Goal: Task Accomplishment & Management: Complete application form

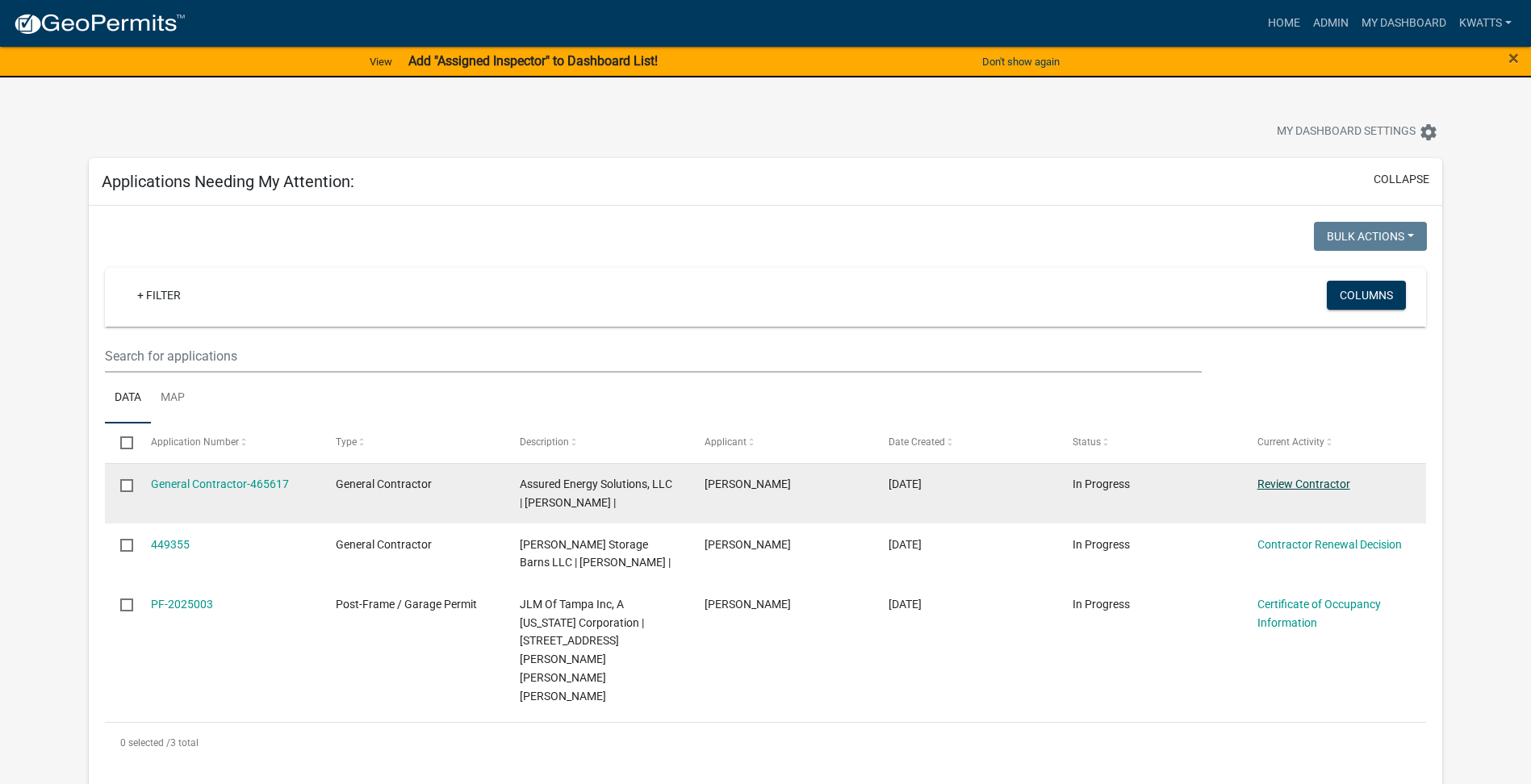
click at [1319, 489] on link "Review Contractor" at bounding box center [1304, 484] width 93 height 13
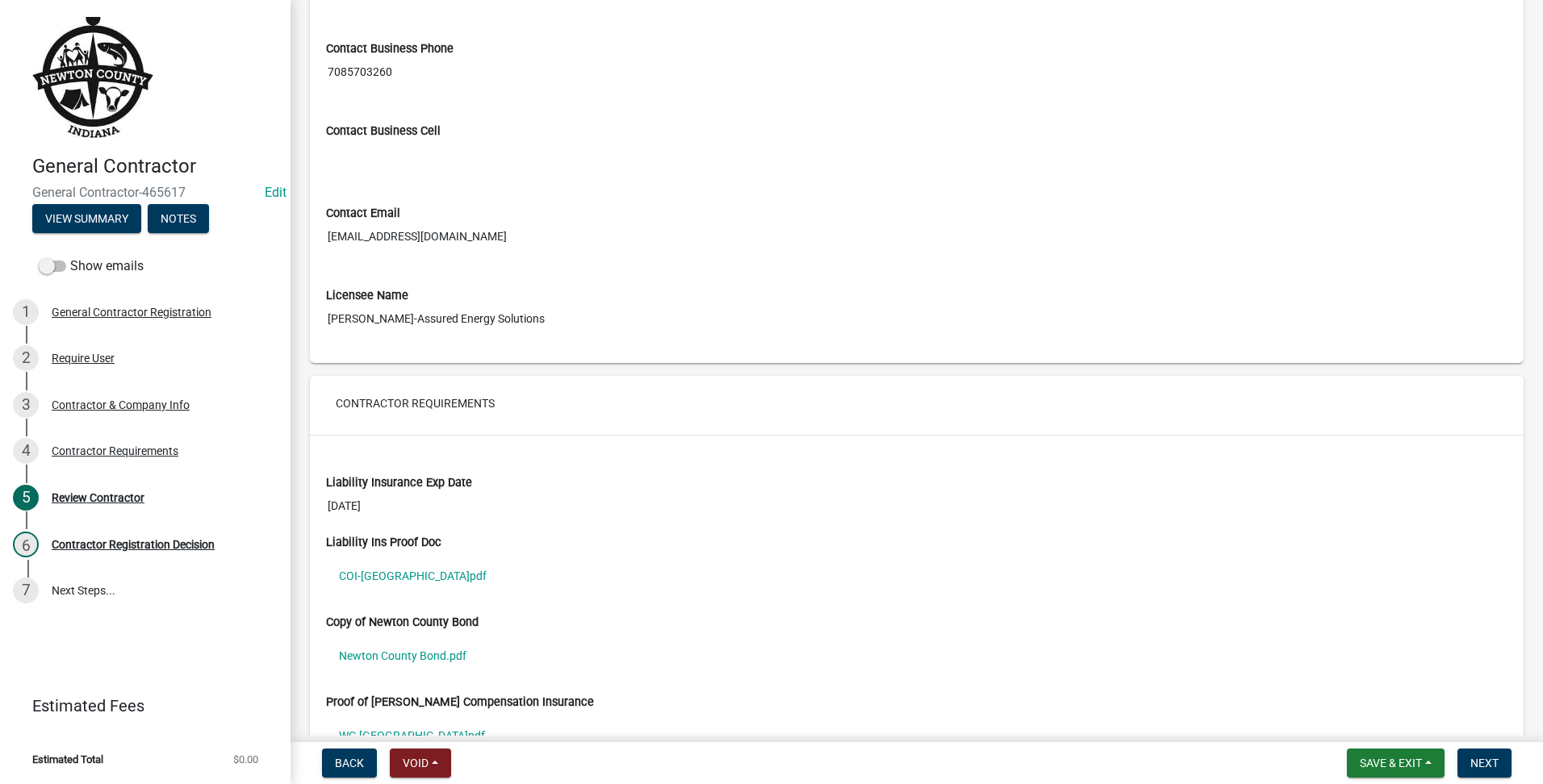
scroll to position [923, 0]
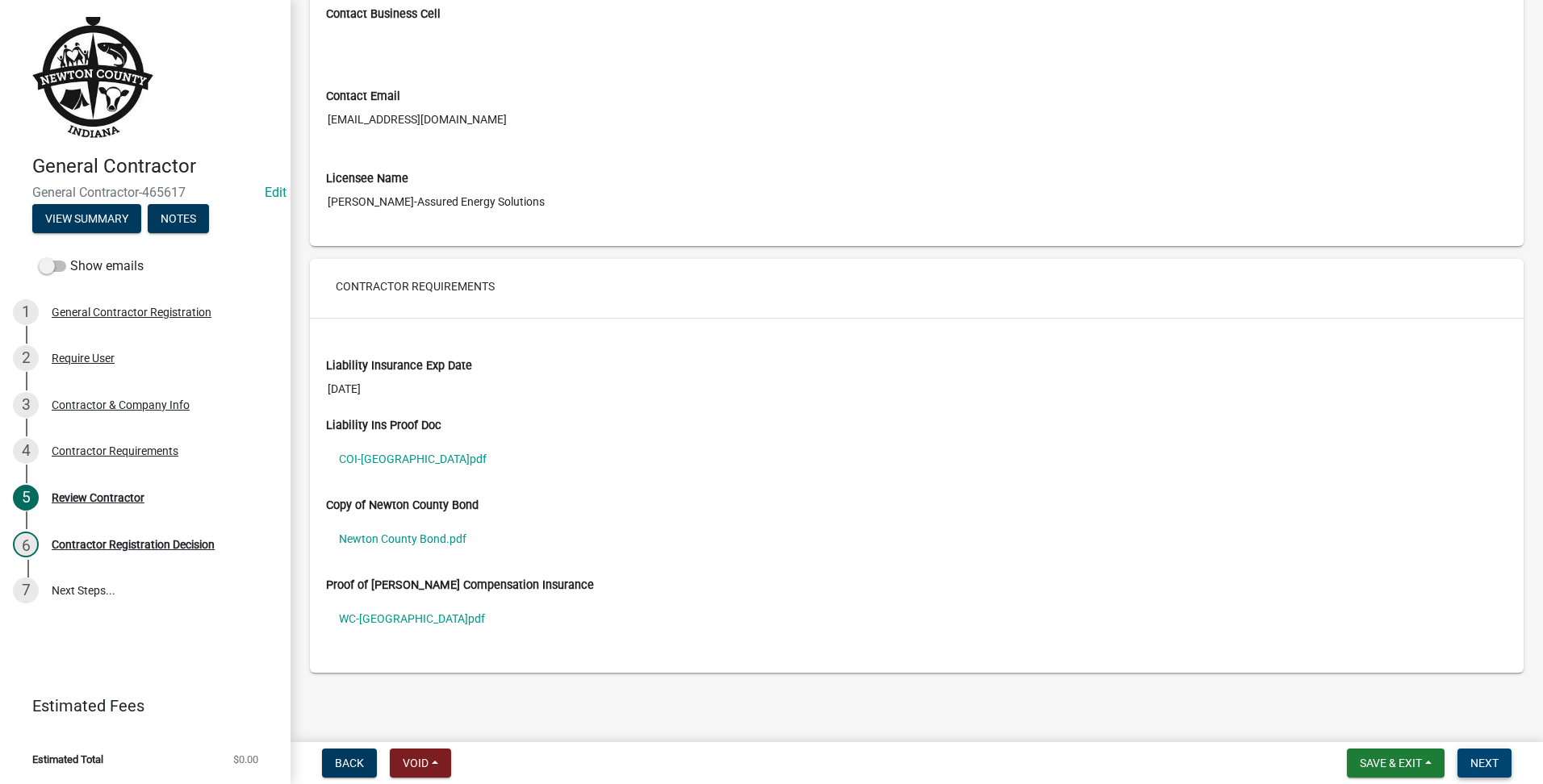
click at [1496, 760] on span "Next" at bounding box center [1485, 763] width 28 height 13
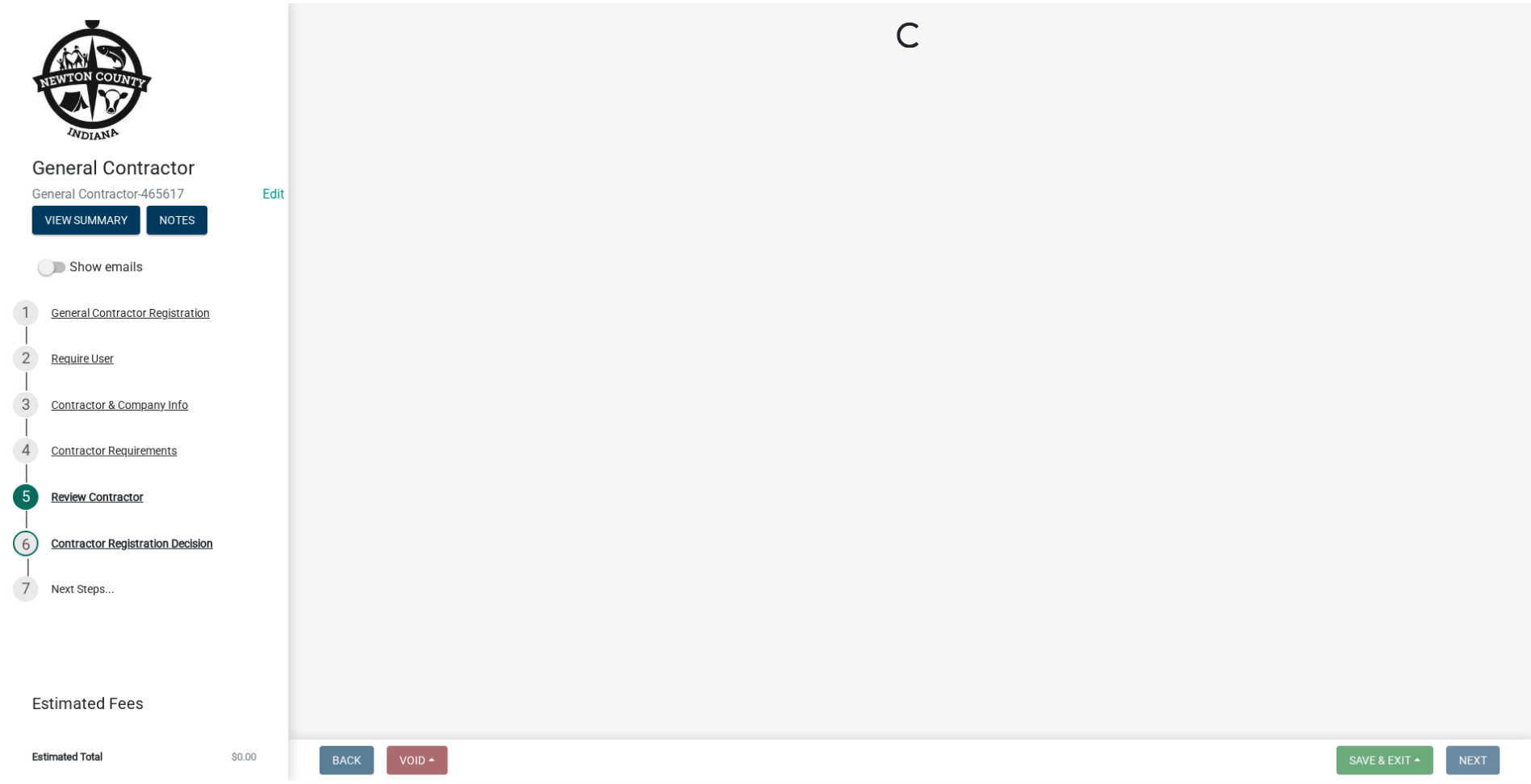
scroll to position [0, 0]
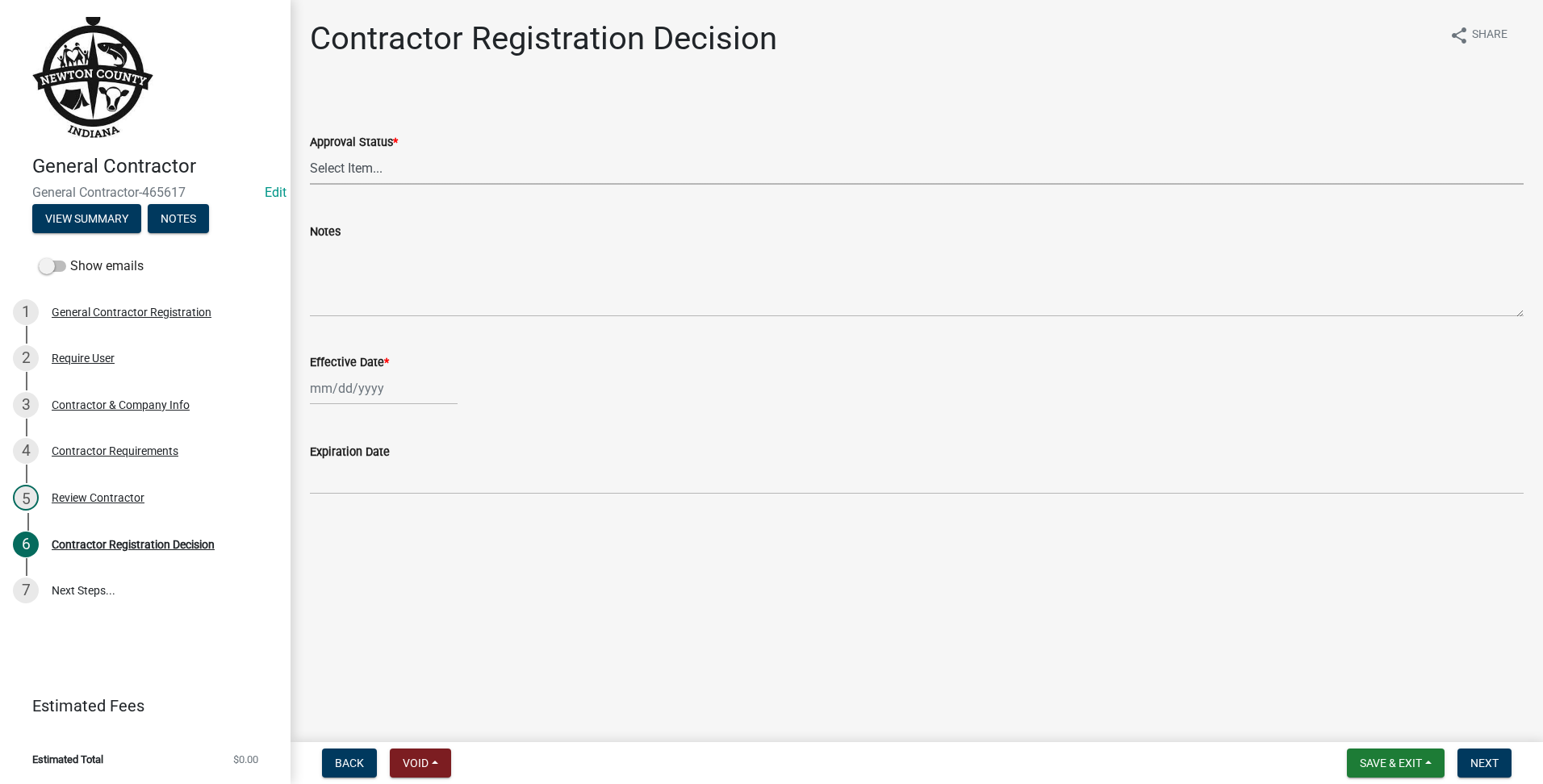
click at [448, 181] on select "Select Item... Approved Denied" at bounding box center [916, 168] width 1214 height 33
click at [310, 151] on select "Select Item... Approved Denied" at bounding box center [916, 168] width 1214 height 33
select select "4b86b809-39dd-4c68-9f3d-fdb3e7050482"
click at [378, 393] on div at bounding box center [384, 389] width 148 height 33
select select "8"
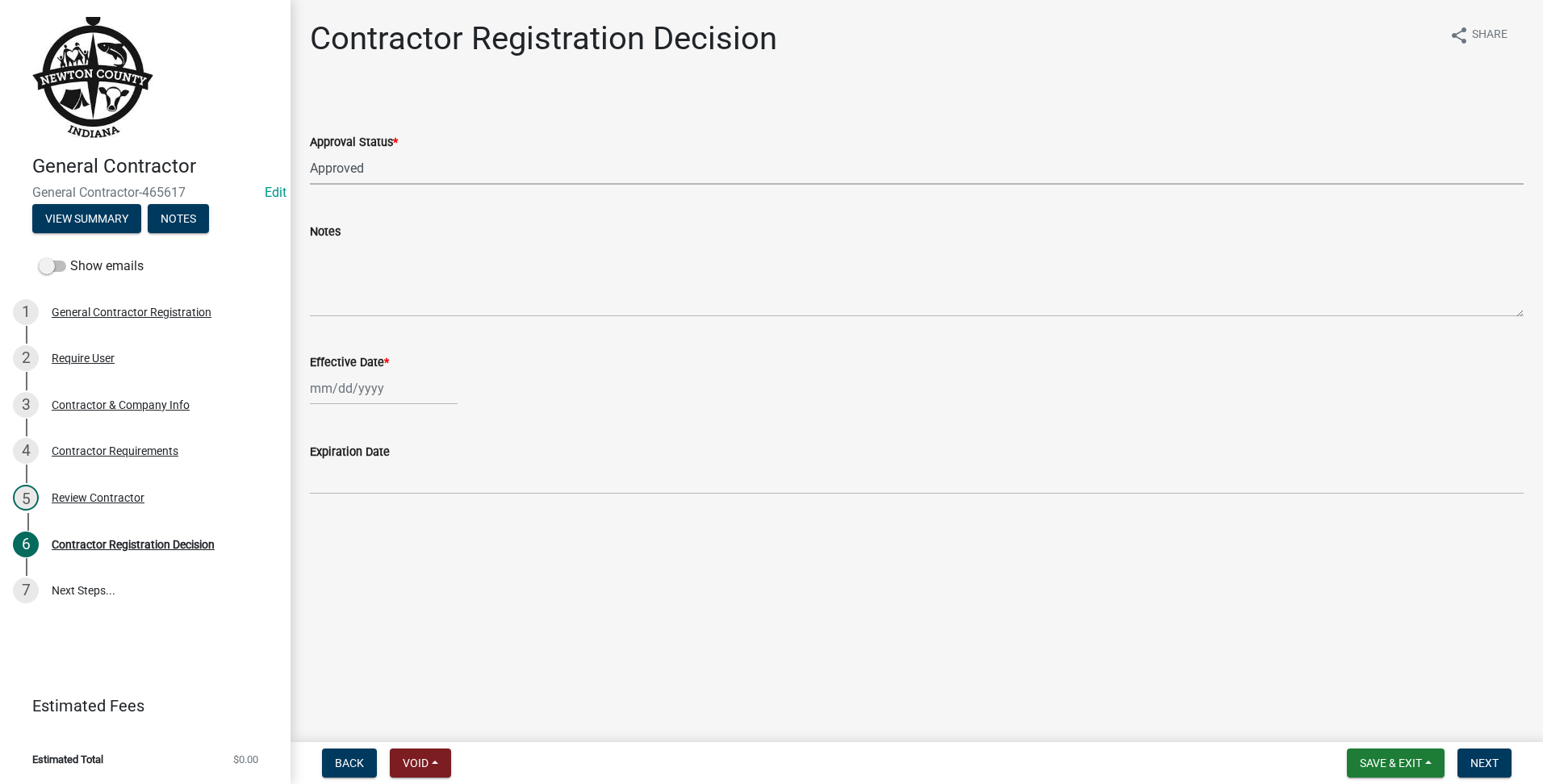
select select "2025"
click at [356, 542] on div "19" at bounding box center [352, 552] width 26 height 26
type input "[DATE]"
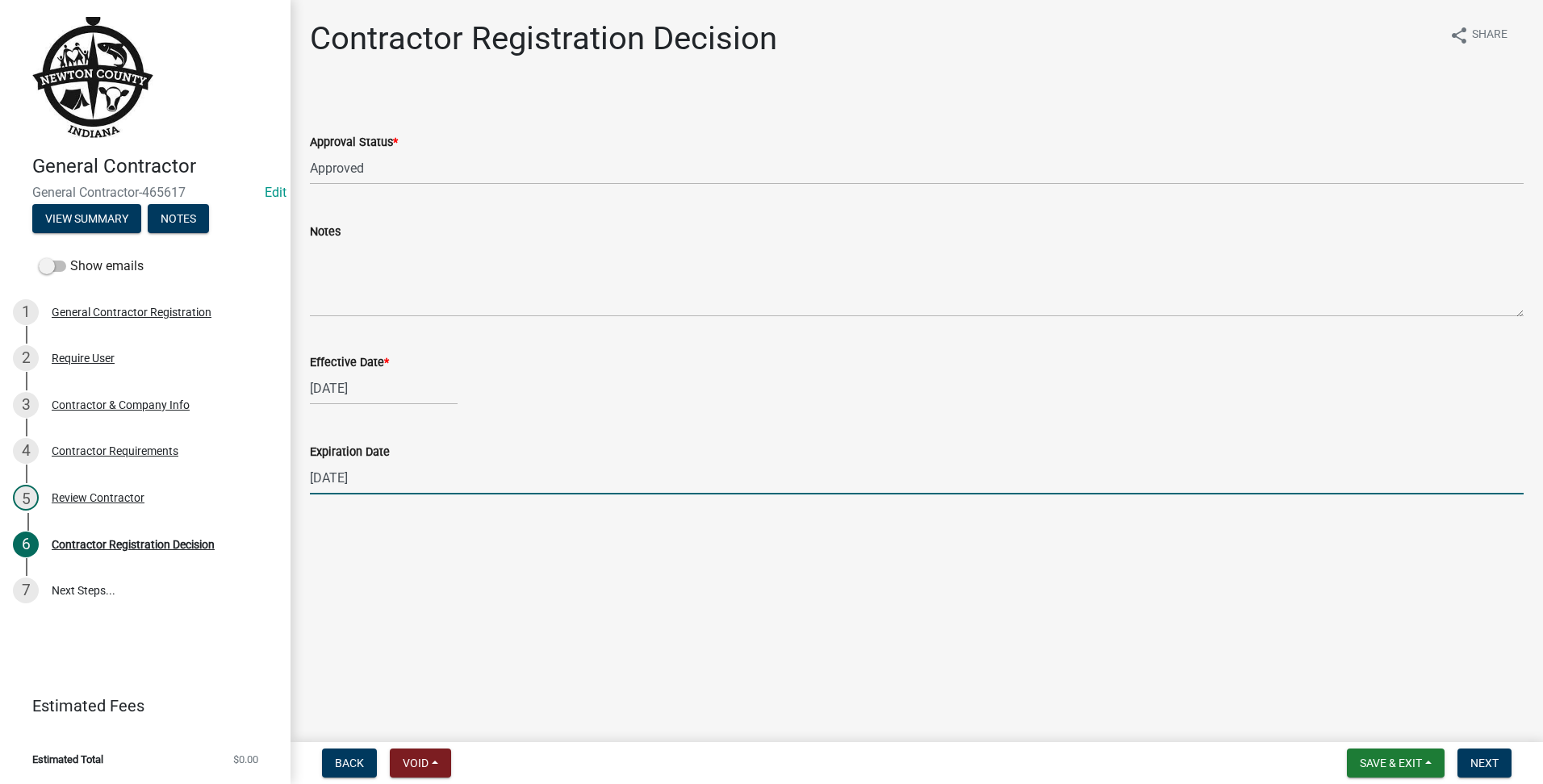
click at [431, 483] on input "[DATE]" at bounding box center [916, 478] width 1214 height 33
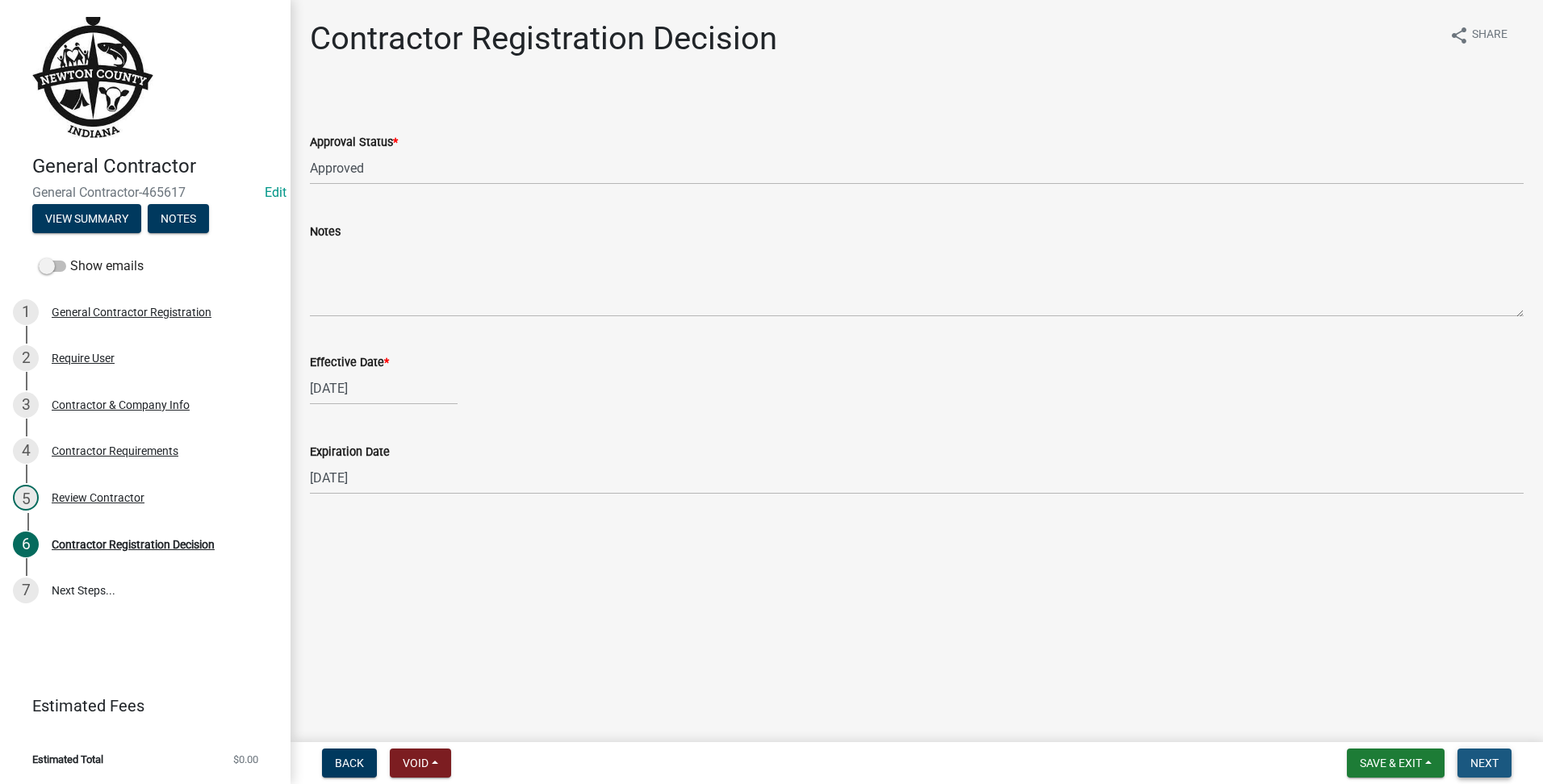
click at [1501, 769] on button "Next" at bounding box center [1485, 763] width 54 height 29
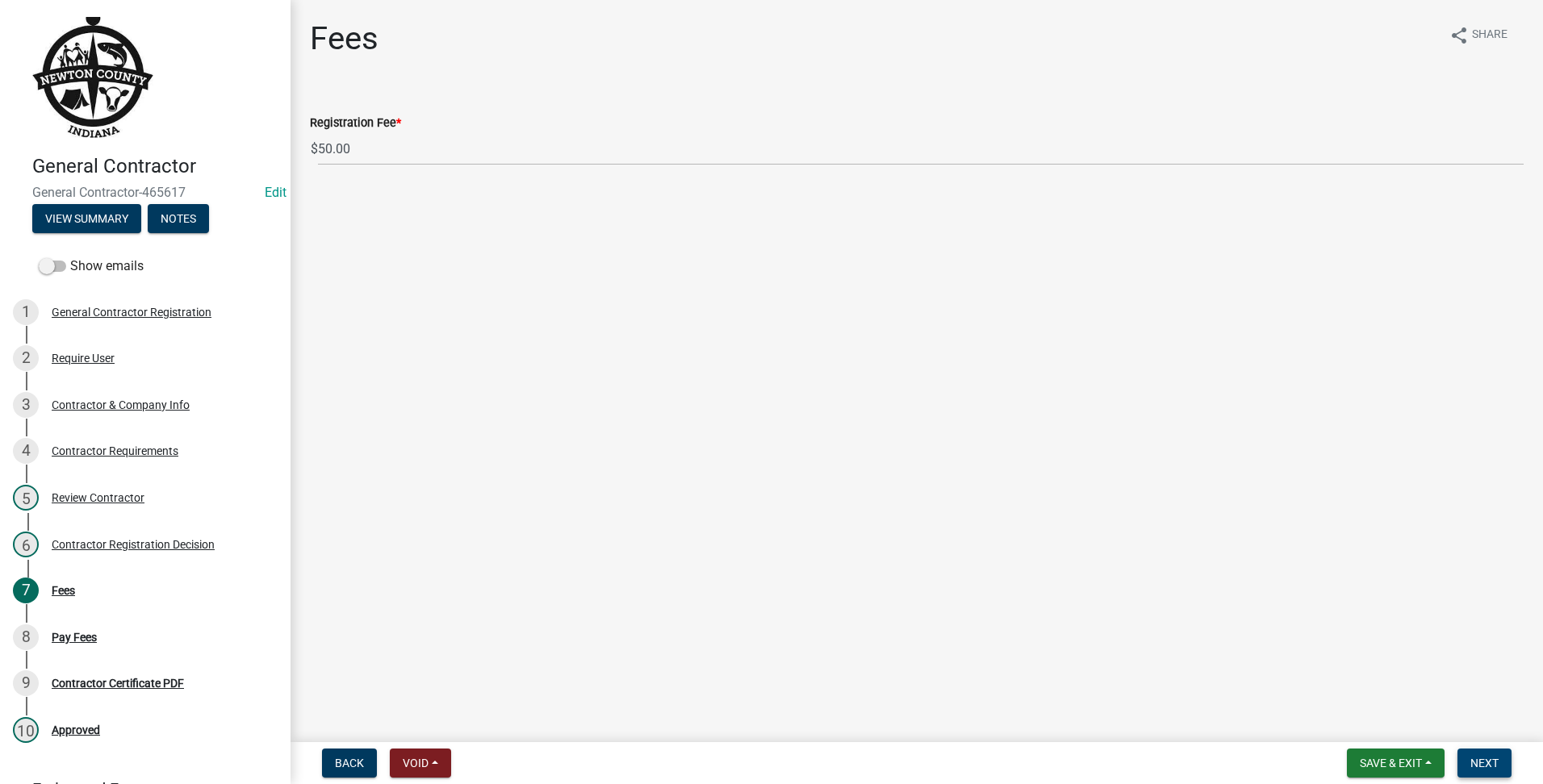
click at [1480, 768] on span "Next" at bounding box center [1485, 763] width 28 height 13
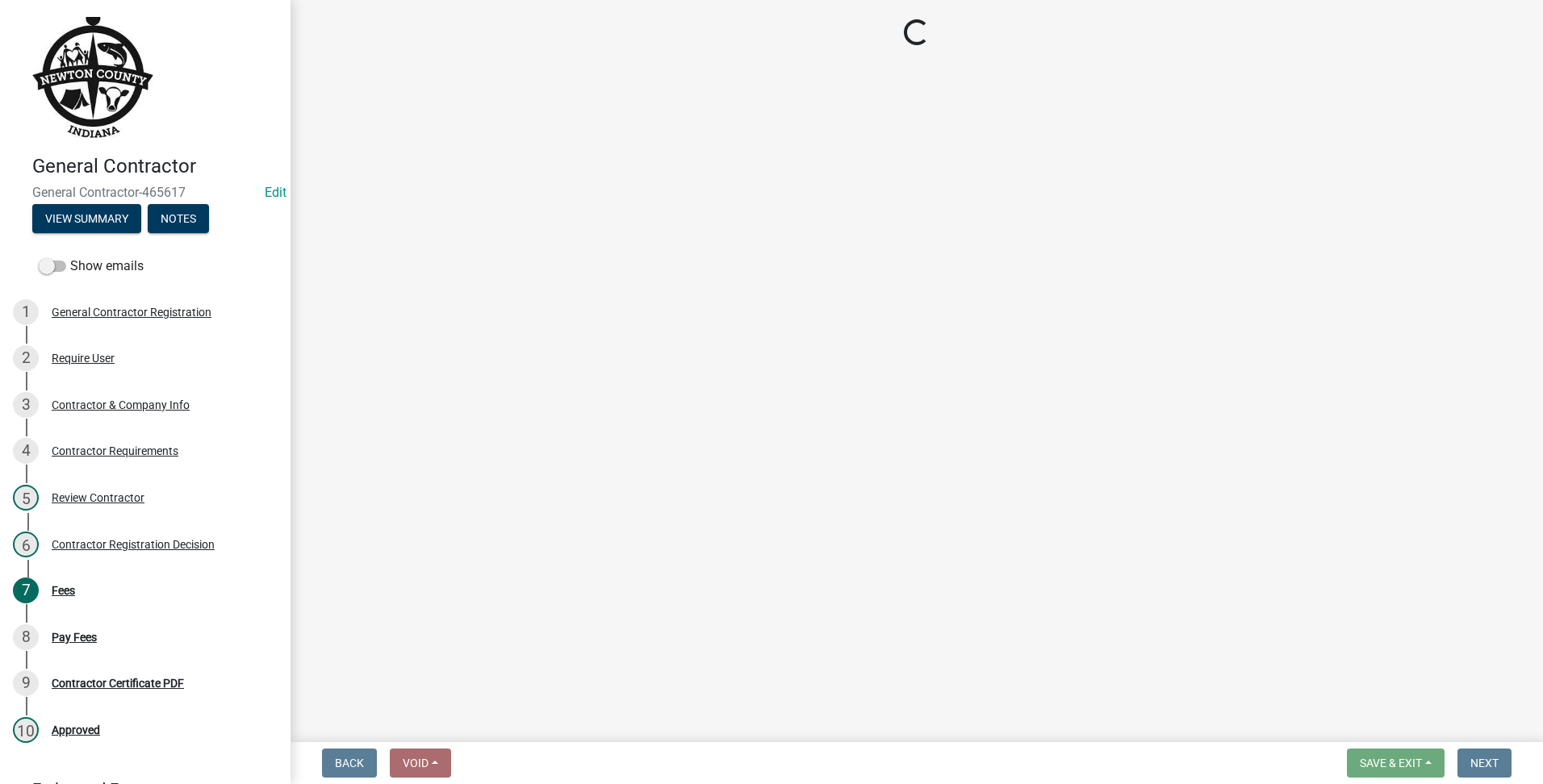
select select "3: 3"
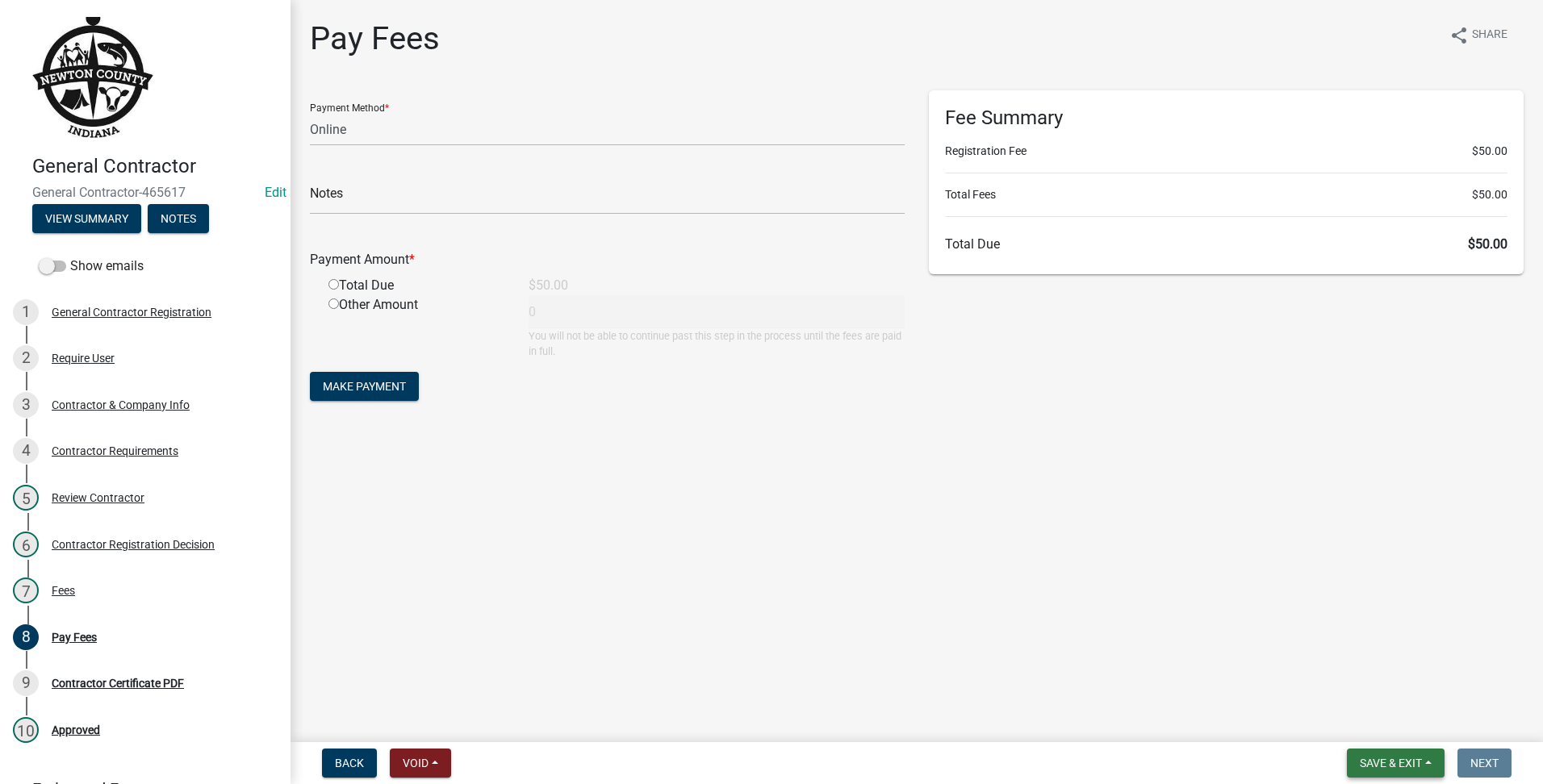
click at [1384, 760] on span "Save & Exit" at bounding box center [1391, 763] width 62 height 13
click at [1393, 726] on button "Save & Exit" at bounding box center [1380, 720] width 129 height 39
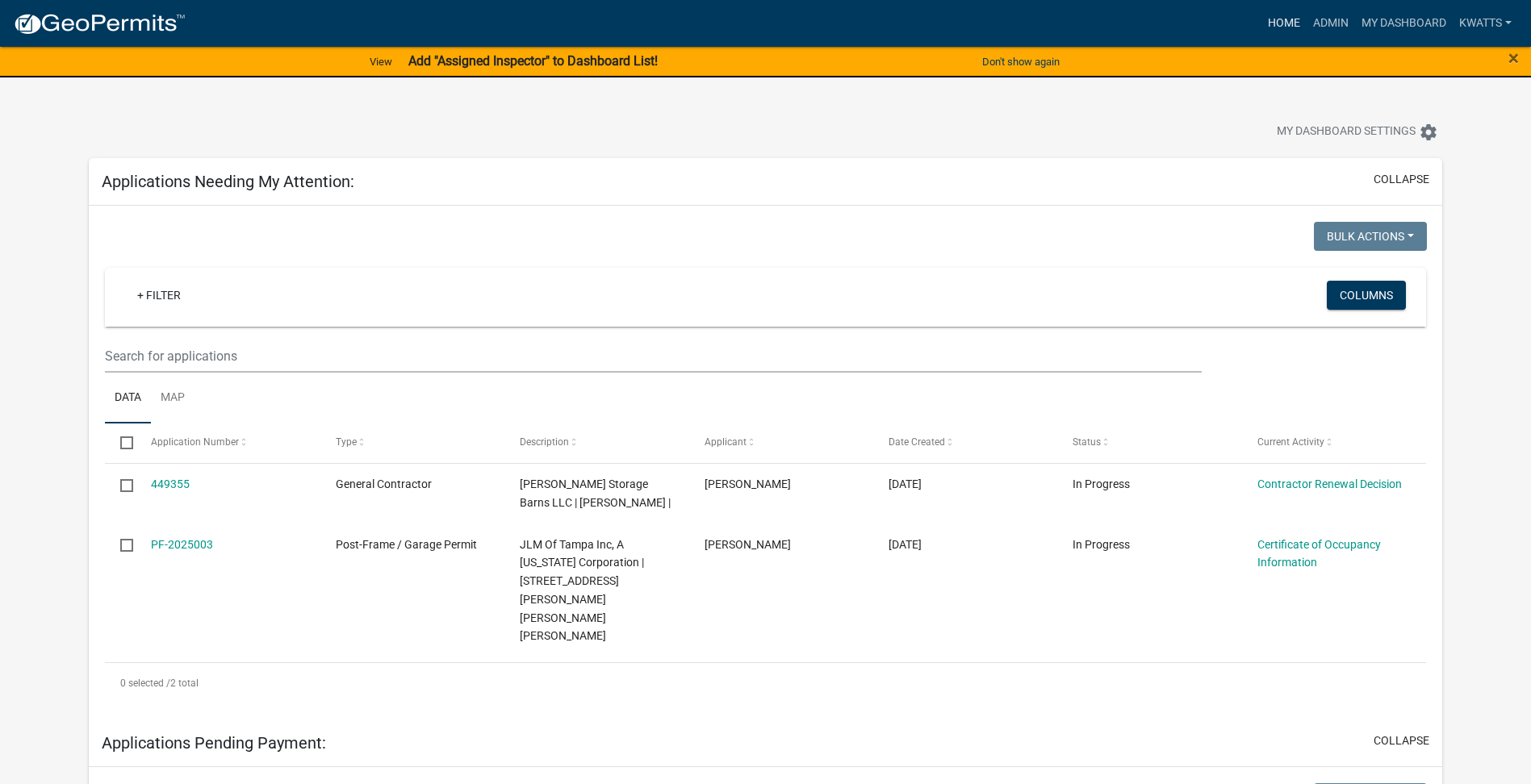
click at [1288, 17] on link "Home" at bounding box center [1284, 23] width 46 height 31
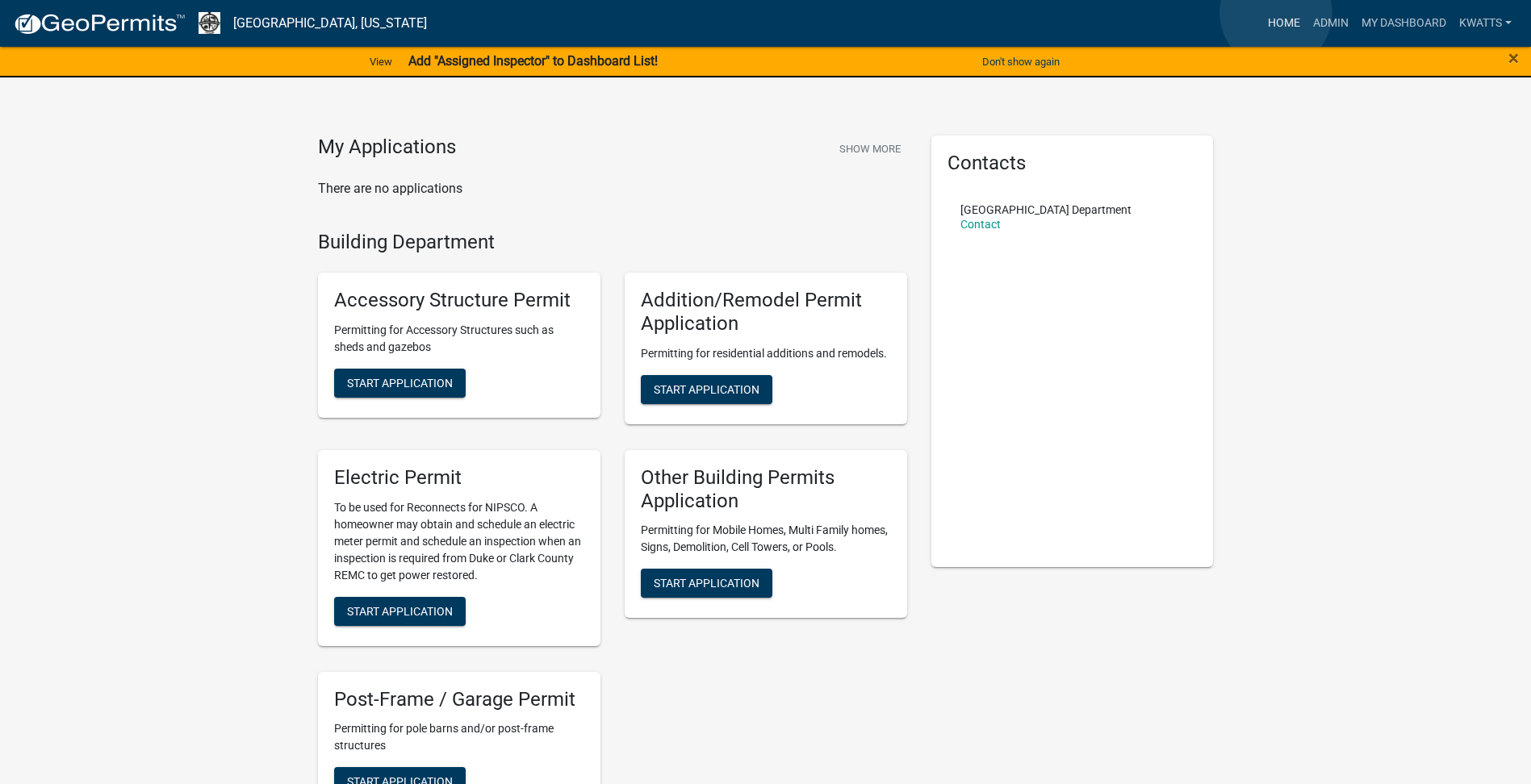
click at [1276, 13] on link "Home" at bounding box center [1284, 23] width 46 height 31
click at [1300, 32] on link "Home" at bounding box center [1284, 23] width 46 height 31
click at [1328, 24] on link "Admin" at bounding box center [1331, 23] width 48 height 31
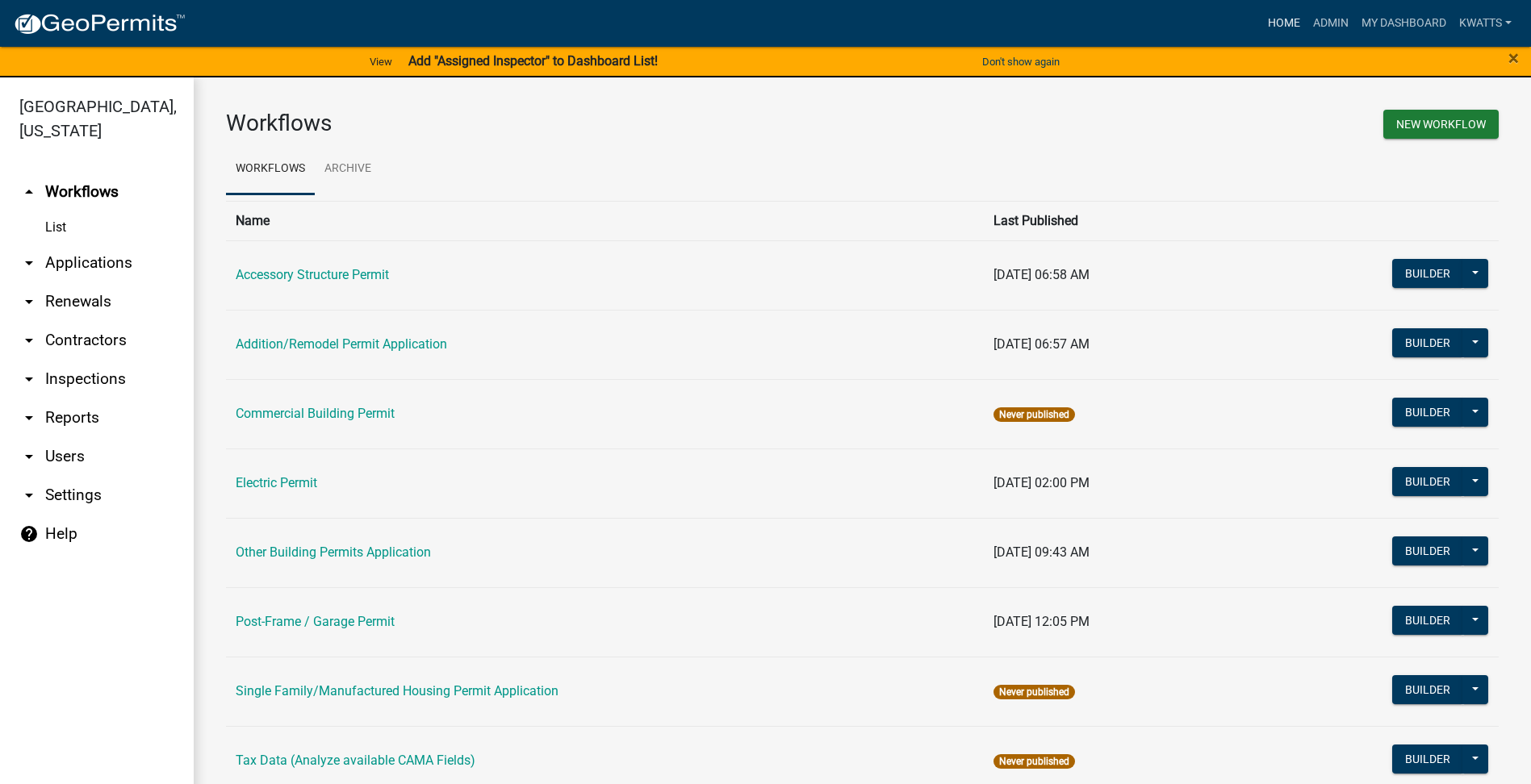
click at [1263, 23] on link "Home" at bounding box center [1284, 23] width 46 height 31
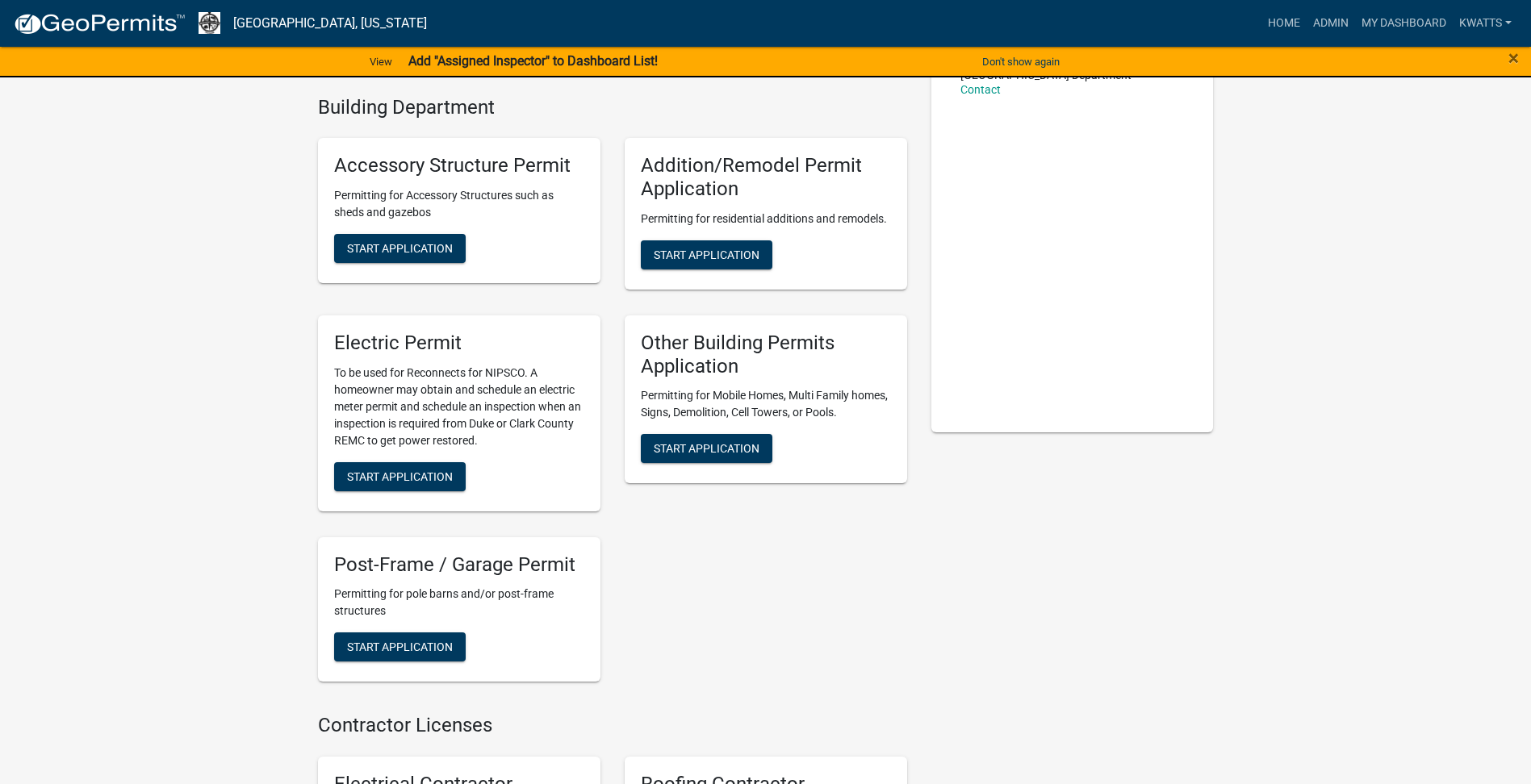
scroll to position [538, 0]
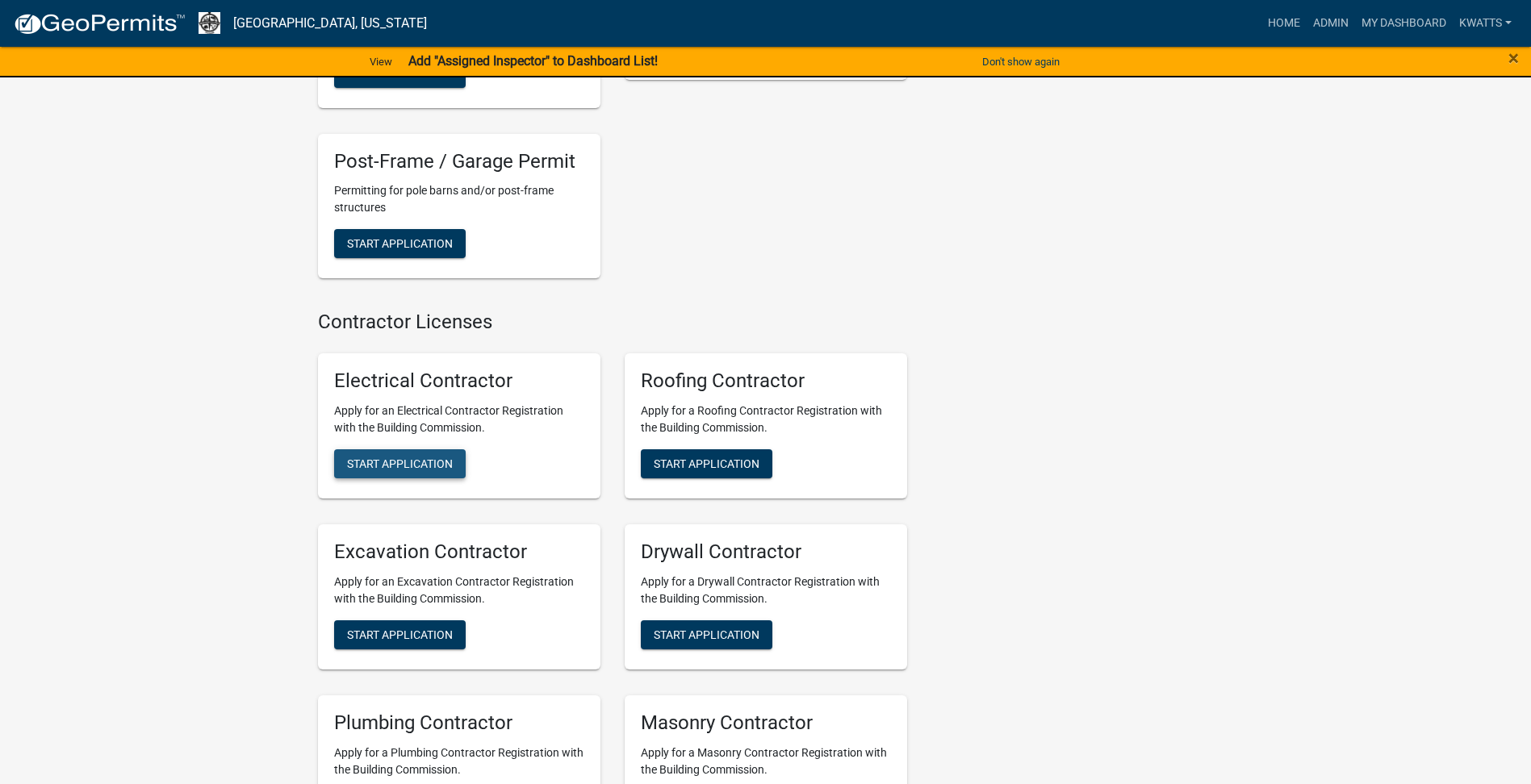
click at [433, 457] on span "Start Application" at bounding box center [400, 463] width 106 height 13
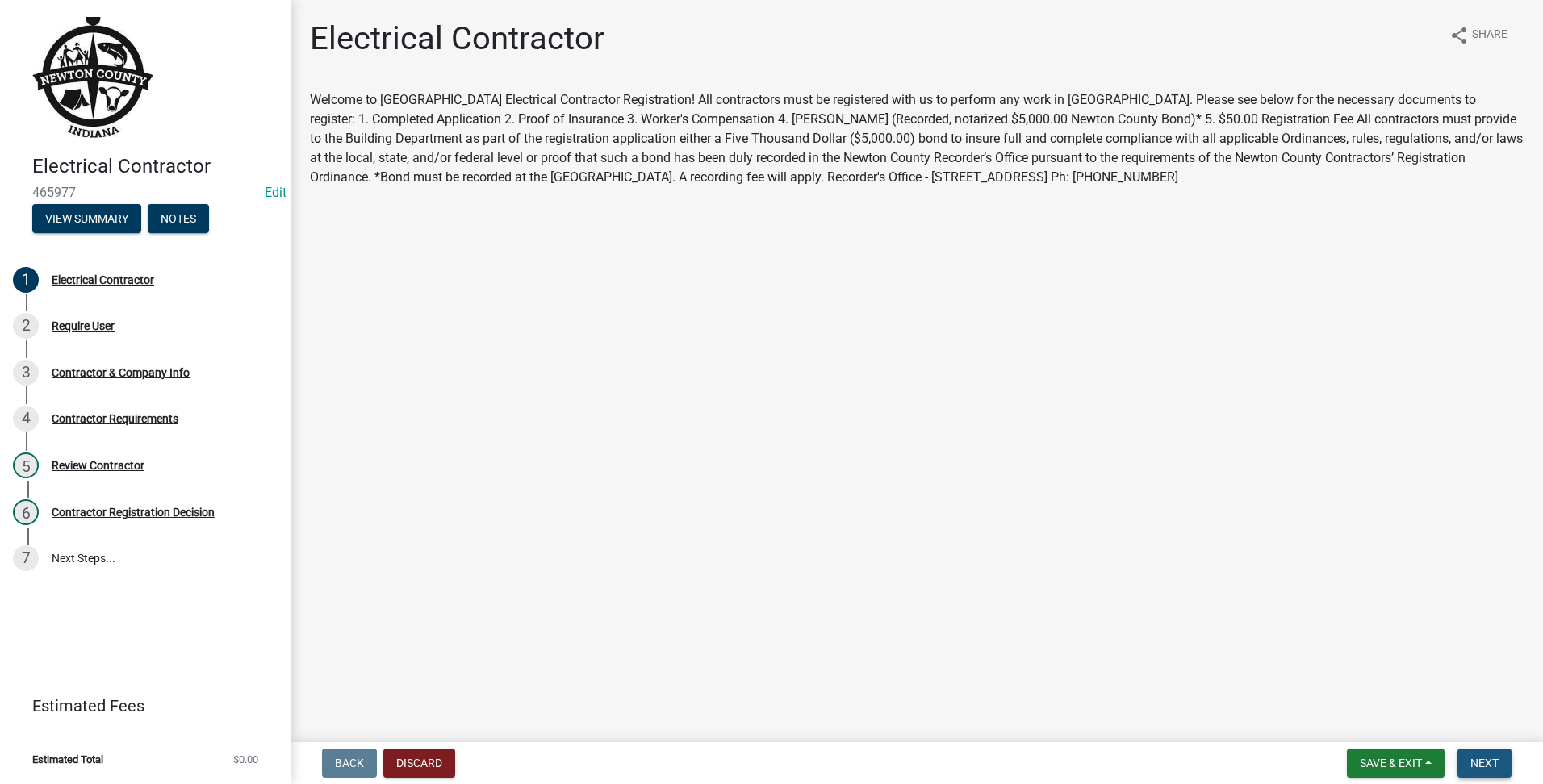
click at [1474, 755] on button "Next" at bounding box center [1485, 763] width 54 height 29
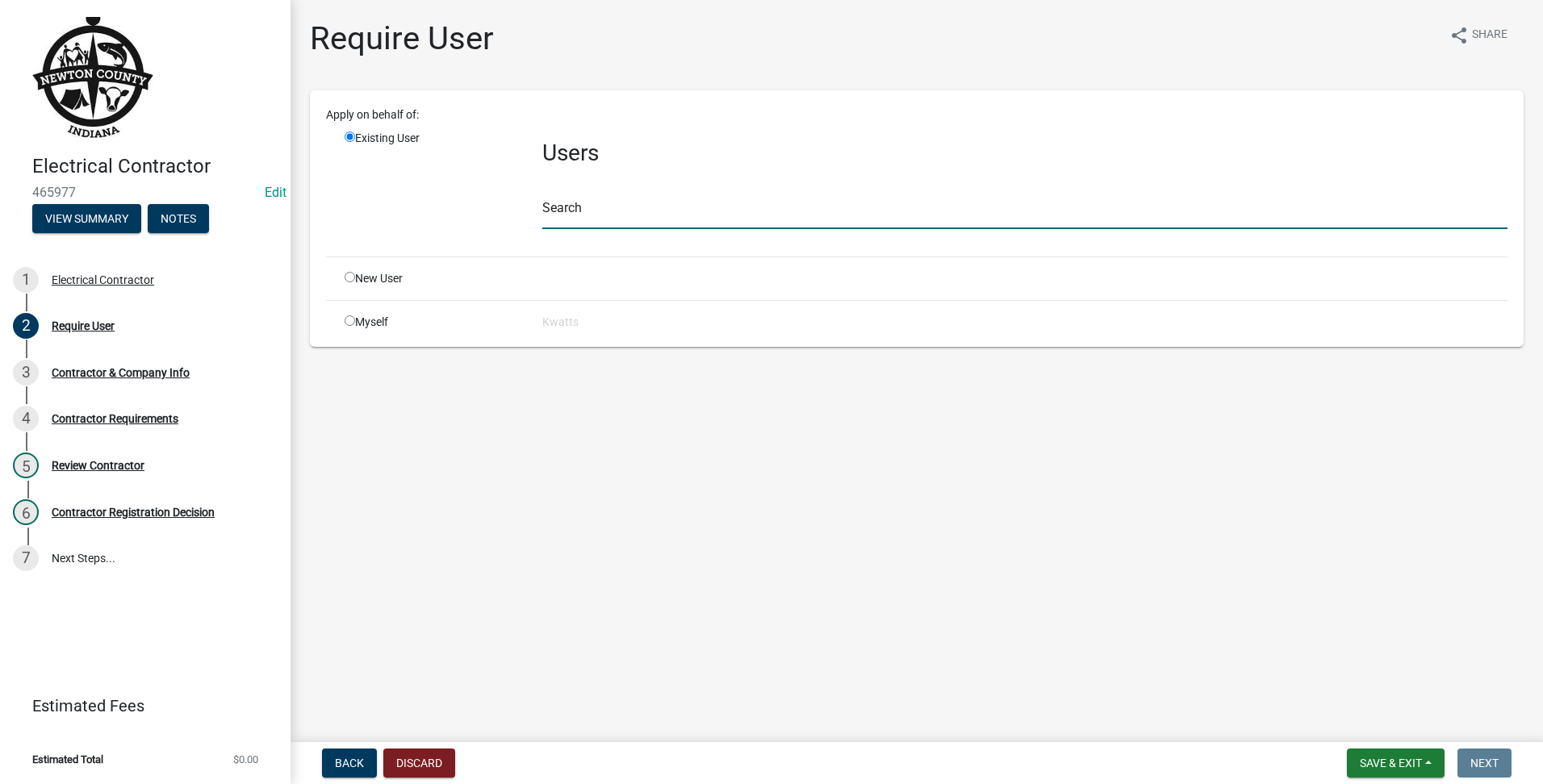
click at [739, 207] on input "text" at bounding box center [1025, 212] width 965 height 33
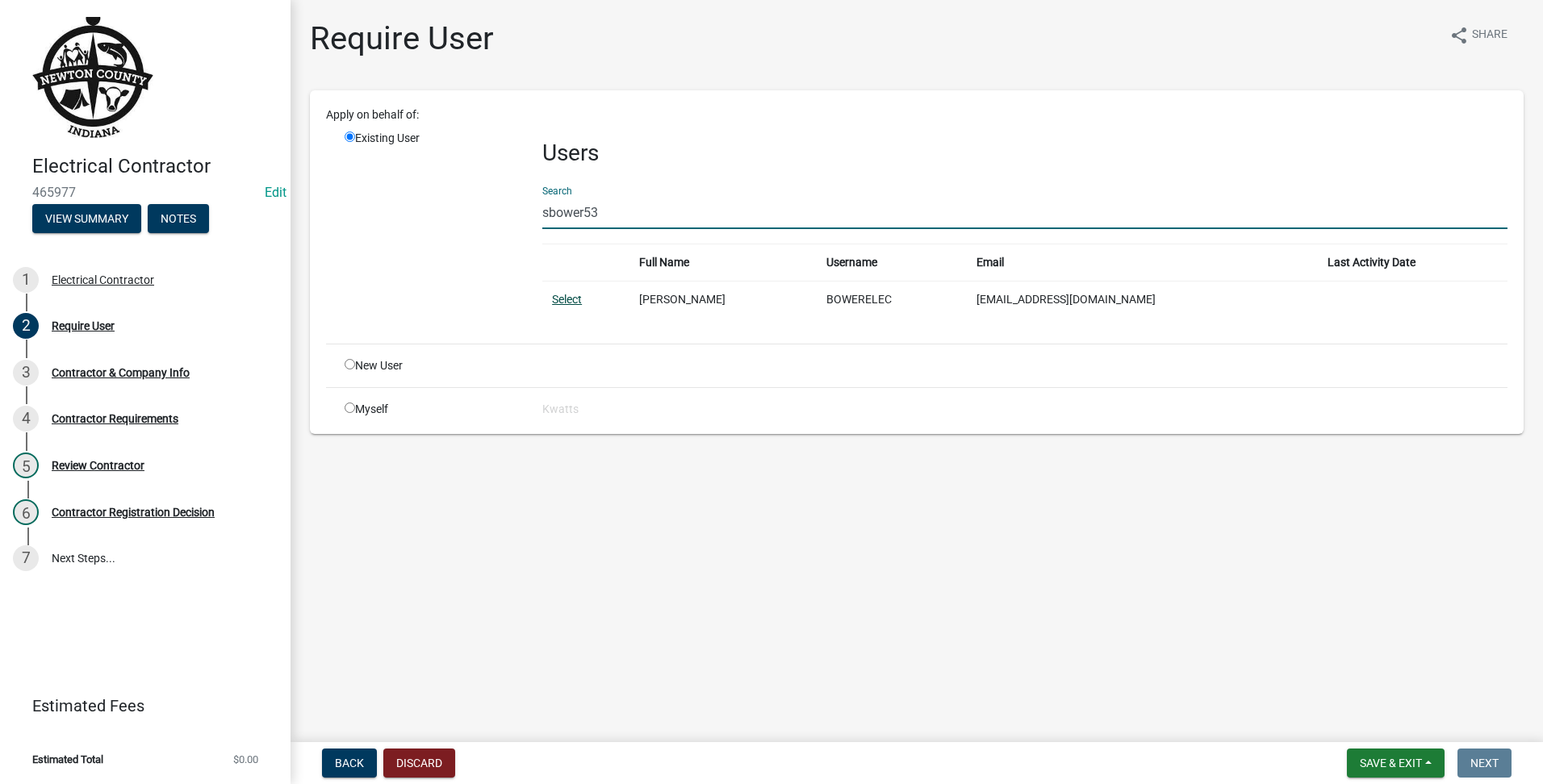
type input "sbower53"
click at [572, 300] on link "Select" at bounding box center [567, 299] width 30 height 13
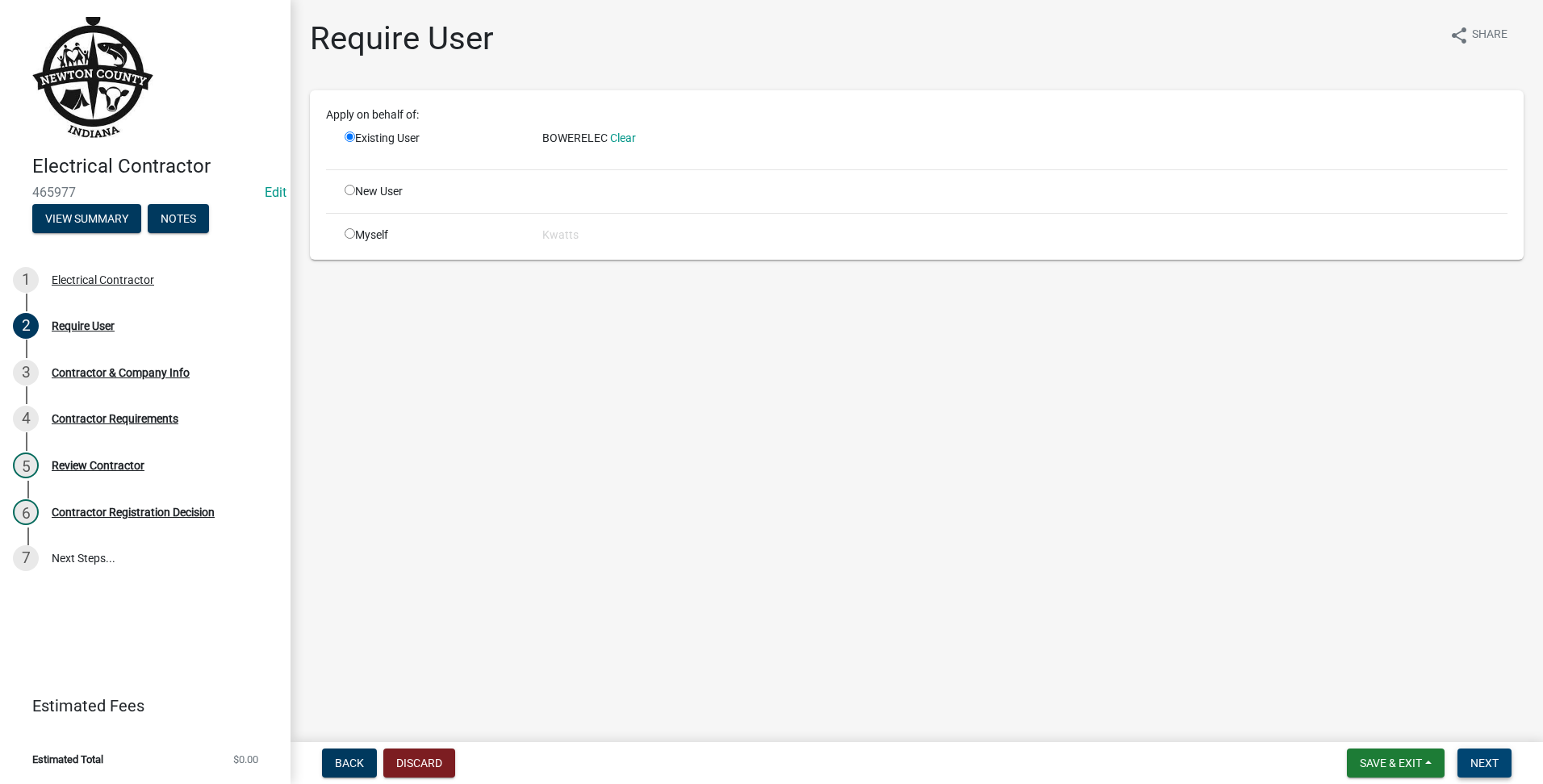
click at [1494, 761] on span "Next" at bounding box center [1485, 763] width 28 height 13
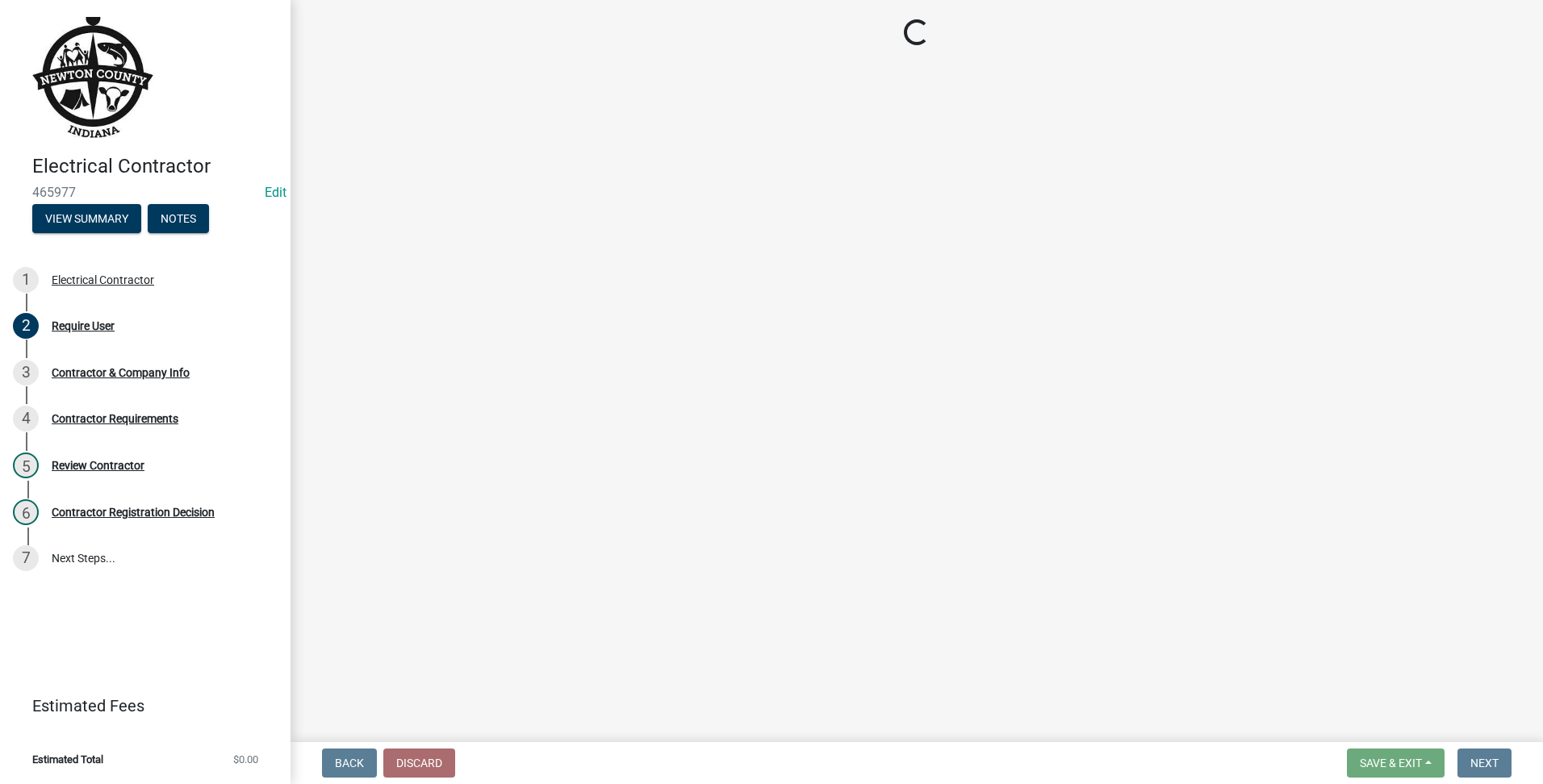
select select "IN"
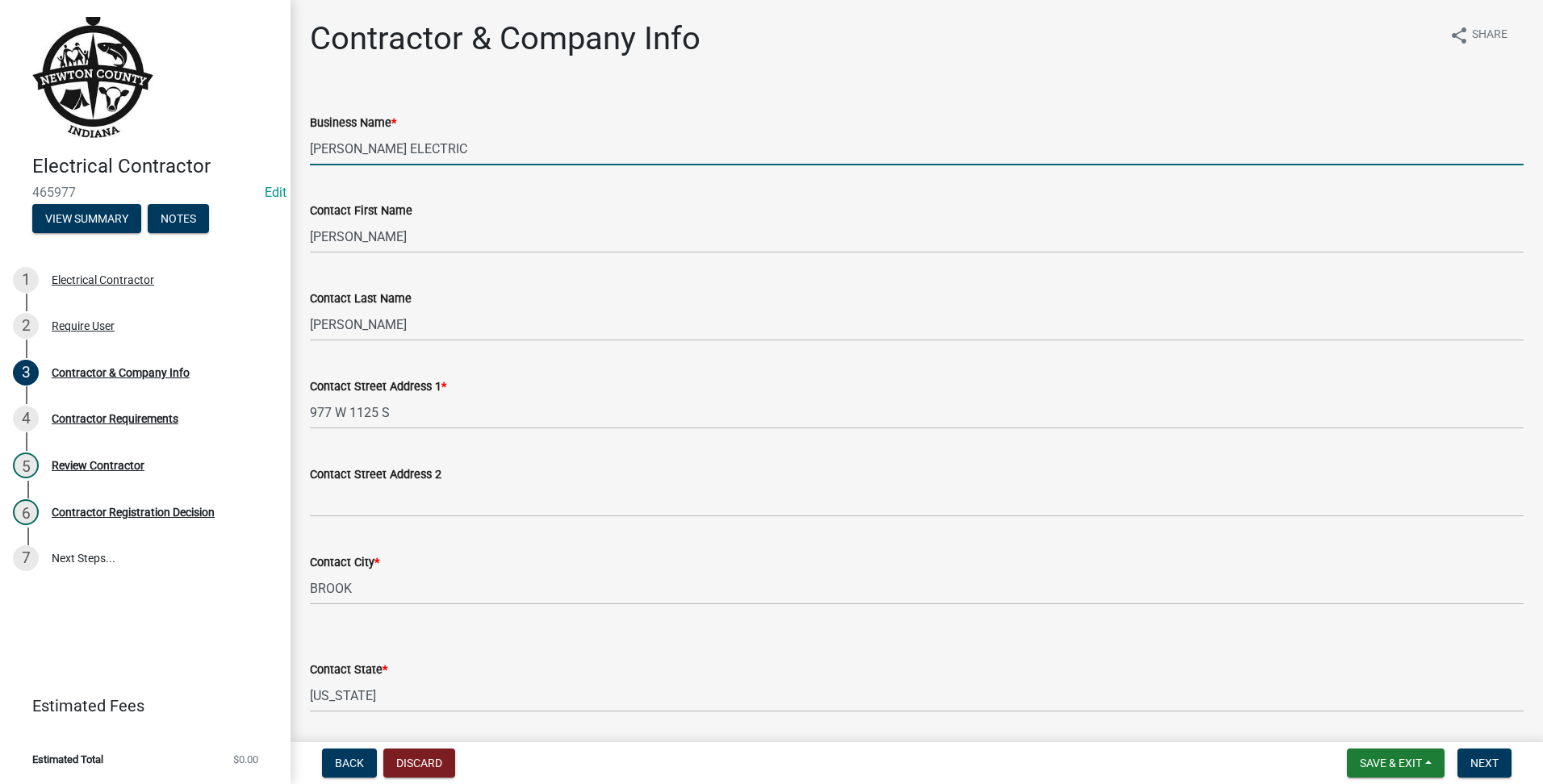
drag, startPoint x: 497, startPoint y: 138, endPoint x: 133, endPoint y: 118, distance: 364.5
click at [133, 118] on div "Electrical Contractor 465977 Edit View Summary Notes 1 Electrical Contractor 2 …" at bounding box center [772, 392] width 1543 height 784
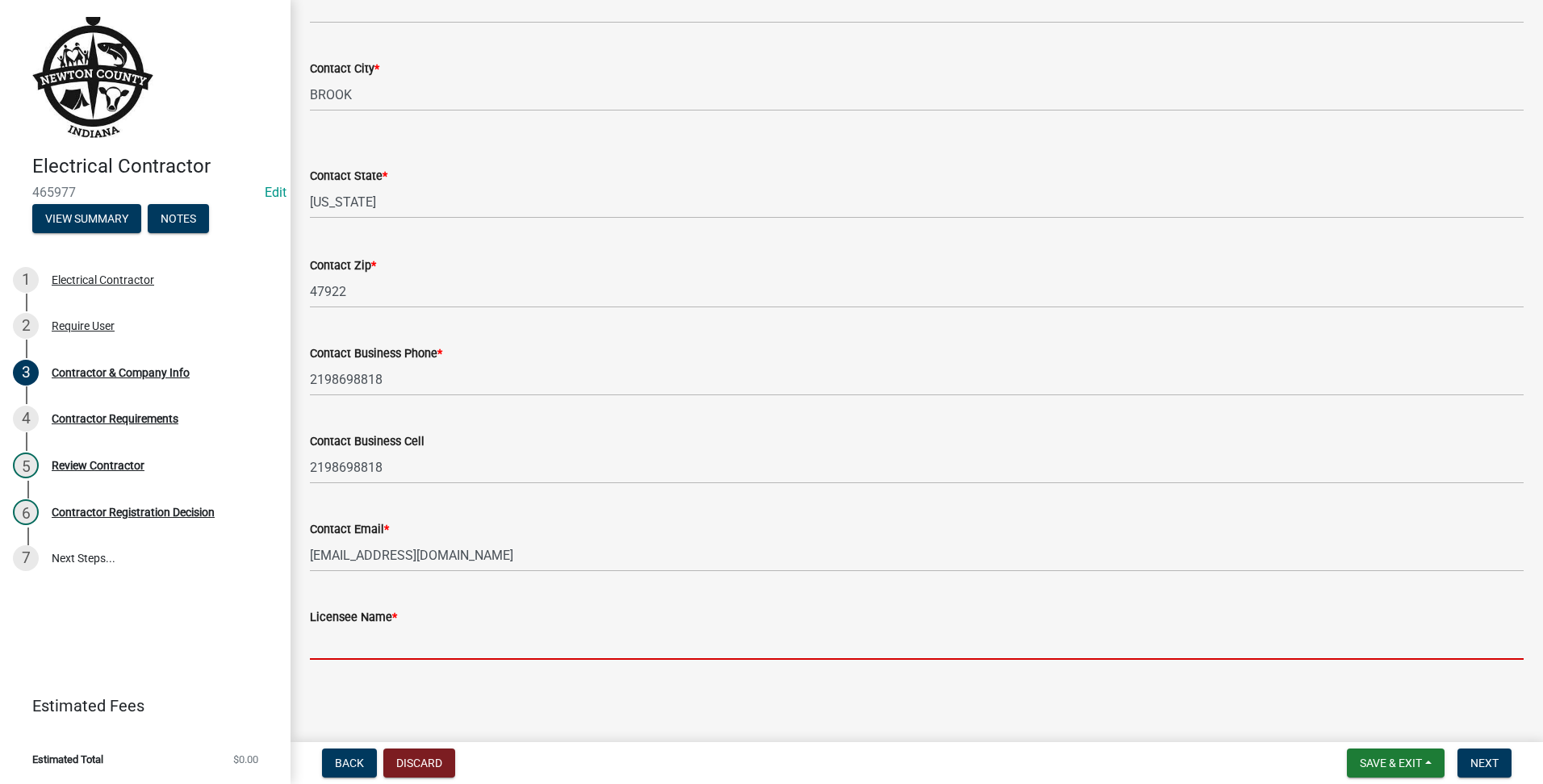
paste input "[PERSON_NAME] ELECTRIC"
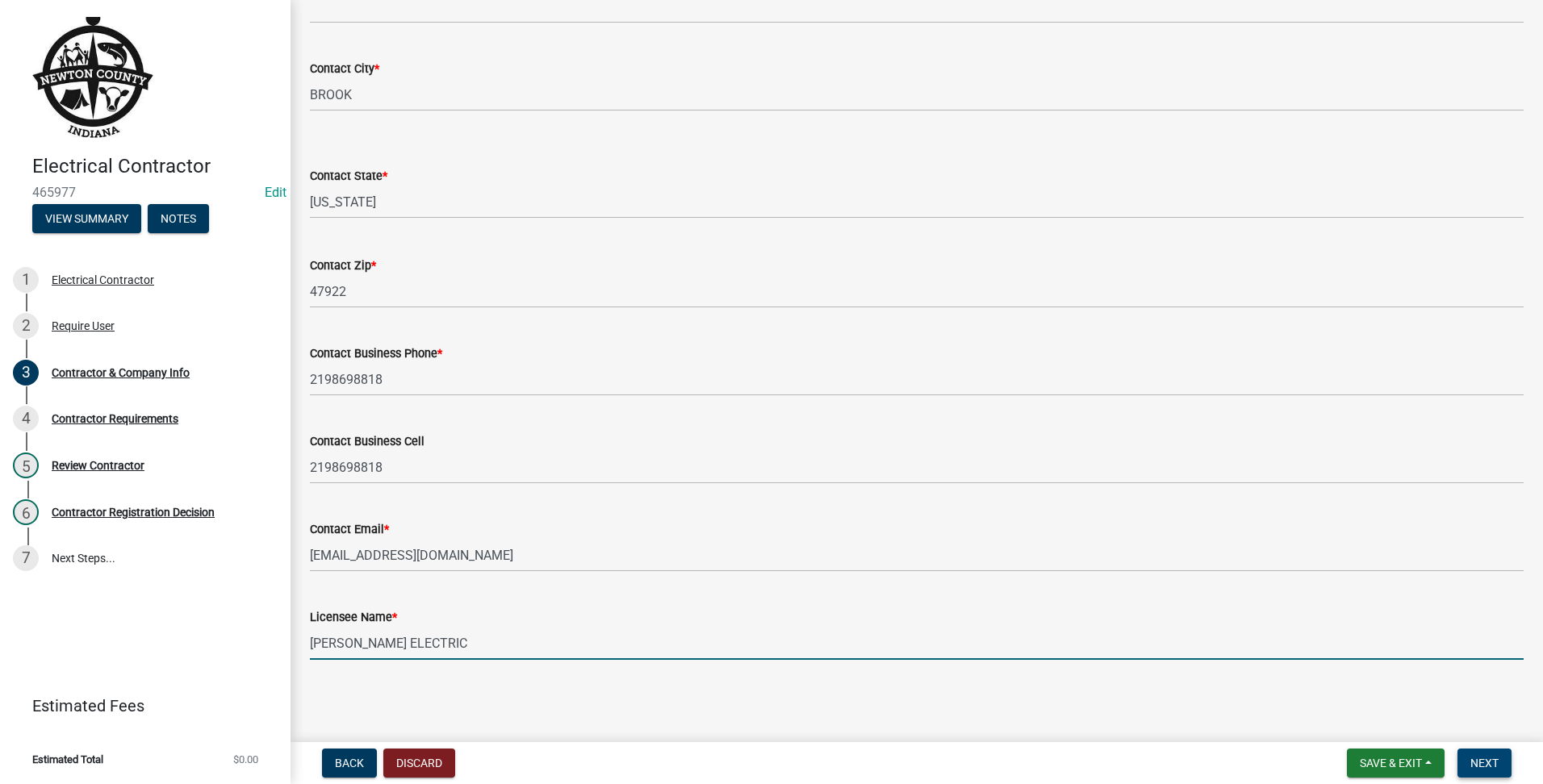
type input "[PERSON_NAME] ELECTRIC"
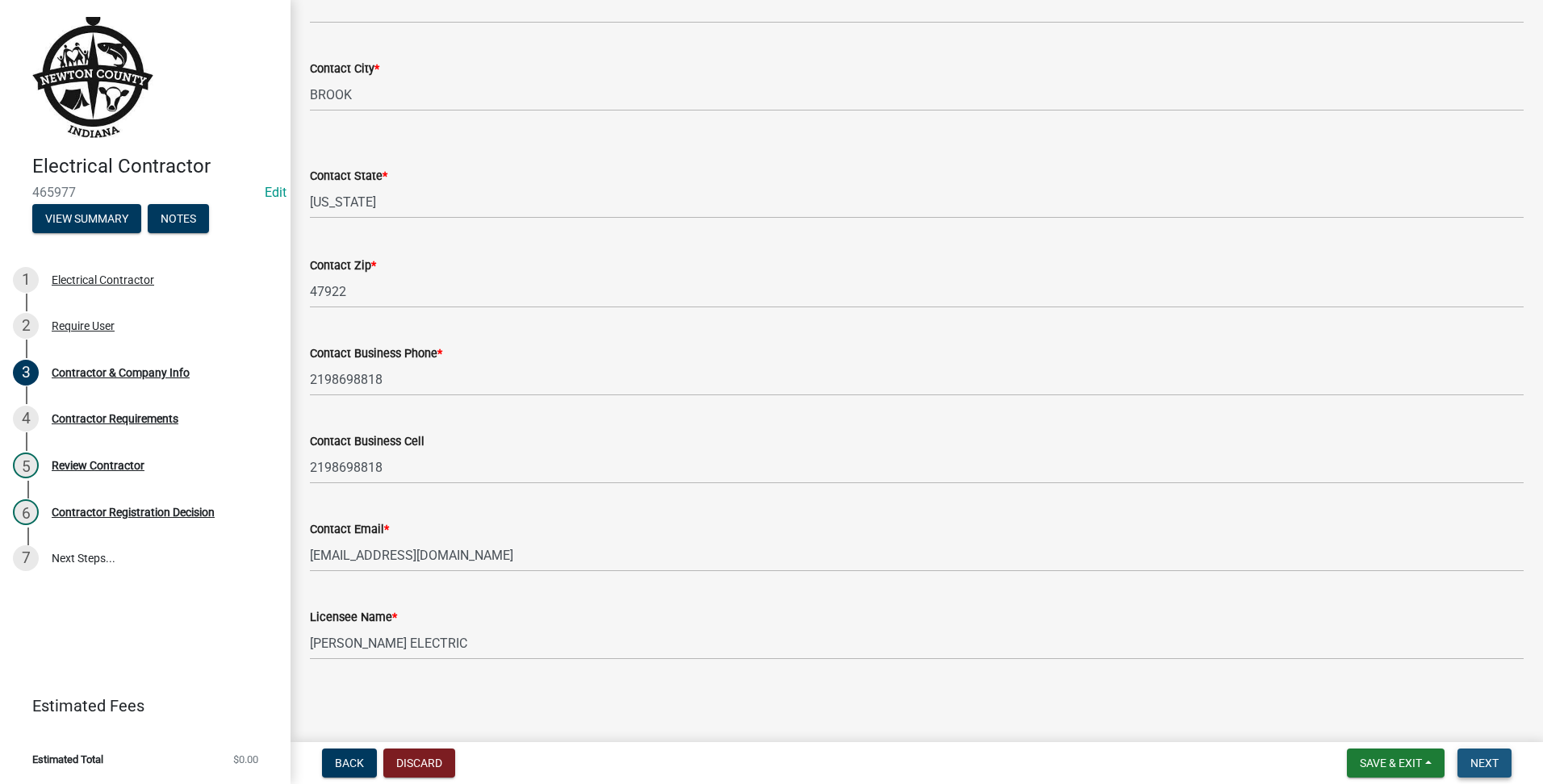
click at [1487, 770] on button "Next" at bounding box center [1485, 763] width 54 height 29
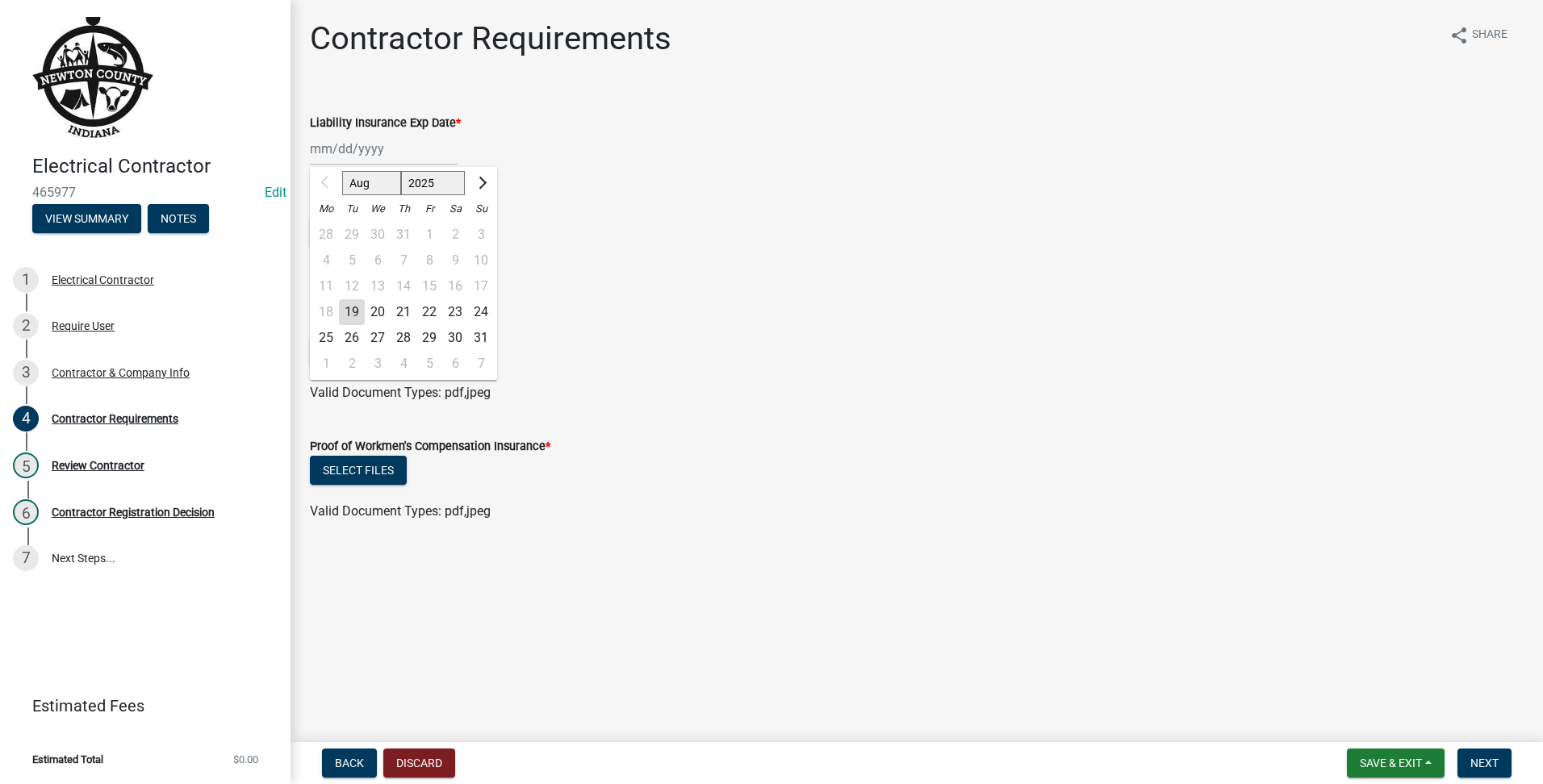
click at [329, 150] on div "Aug Sep Oct Nov [DATE] 2026 2027 2028 2029 2030 2031 2032 2033 2034 2035 2036 2…" at bounding box center [384, 149] width 148 height 33
click at [332, 150] on input "Liability Insurance Exp Date *" at bounding box center [384, 149] width 148 height 33
type input "[DATE]"
click at [855, 359] on div "Select files" at bounding box center [916, 353] width 1214 height 33
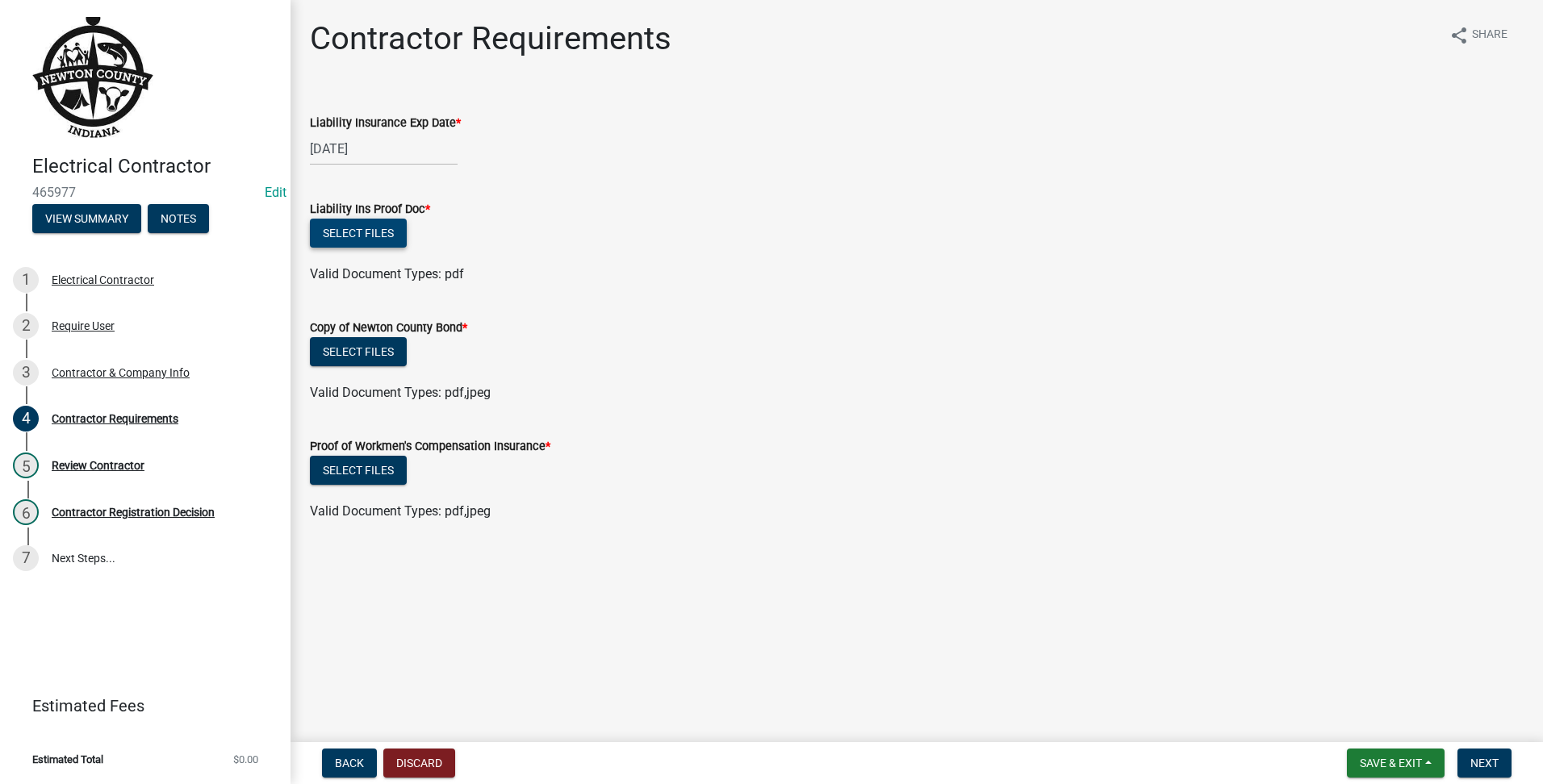
click at [371, 222] on button "Select files" at bounding box center [358, 233] width 97 height 29
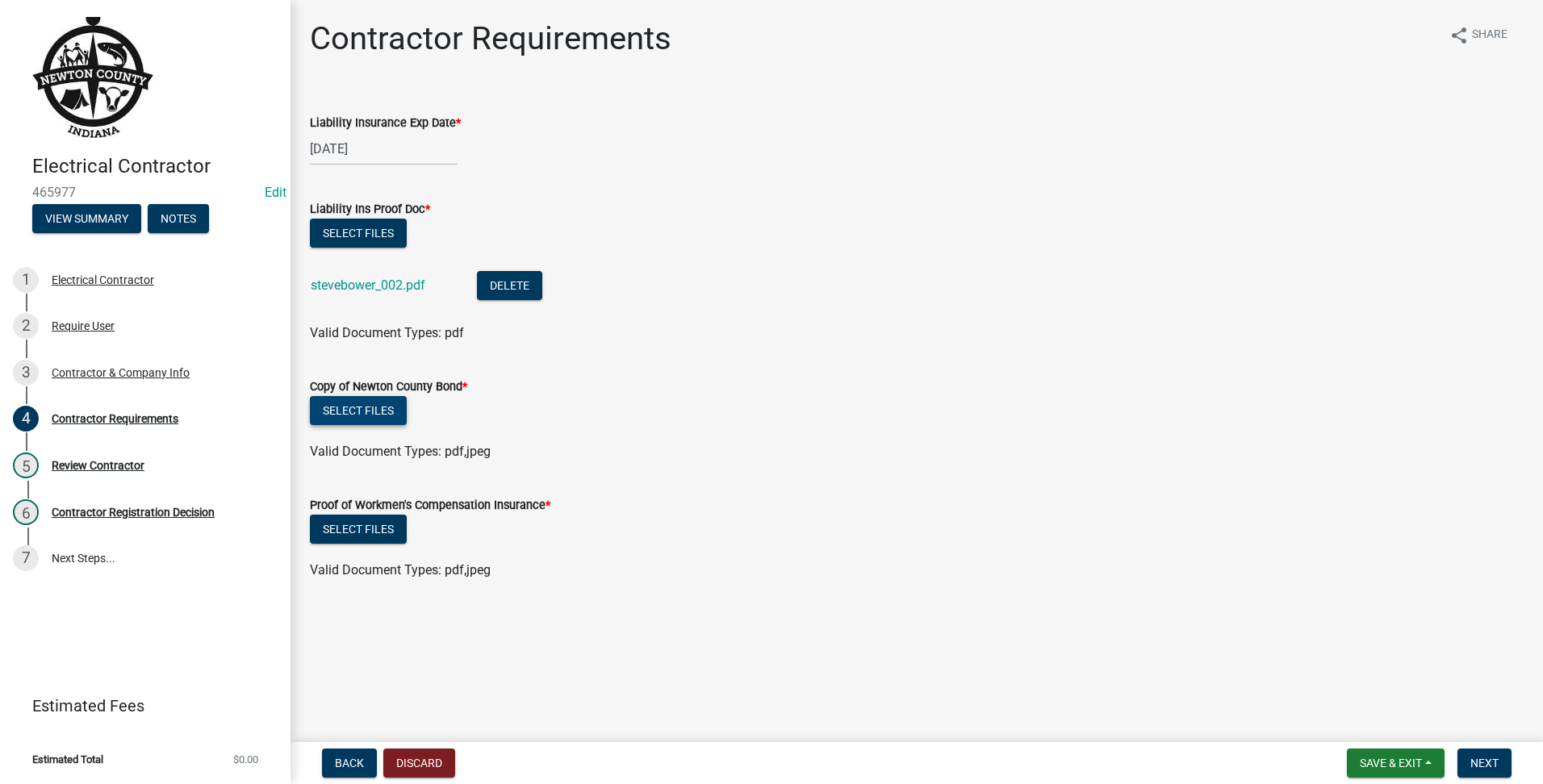
click at [377, 407] on button "Select files" at bounding box center [358, 411] width 97 height 29
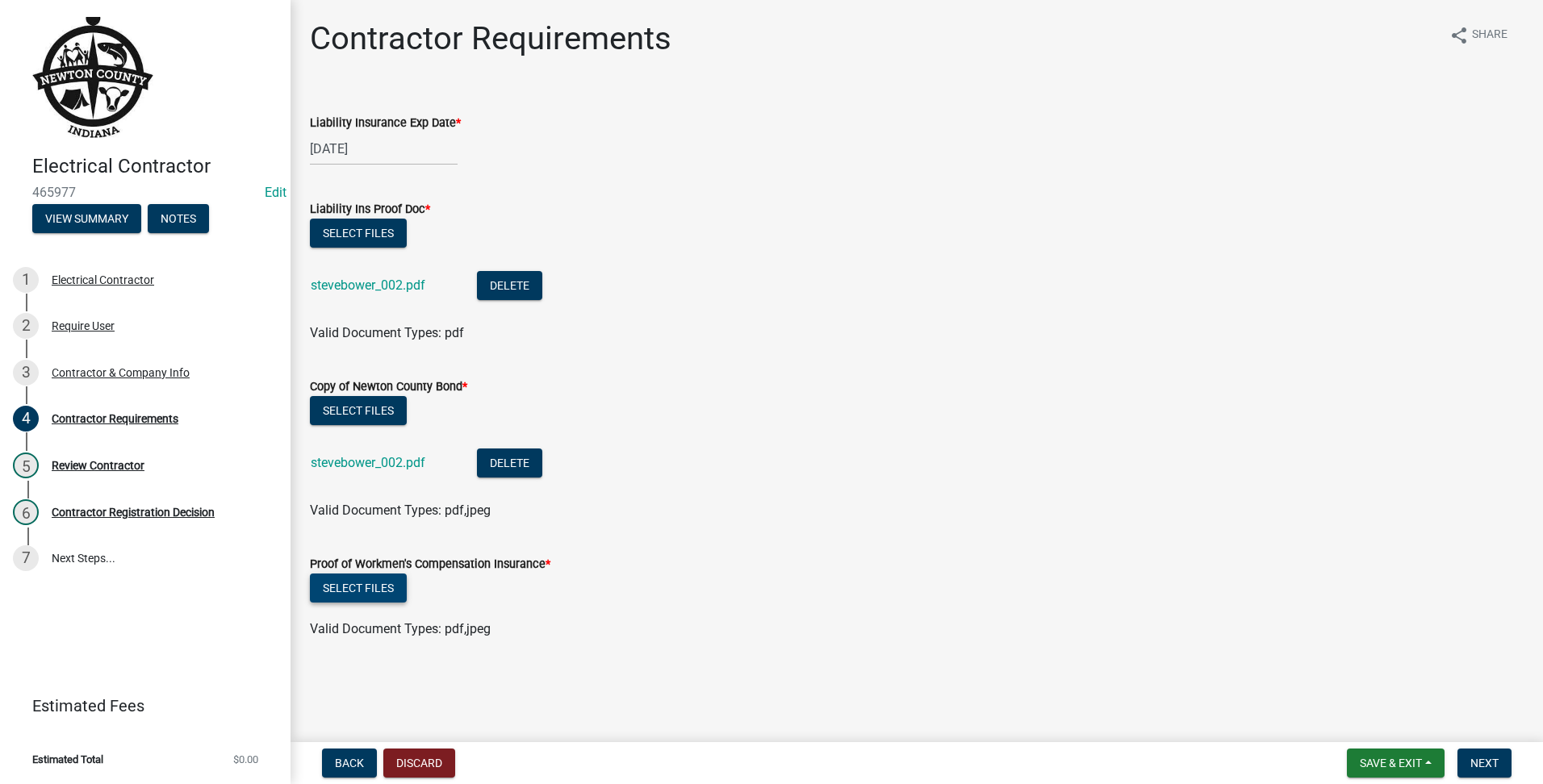
click at [386, 592] on button "Select files" at bounding box center [358, 588] width 97 height 29
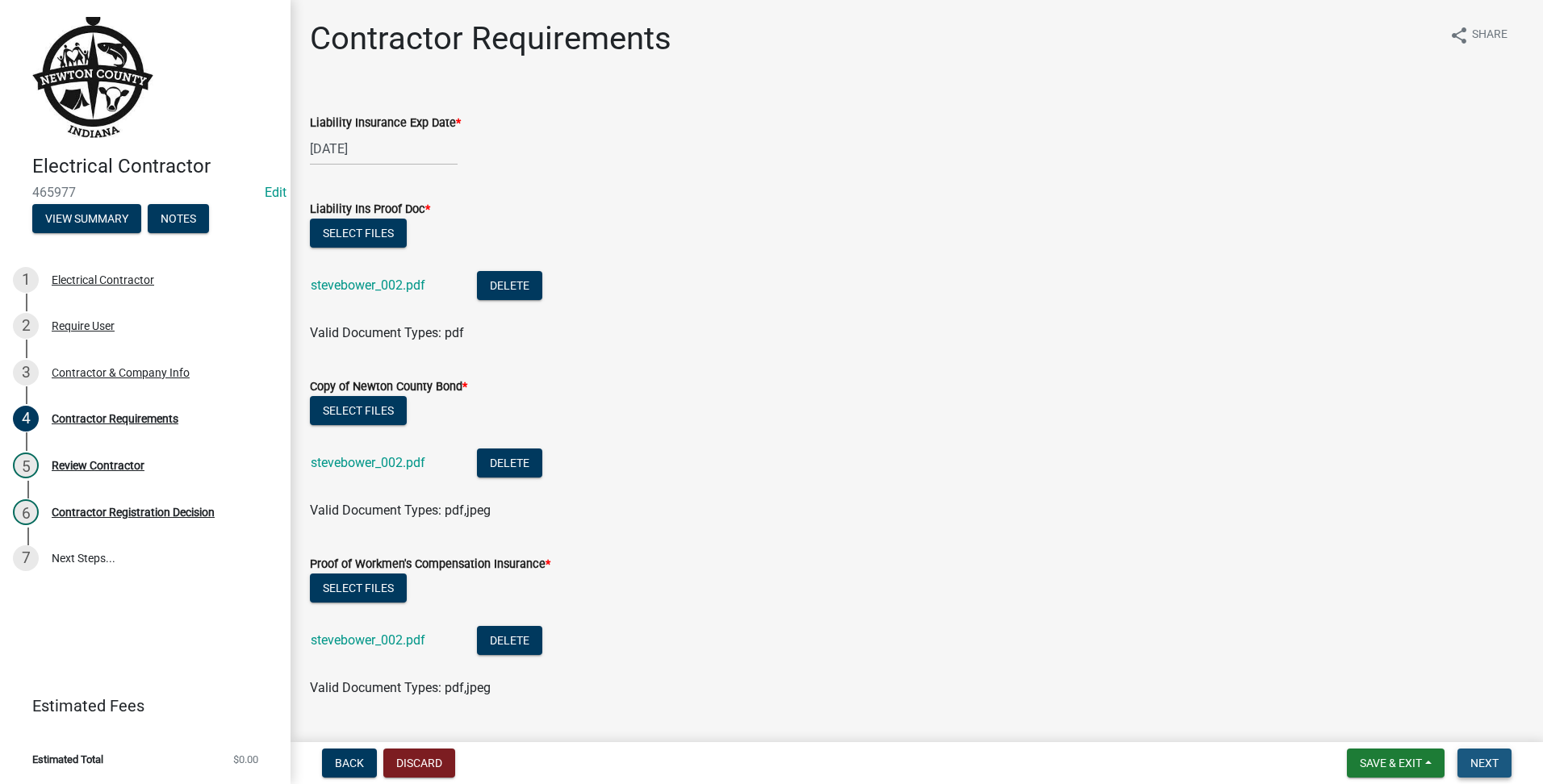
click at [1475, 757] on span "Next" at bounding box center [1485, 763] width 28 height 13
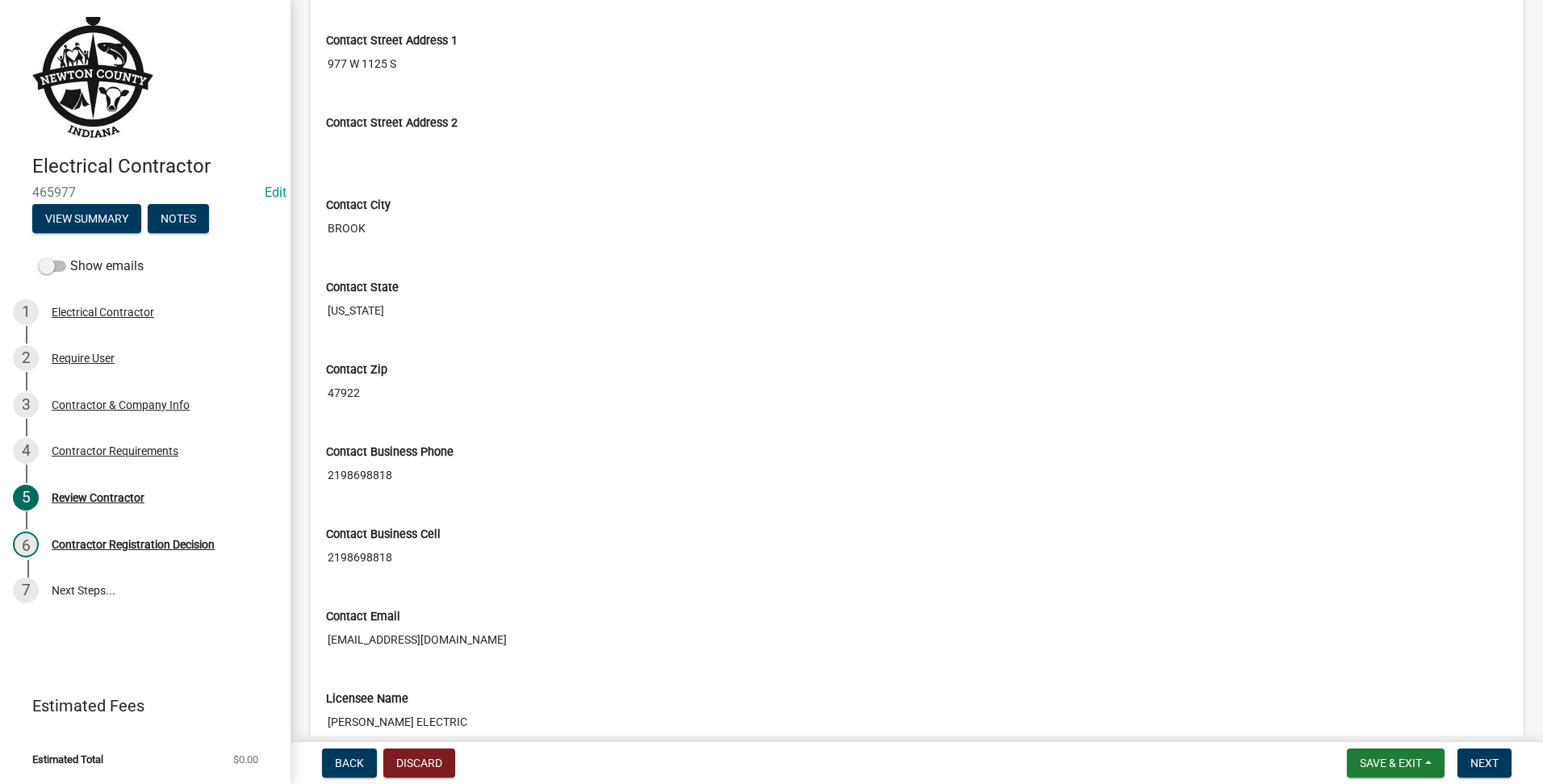
scroll to position [672, 0]
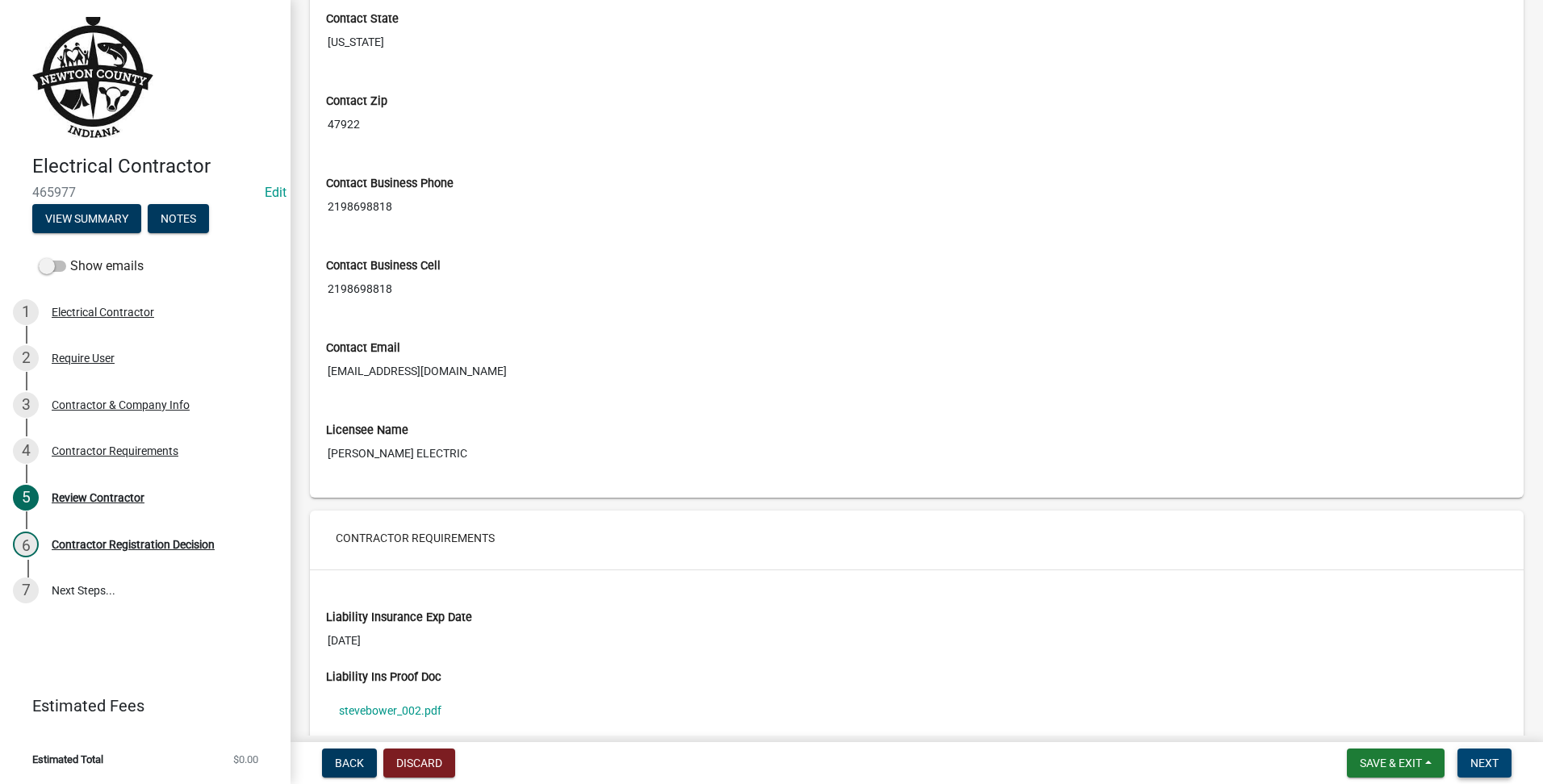
click at [1484, 763] on span "Next" at bounding box center [1485, 763] width 28 height 13
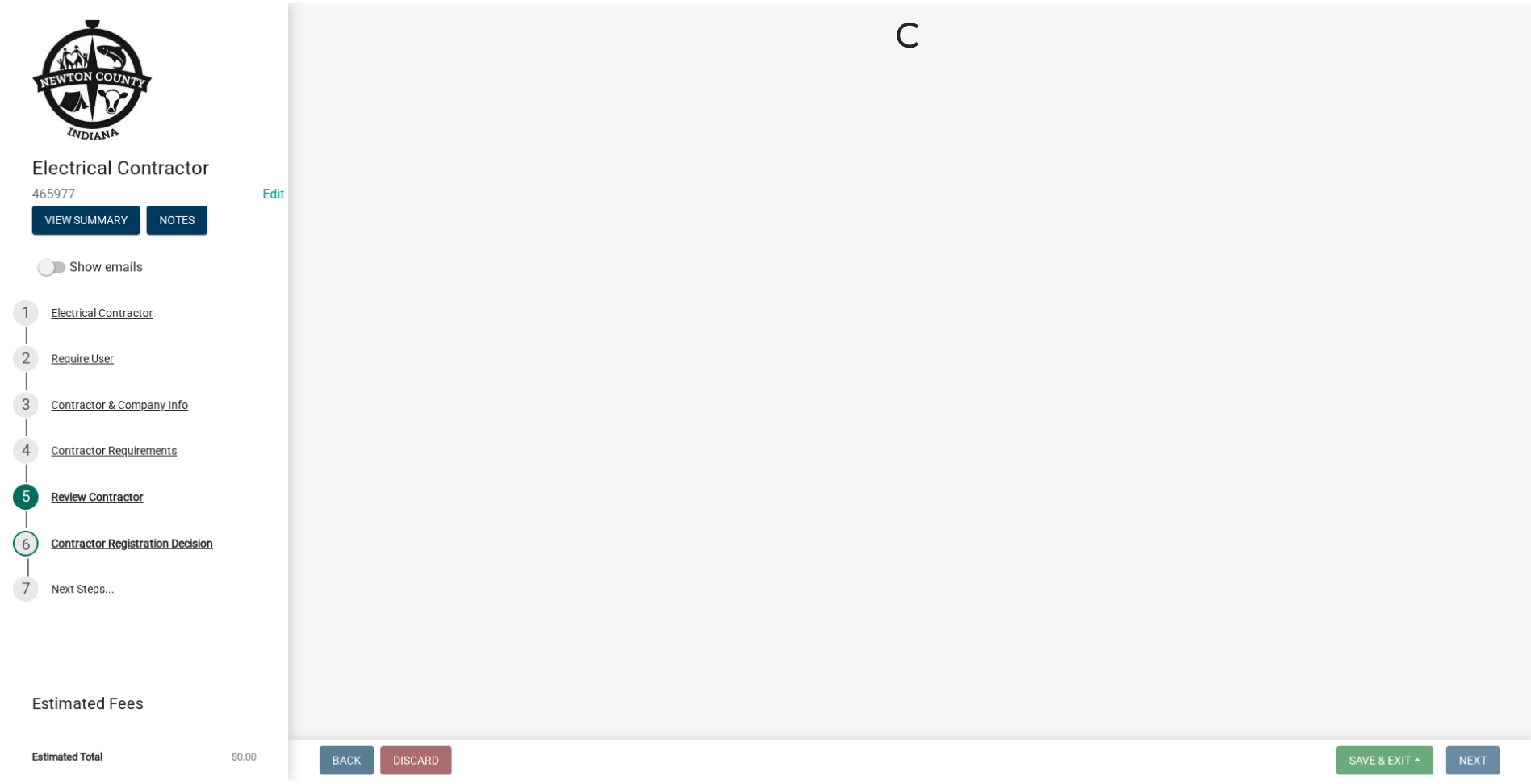
scroll to position [0, 0]
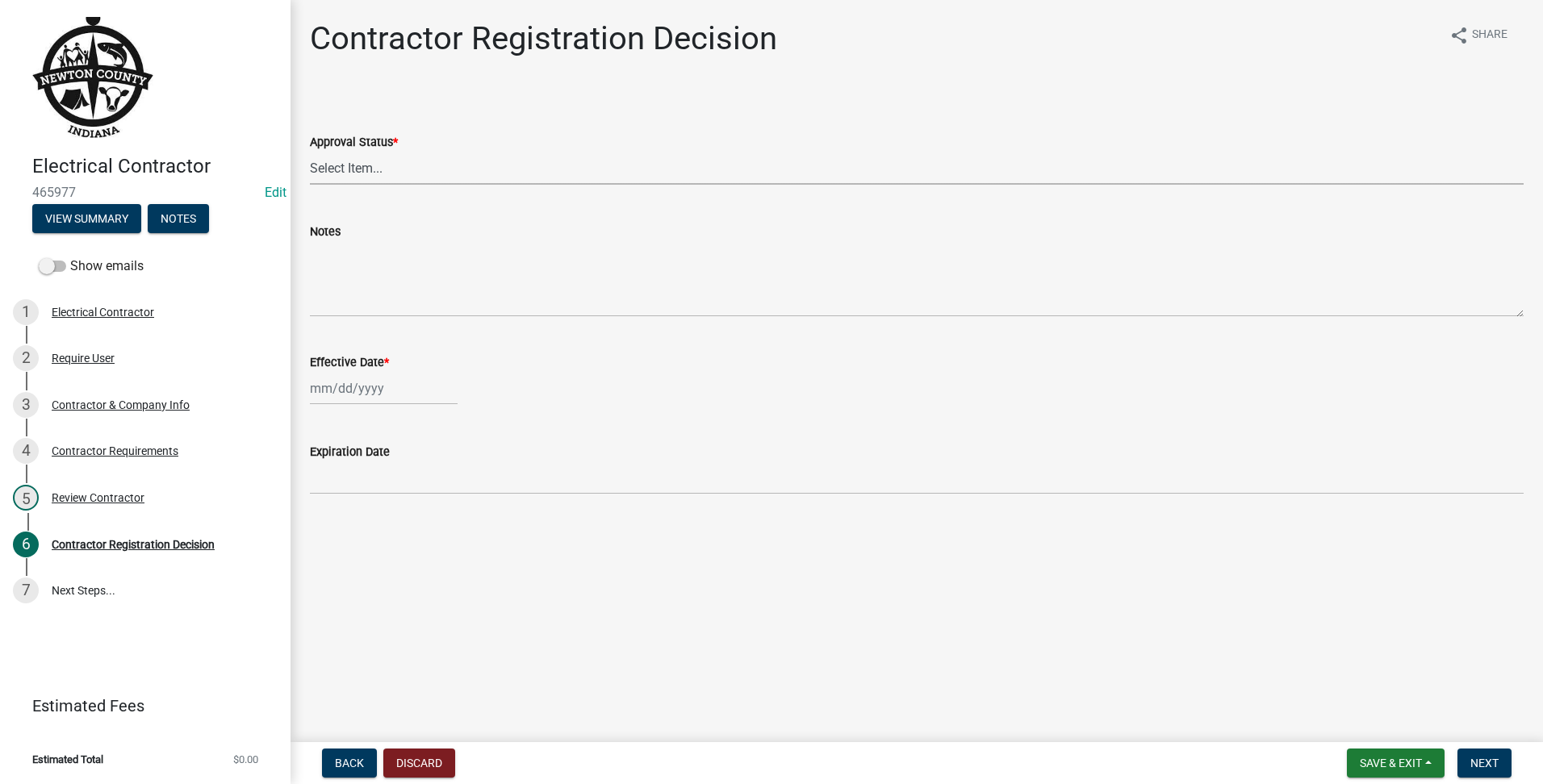
click at [424, 182] on select "Select Item... Approved Denied" at bounding box center [916, 168] width 1214 height 33
click at [310, 151] on select "Select Item... Approved Denied" at bounding box center [916, 168] width 1214 height 33
select select "4b86b809-39dd-4c68-9f3d-fdb3e7050482"
click at [377, 395] on div at bounding box center [384, 389] width 148 height 33
select select "8"
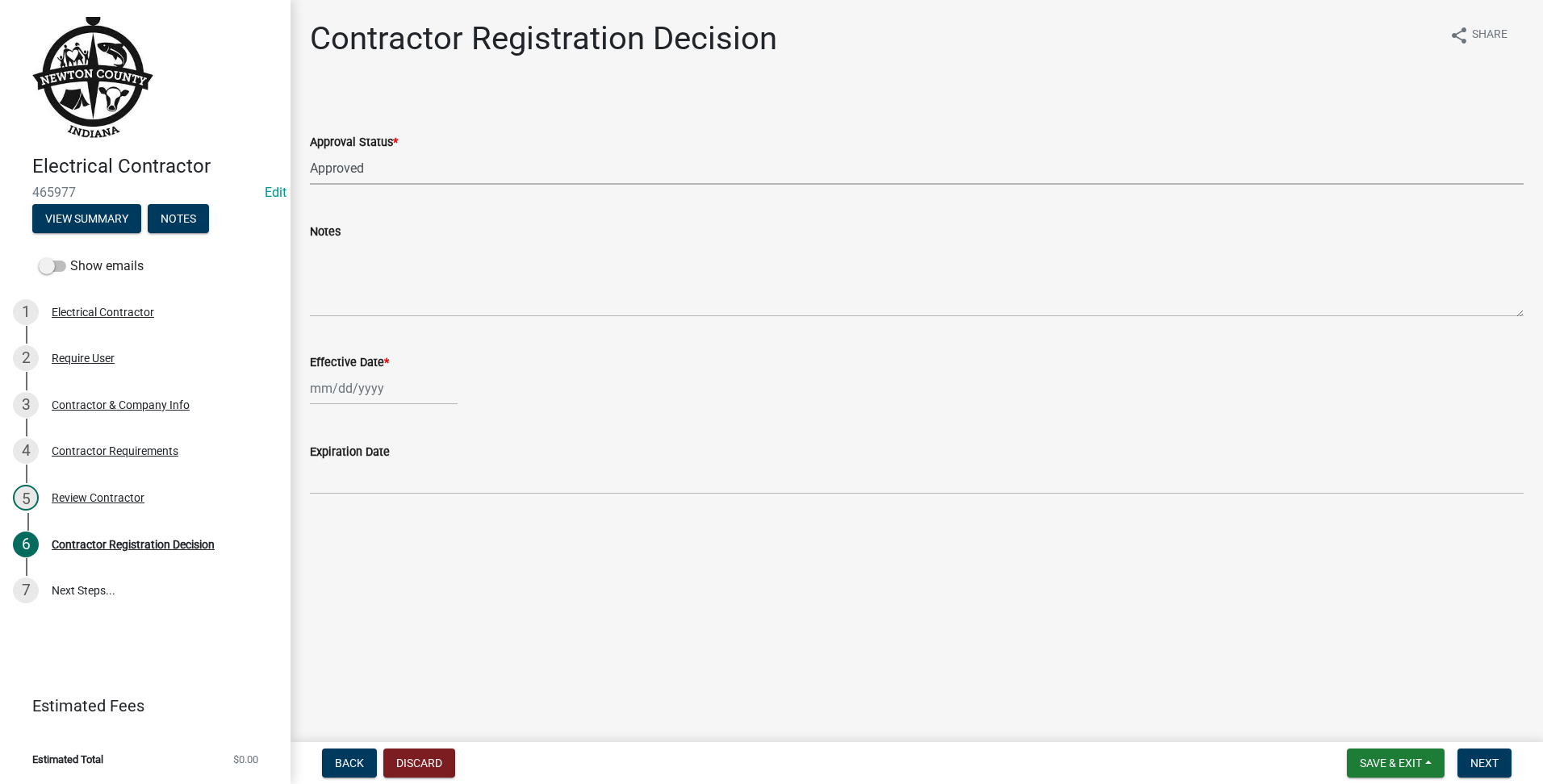
select select "2025"
click at [349, 548] on div "19" at bounding box center [352, 552] width 26 height 26
type input "[DATE]"
click at [1488, 763] on span "Next" at bounding box center [1485, 763] width 28 height 13
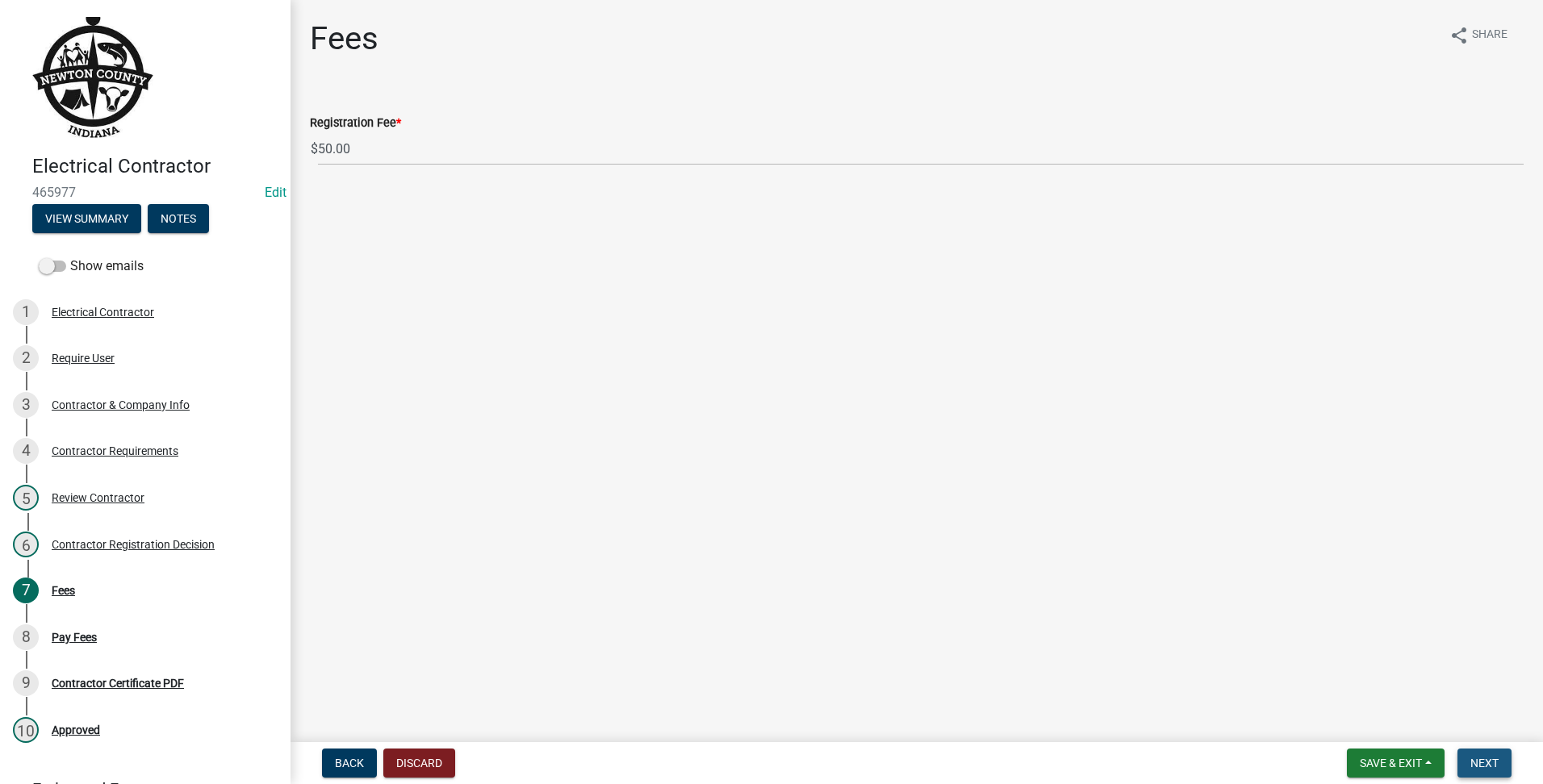
click at [1494, 753] on button "Next" at bounding box center [1485, 763] width 54 height 29
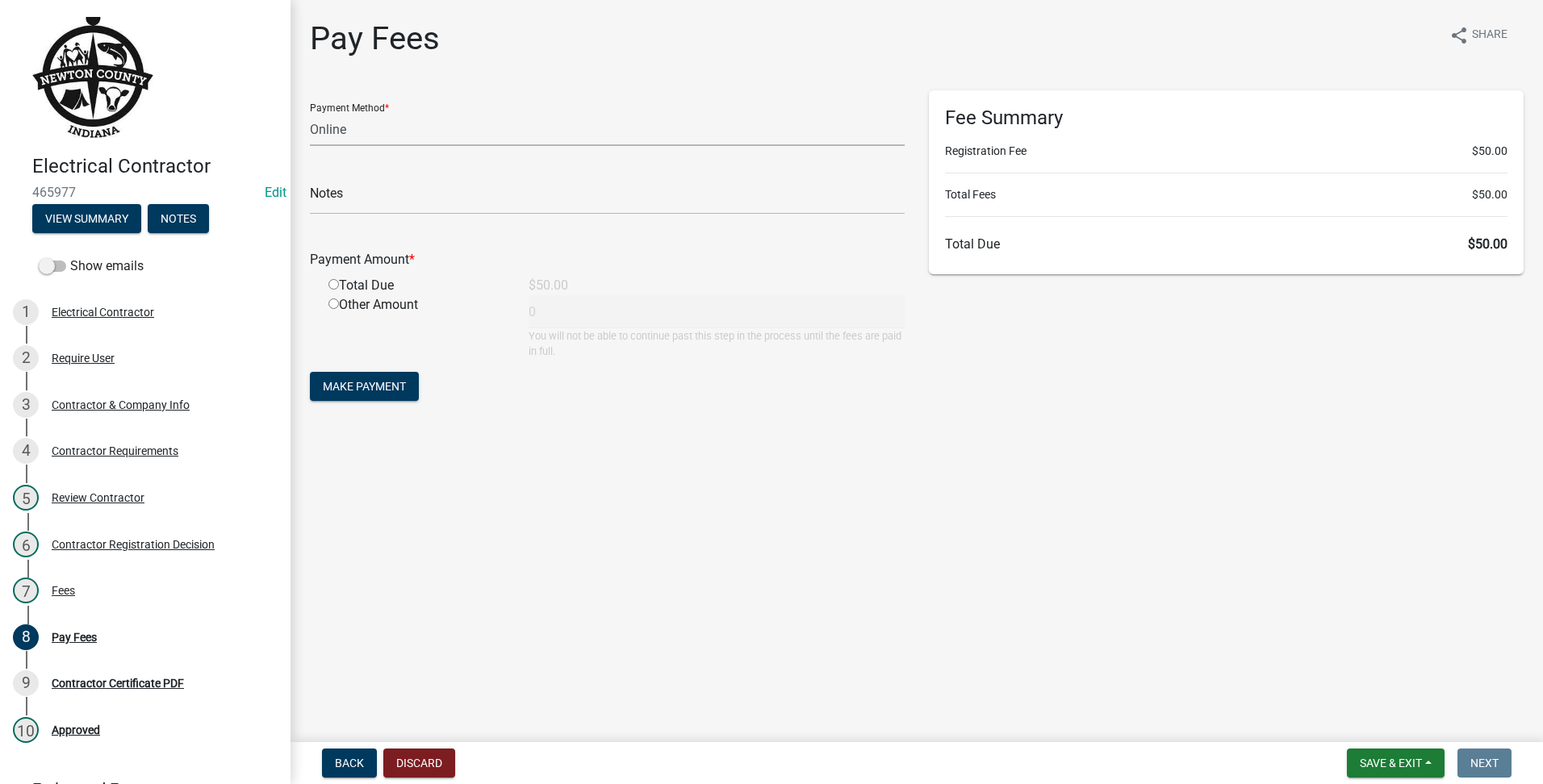
click at [323, 131] on select "Credit Card POS Check Cash Online" at bounding box center [607, 129] width 595 height 33
select select "1: 0"
click at [310, 113] on select "Credit Card POS Check Cash Online" at bounding box center [607, 129] width 595 height 33
click at [310, 189] on input "text" at bounding box center [607, 198] width 595 height 33
type input "6116"
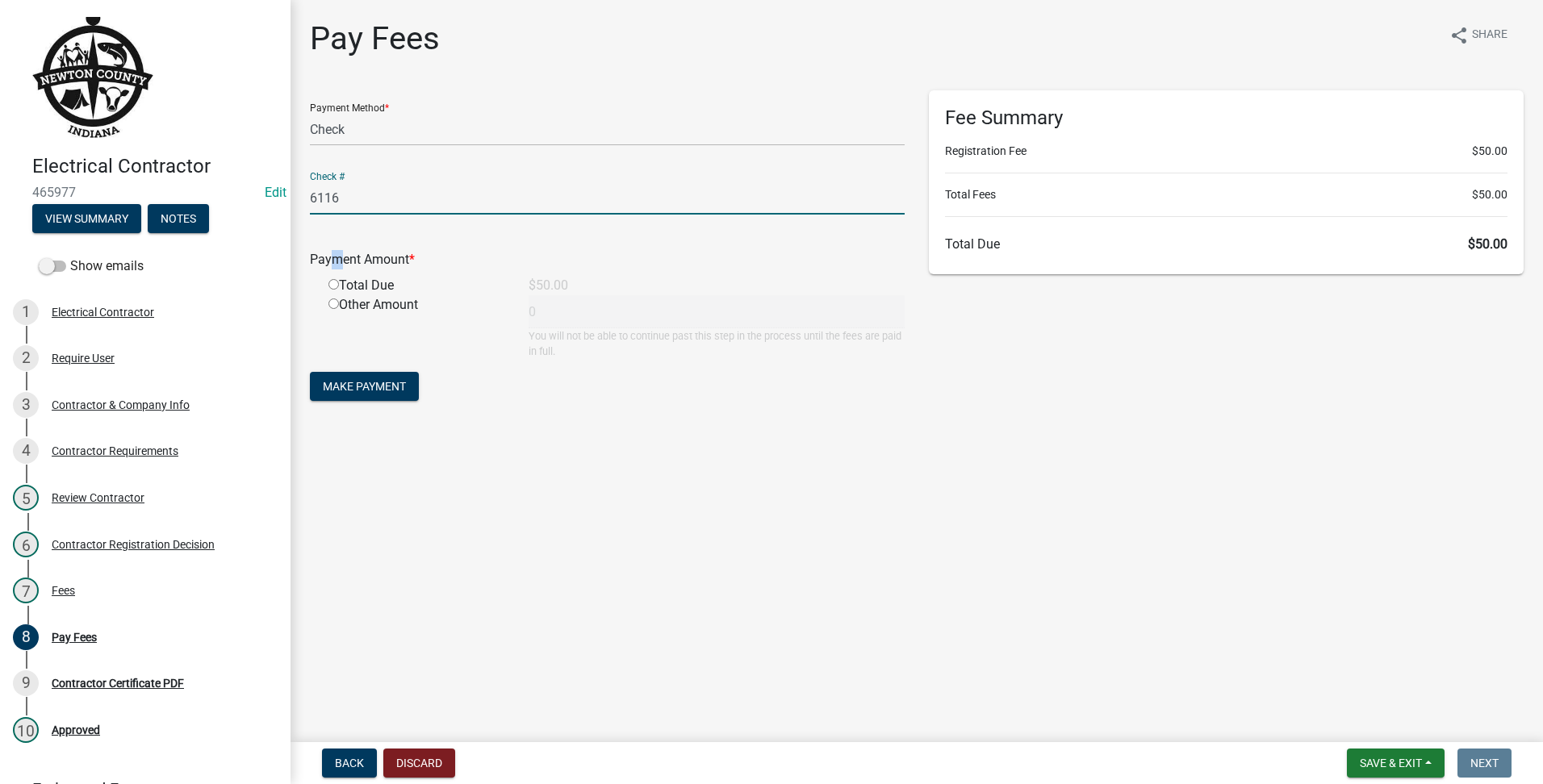
click at [329, 275] on div "Payment Amount *" at bounding box center [607, 263] width 619 height 26
drag, startPoint x: 329, startPoint y: 275, endPoint x: 335, endPoint y: 279, distance: 7.2
click at [335, 279] on input "radio" at bounding box center [334, 285] width 10 height 10
radio input "true"
type input "50"
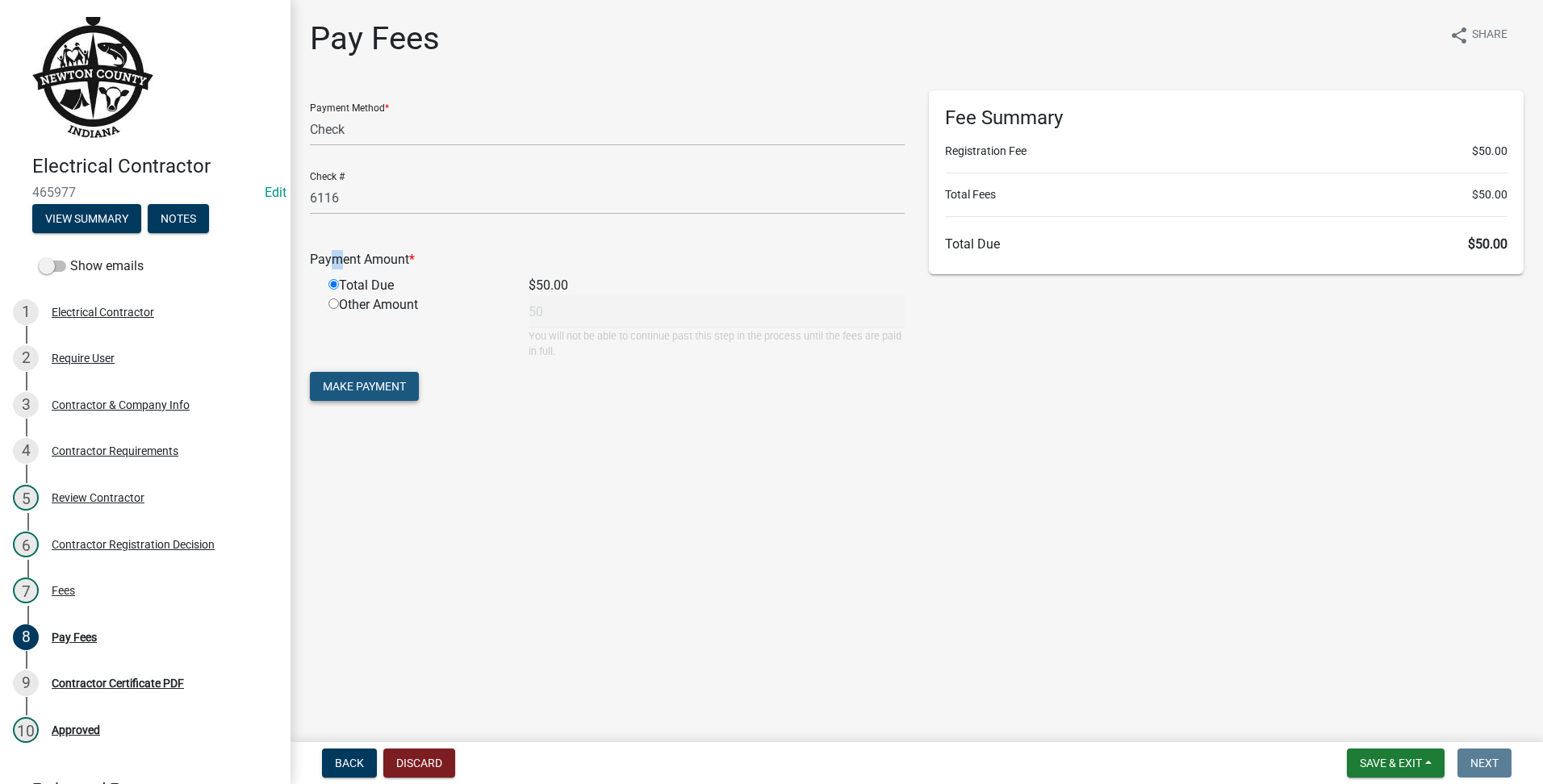
click at [352, 387] on span "Make Payment" at bounding box center [364, 386] width 83 height 13
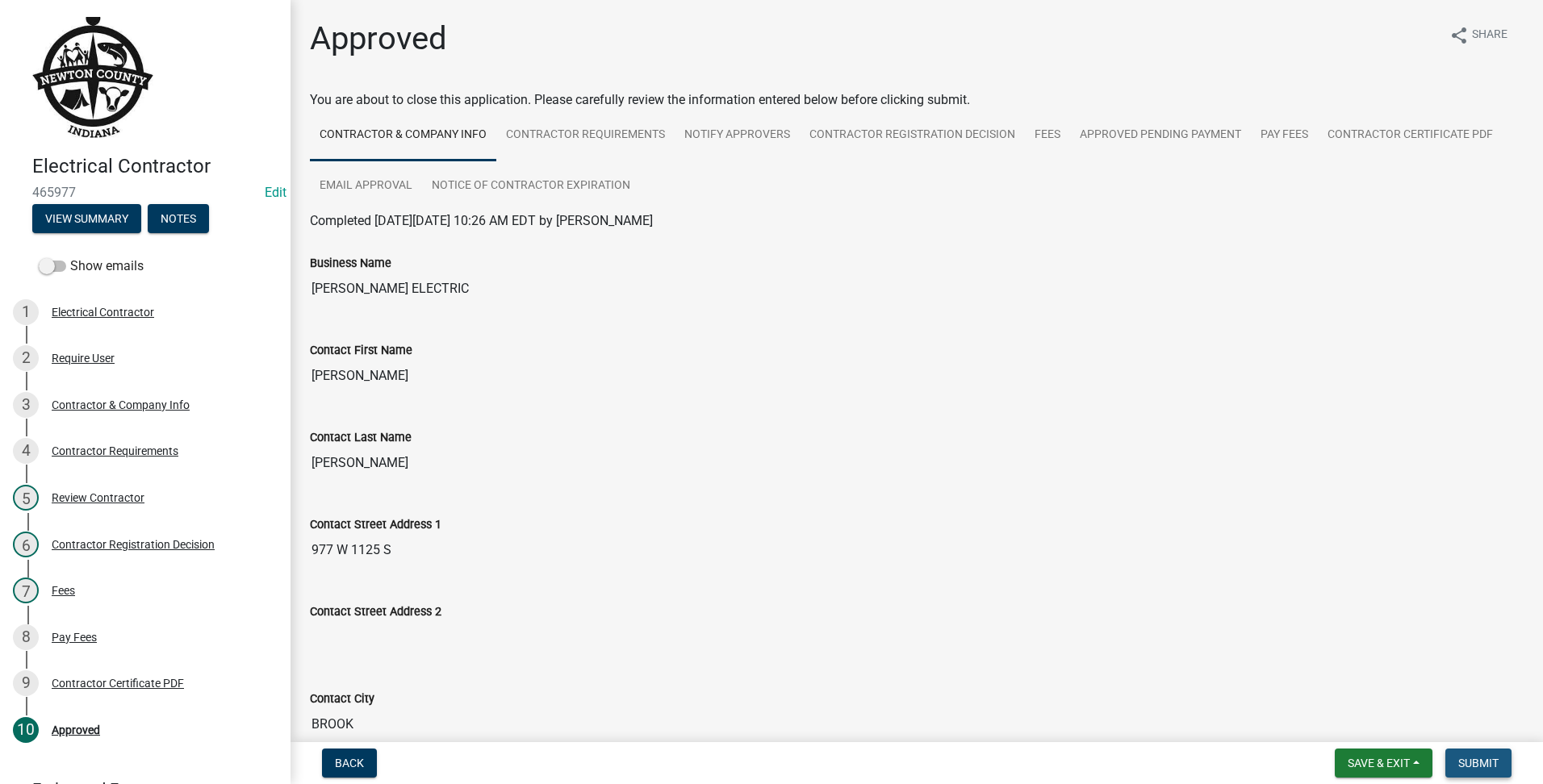
click at [1484, 759] on span "Submit" at bounding box center [1478, 763] width 40 height 13
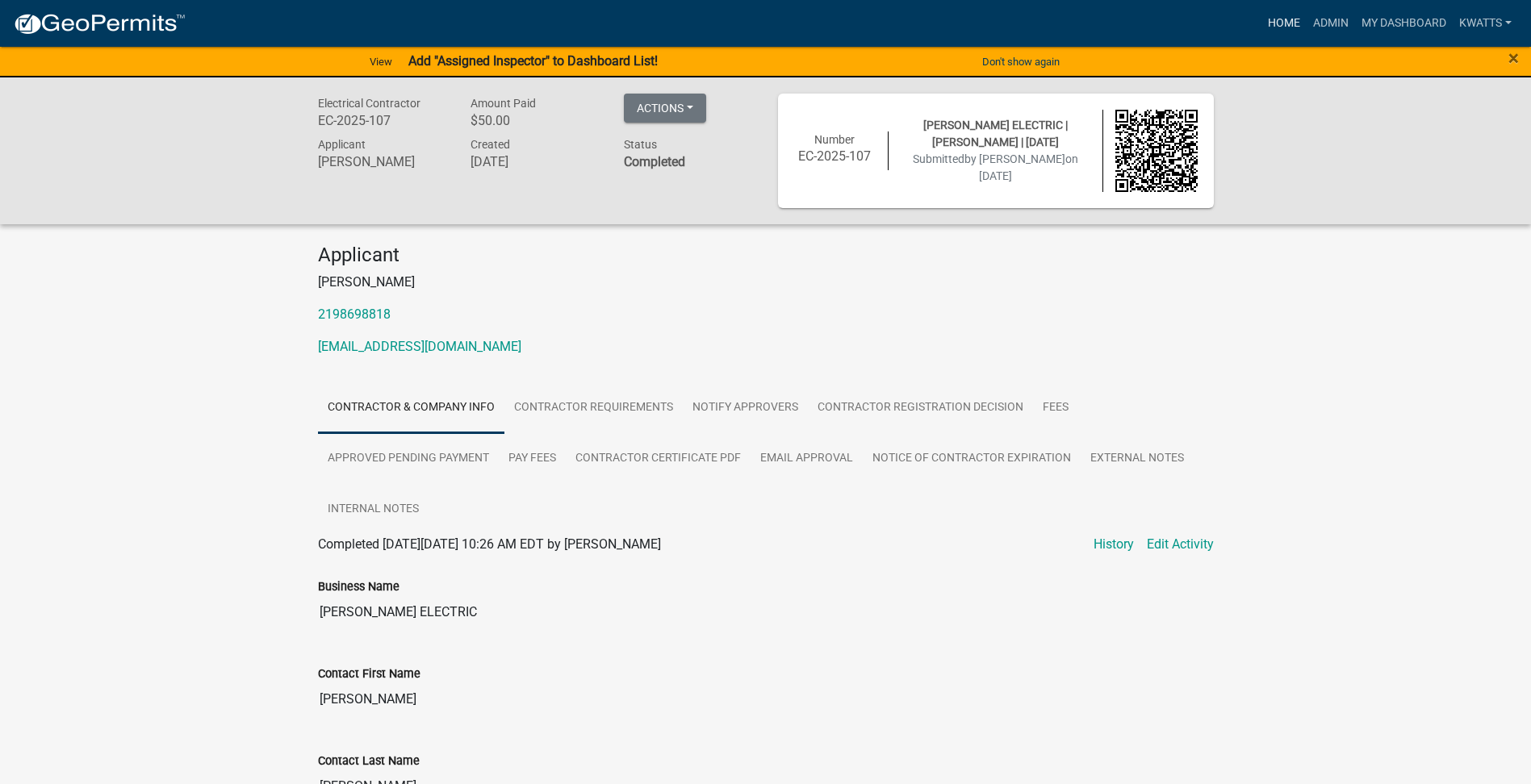
click at [1264, 27] on link "Home" at bounding box center [1284, 23] width 46 height 31
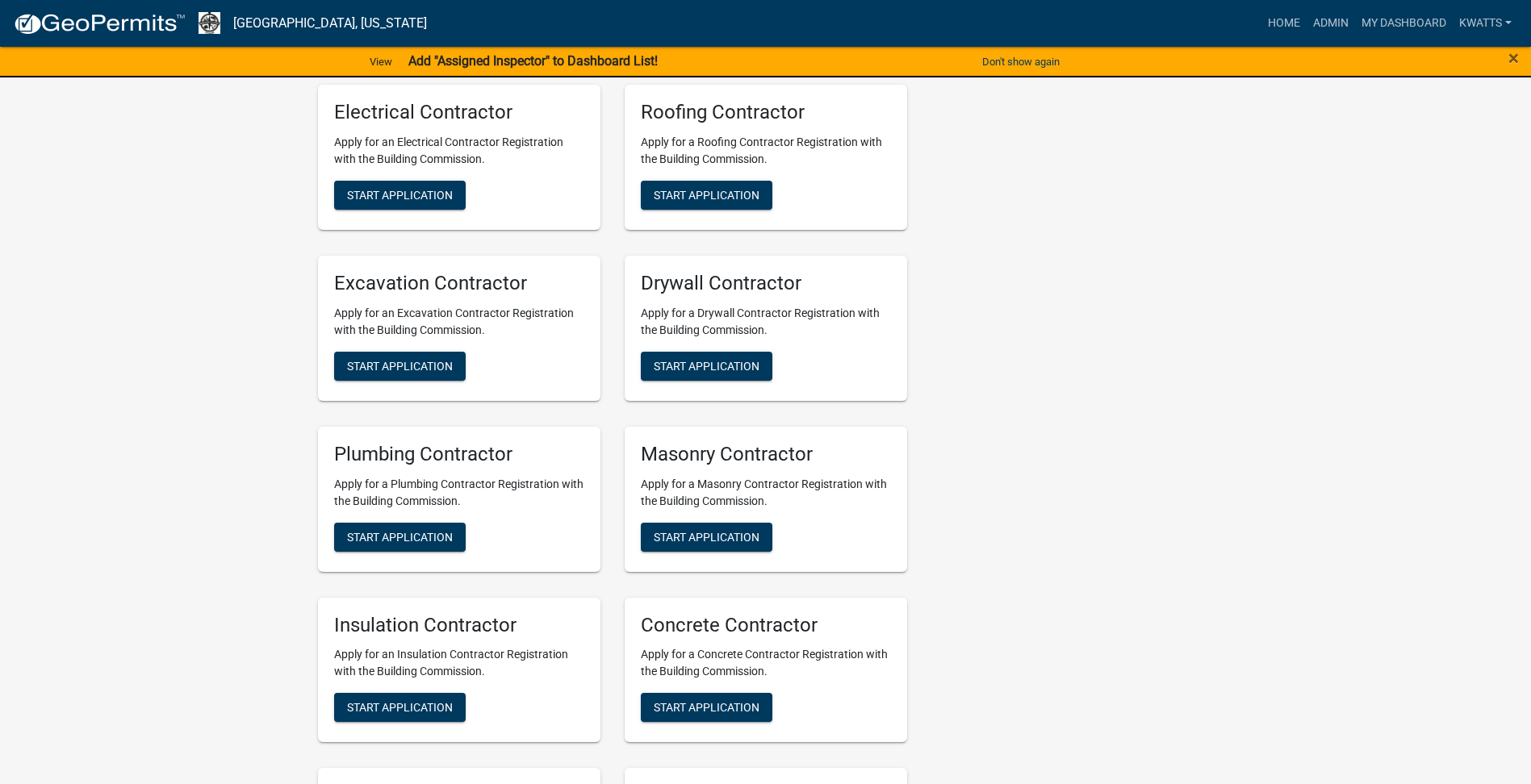
scroll to position [1075, 0]
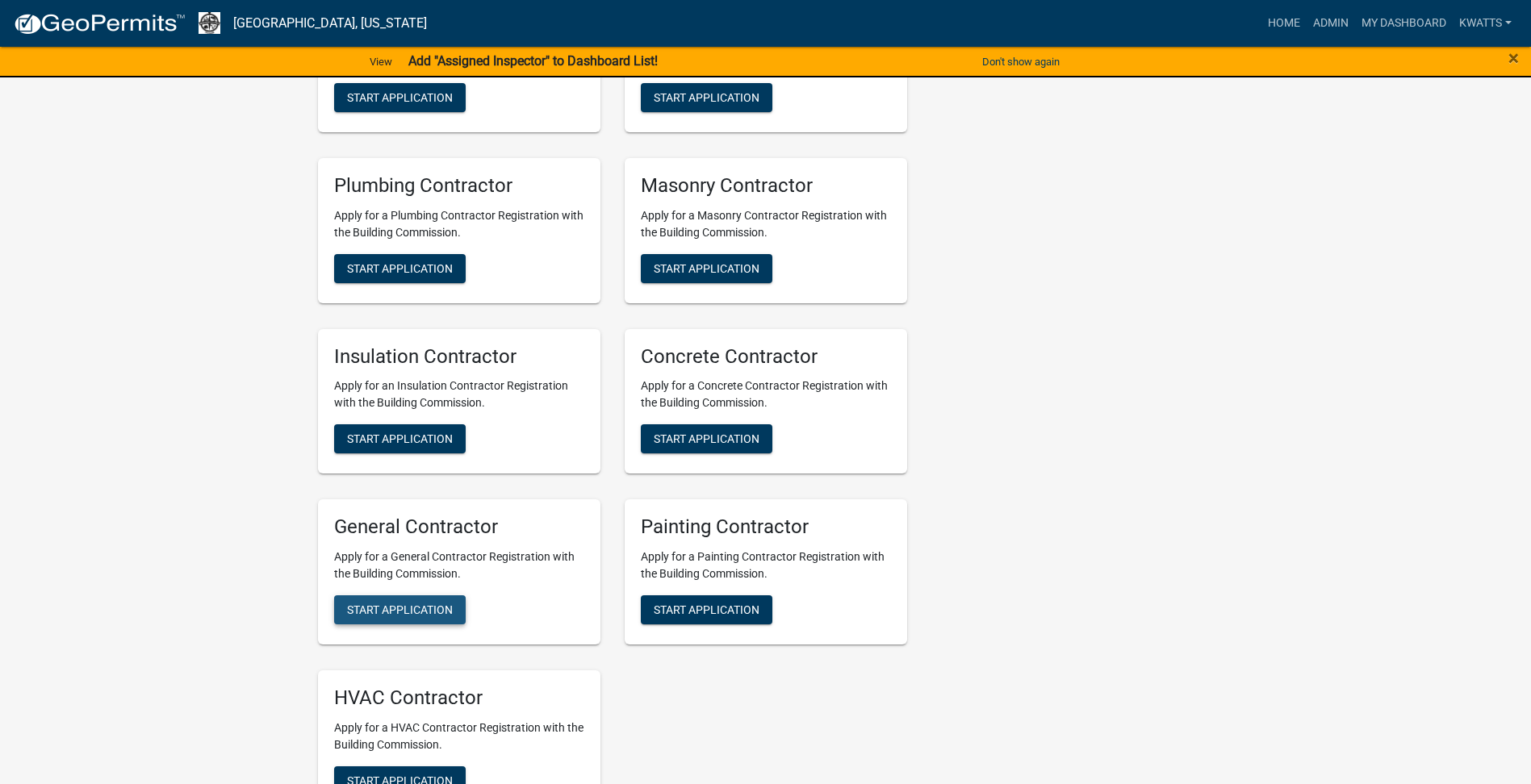
click at [452, 614] on span "Start Application" at bounding box center [400, 609] width 106 height 13
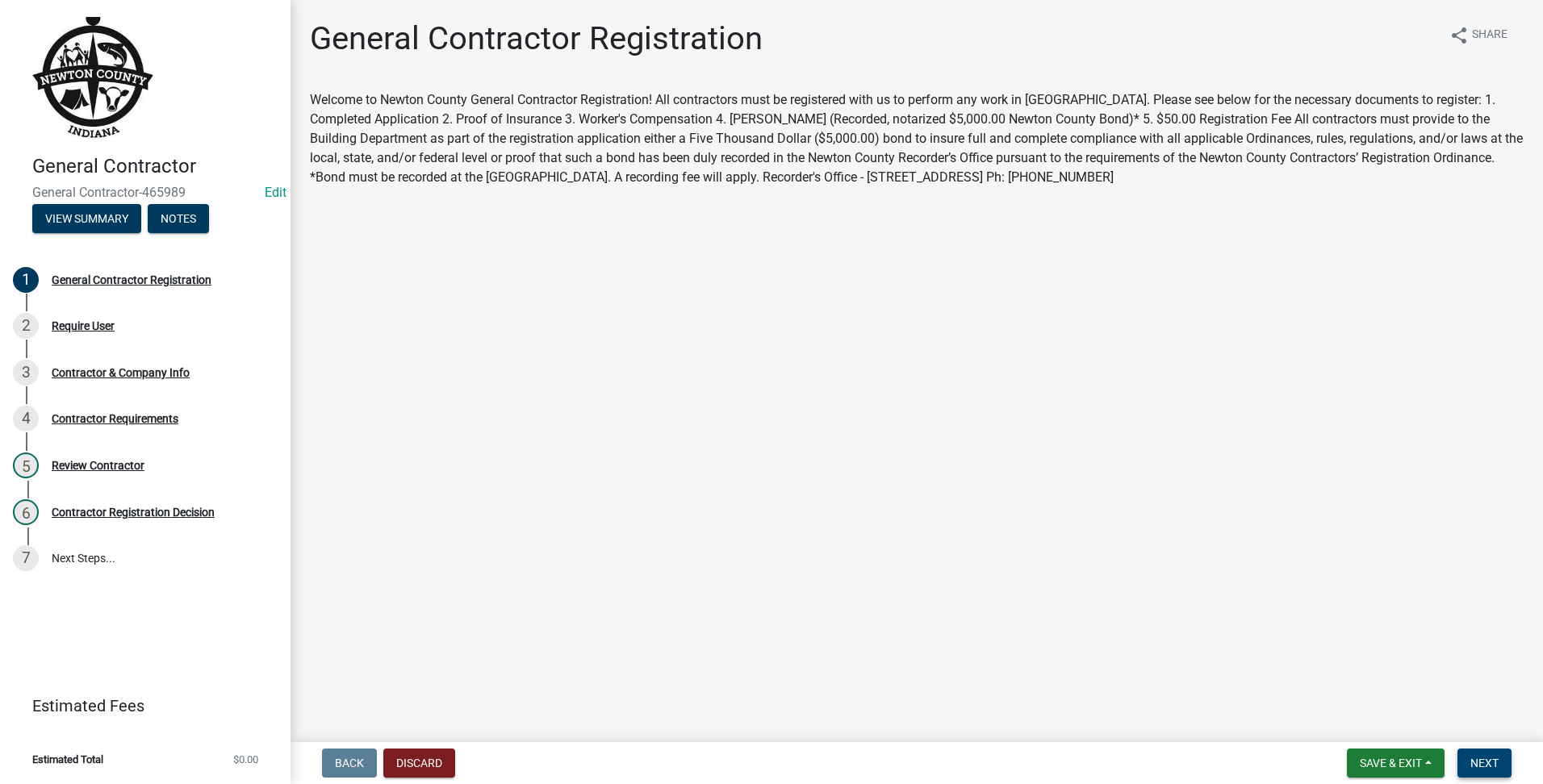
click at [1491, 763] on span "Next" at bounding box center [1485, 763] width 28 height 13
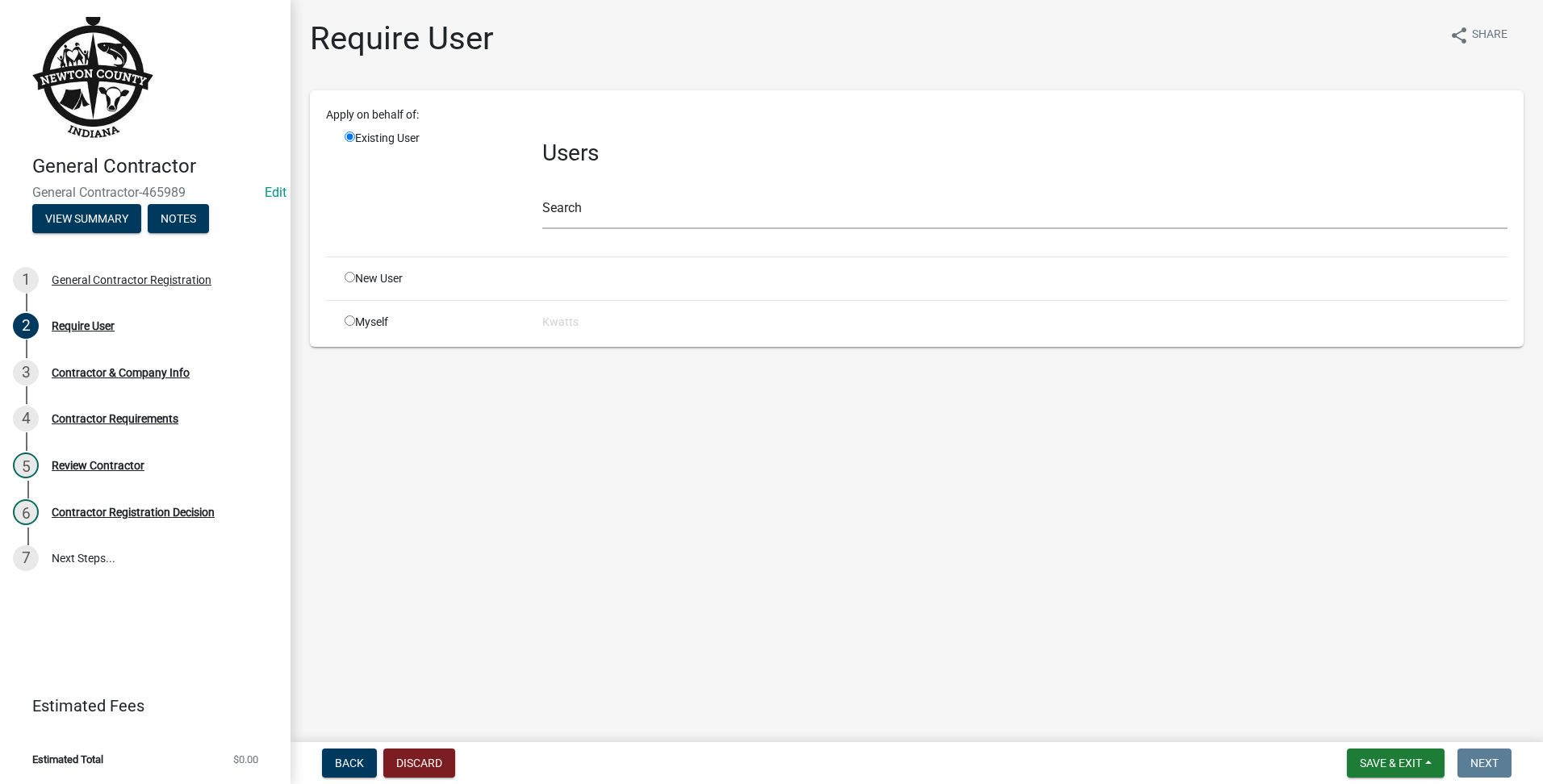
click at [778, 230] on div "Users Search" at bounding box center [1025, 187] width 989 height 113
click at [784, 215] on input "text" at bounding box center [1025, 212] width 965 height 33
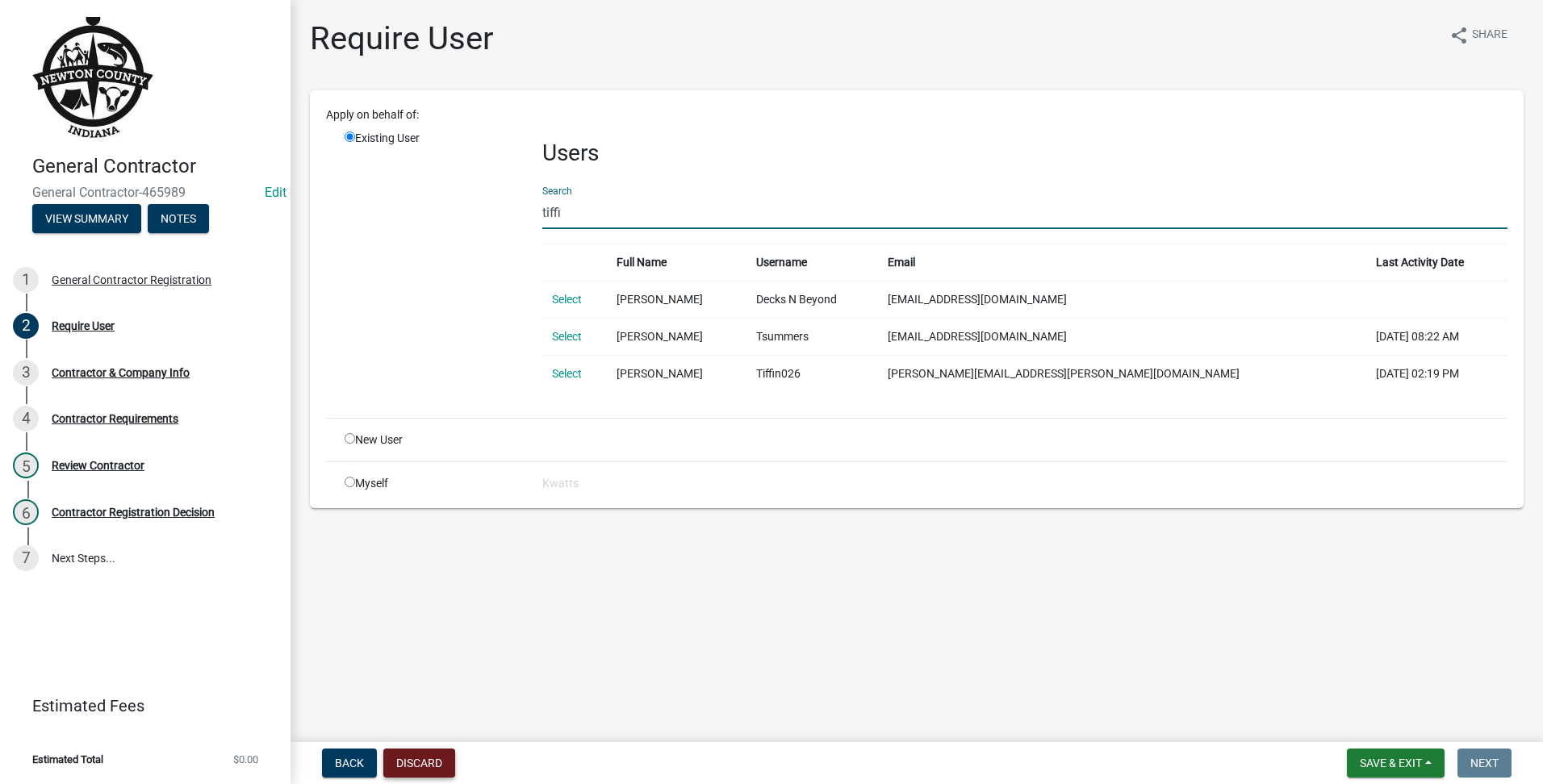
type input "tiffi"
click at [393, 764] on button "Discard" at bounding box center [420, 763] width 72 height 29
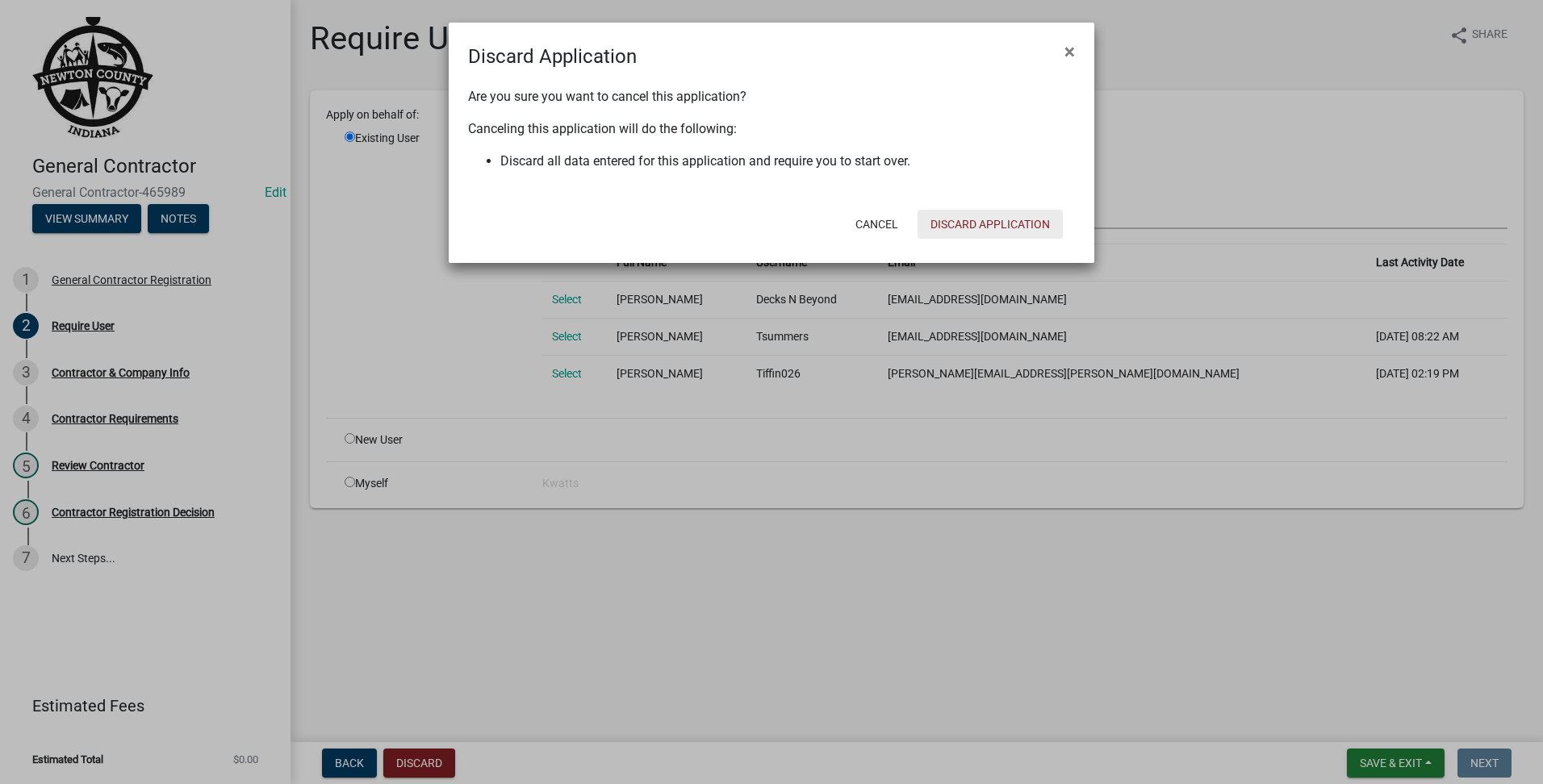
click at [993, 220] on button "Discard Application" at bounding box center [990, 224] width 145 height 29
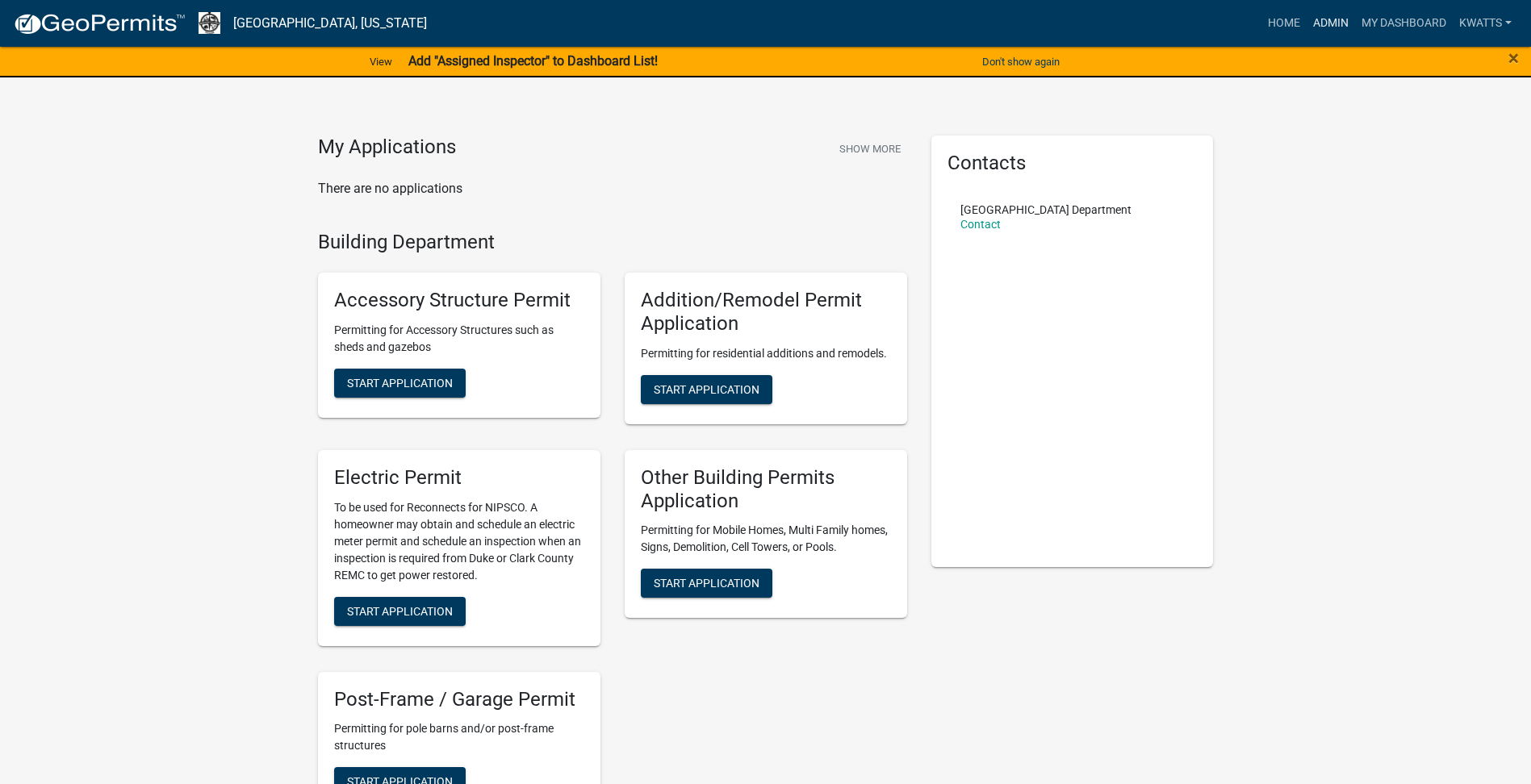
click at [1307, 21] on link "Admin" at bounding box center [1331, 23] width 48 height 31
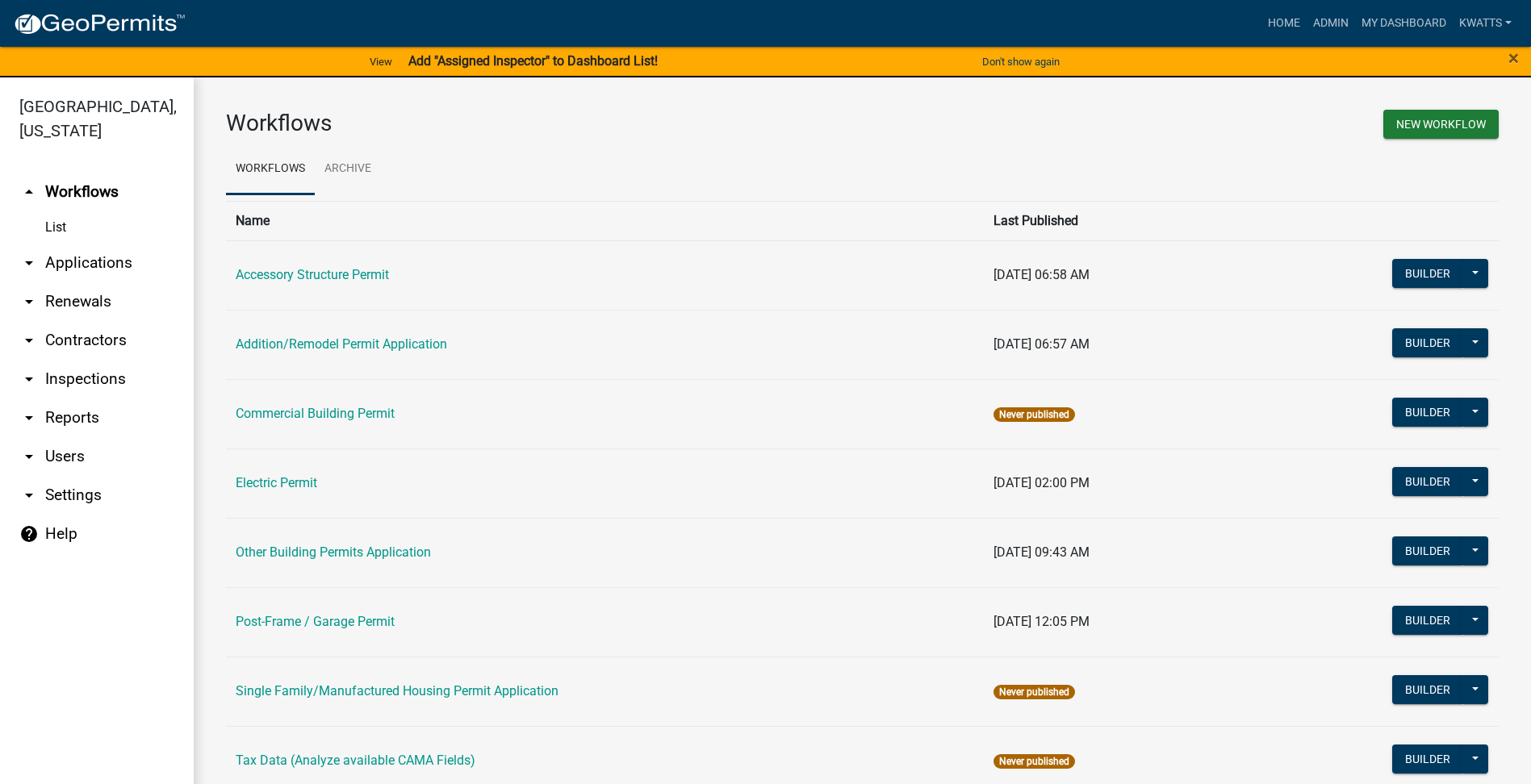
click at [56, 349] on link "arrow_drop_down Contractors" at bounding box center [96, 340] width 194 height 39
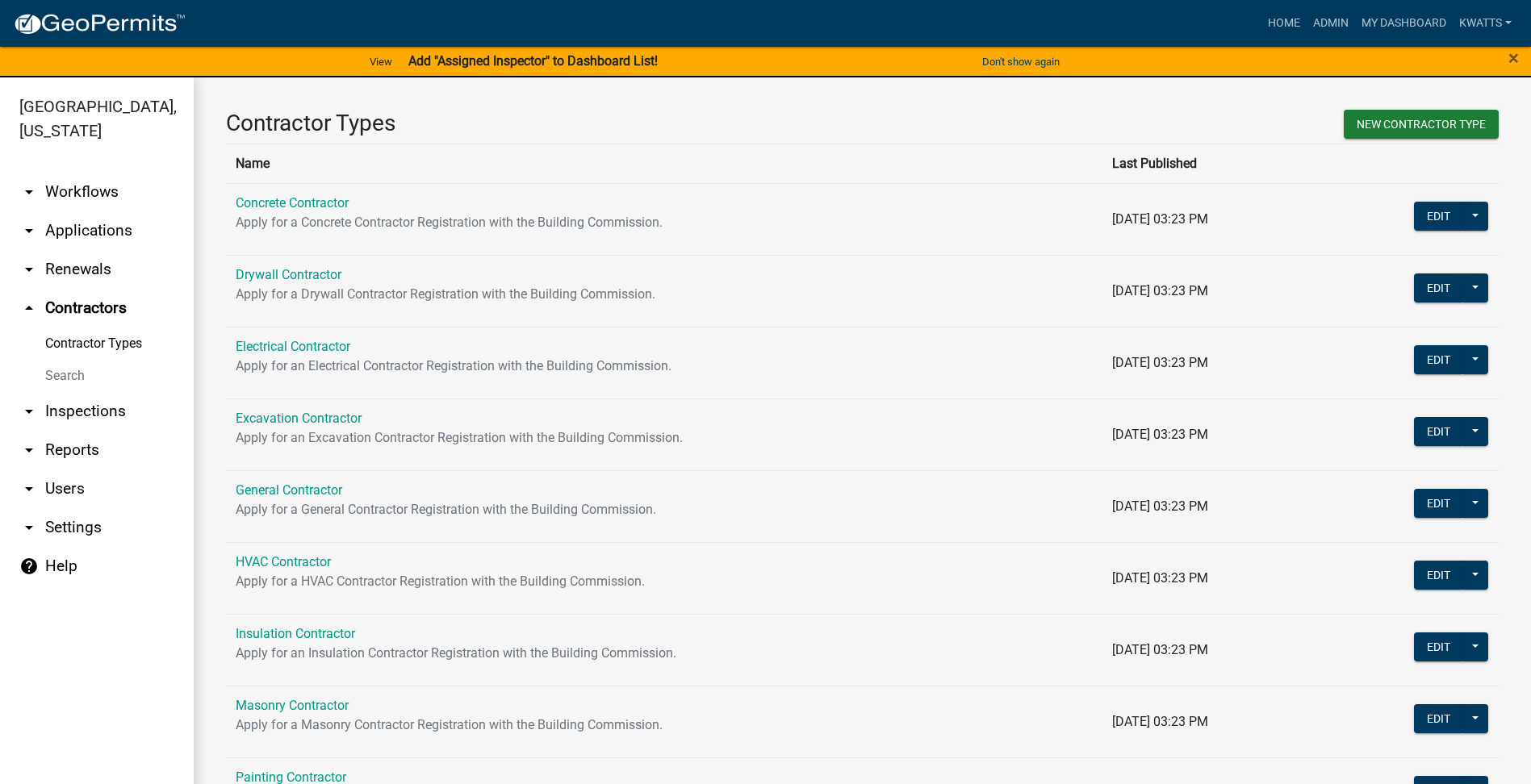
click at [60, 368] on link "Search" at bounding box center [96, 377] width 194 height 33
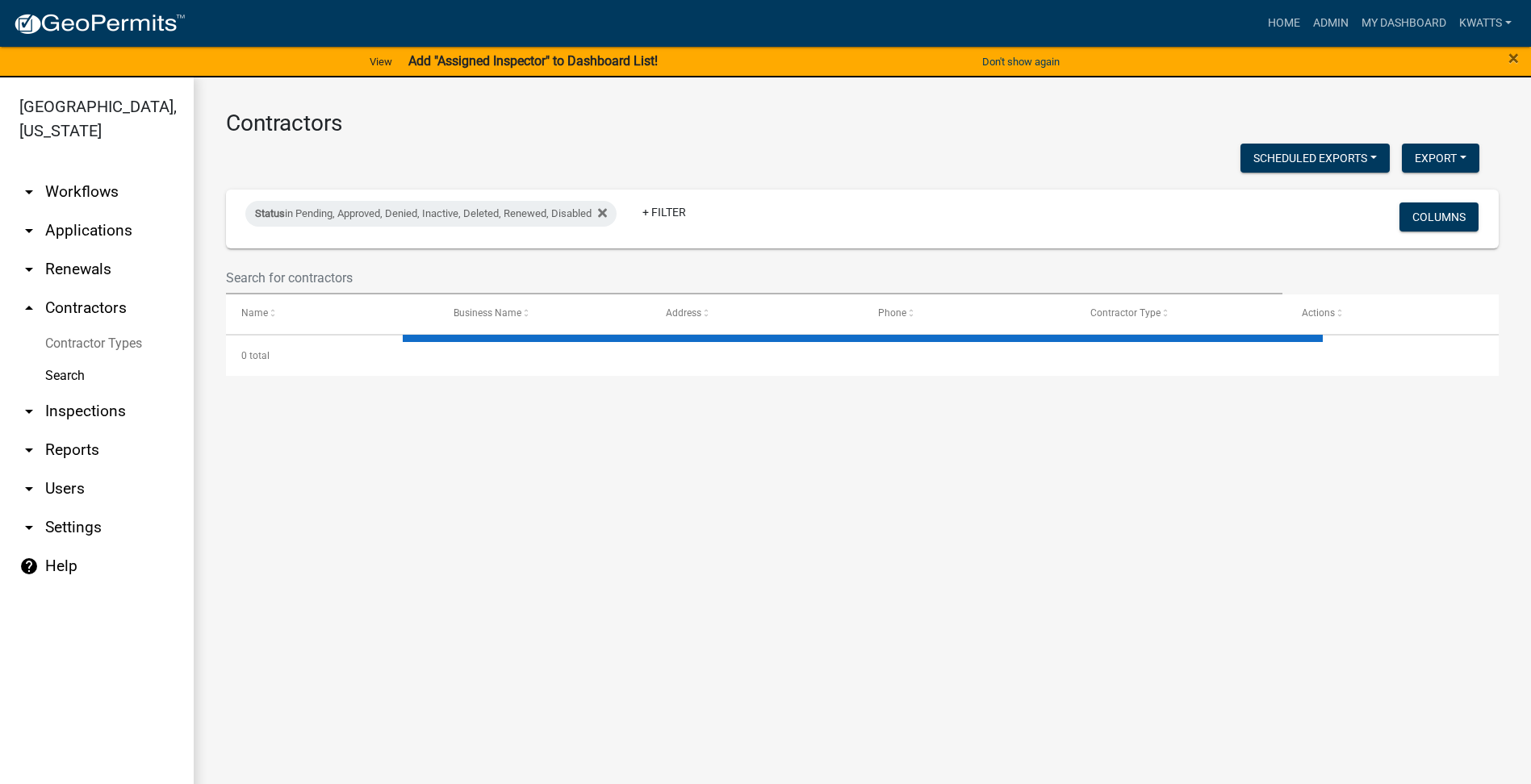
select select "3: 100"
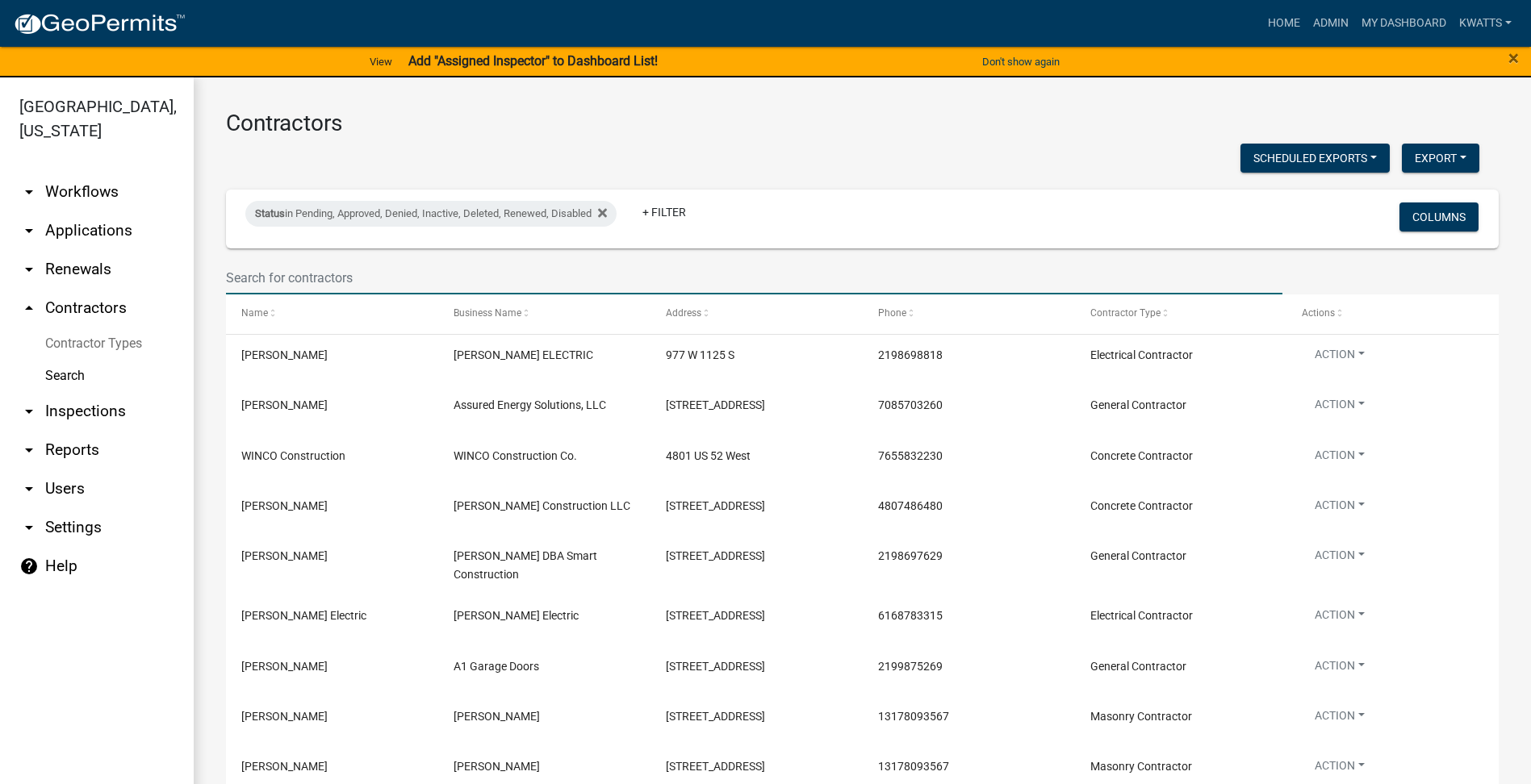
click at [315, 276] on input "text" at bounding box center [754, 278] width 1056 height 33
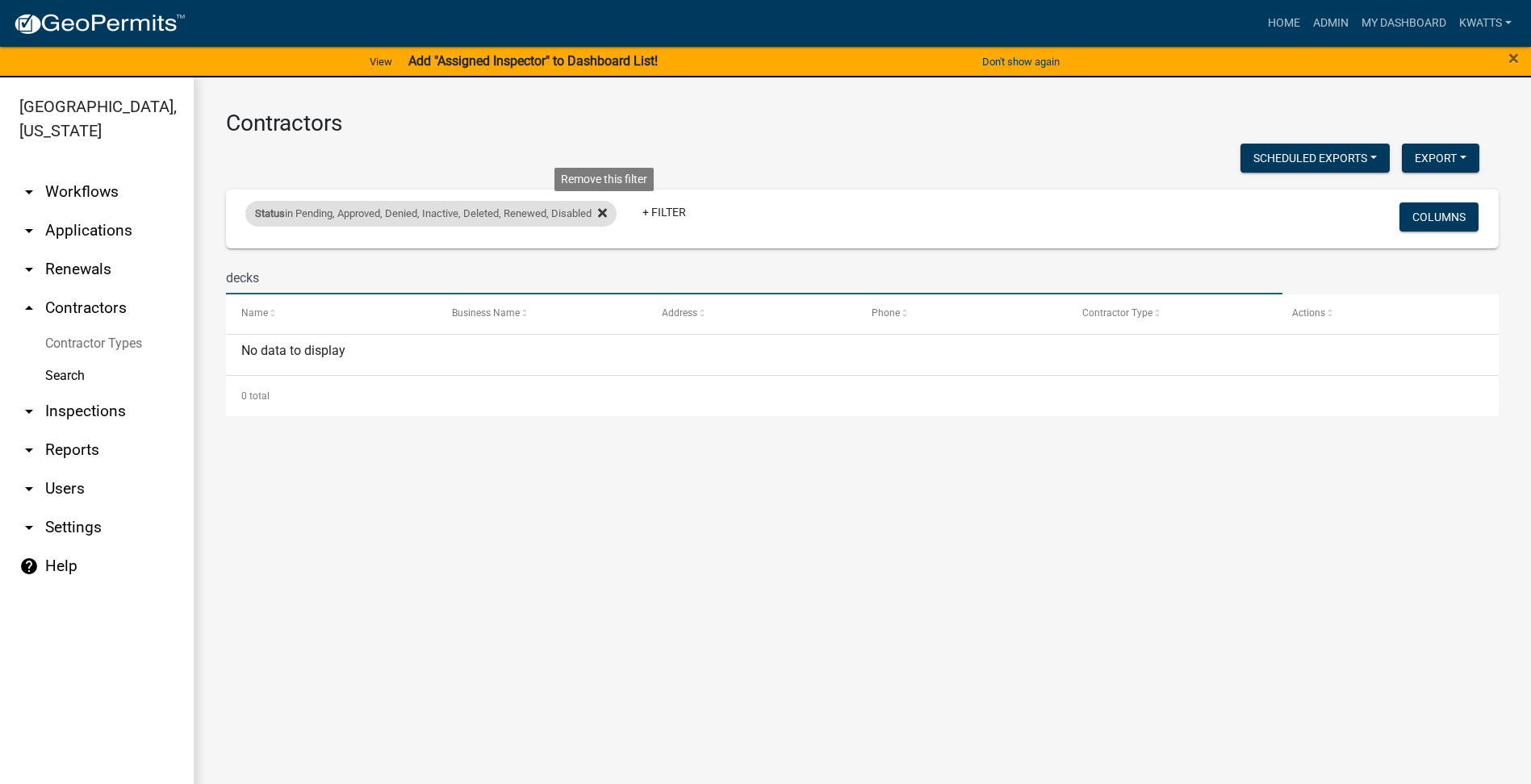
type input "decks"
click at [605, 211] on icon at bounding box center [602, 213] width 9 height 9
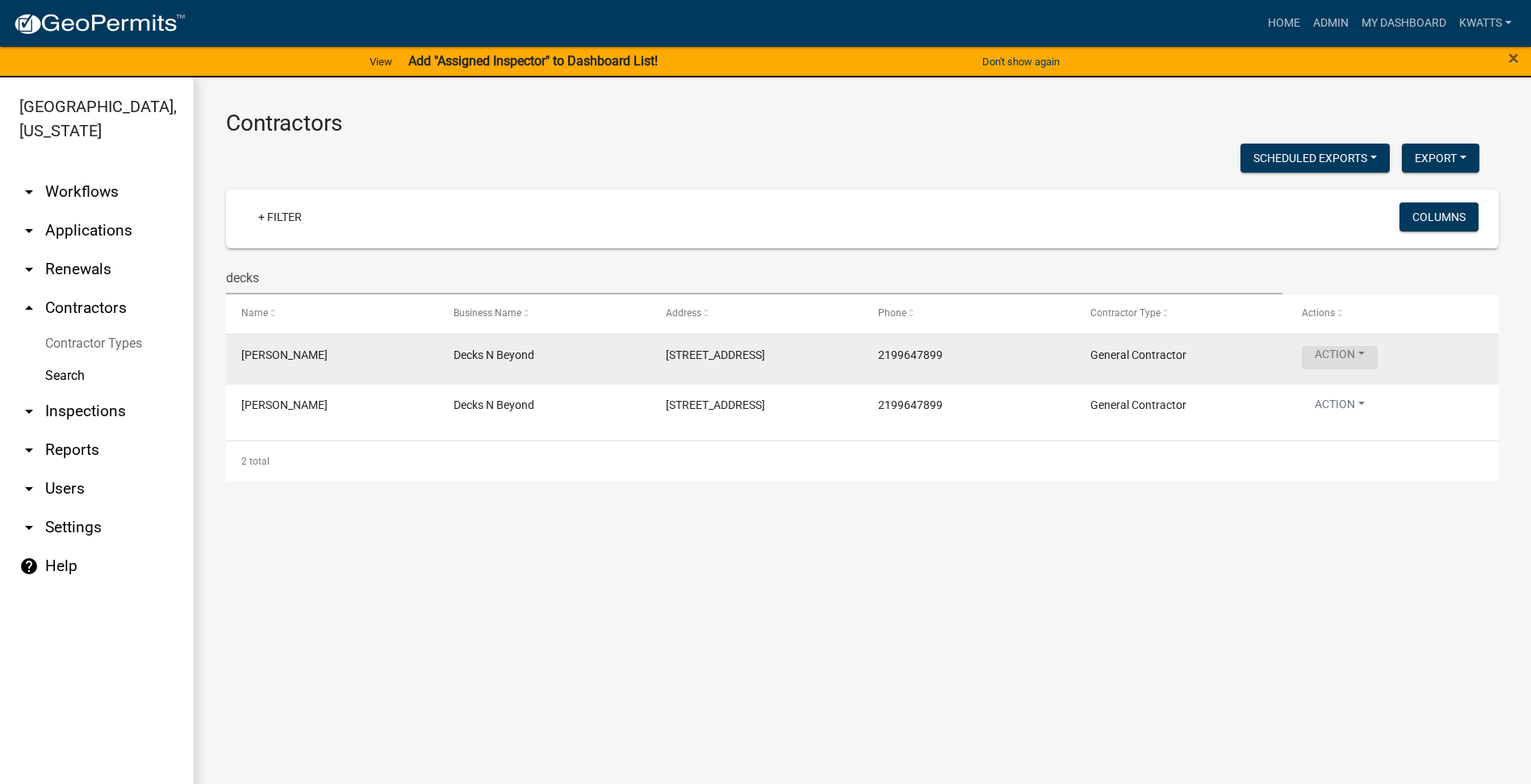
click at [1362, 346] on button "Action" at bounding box center [1340, 358] width 76 height 23
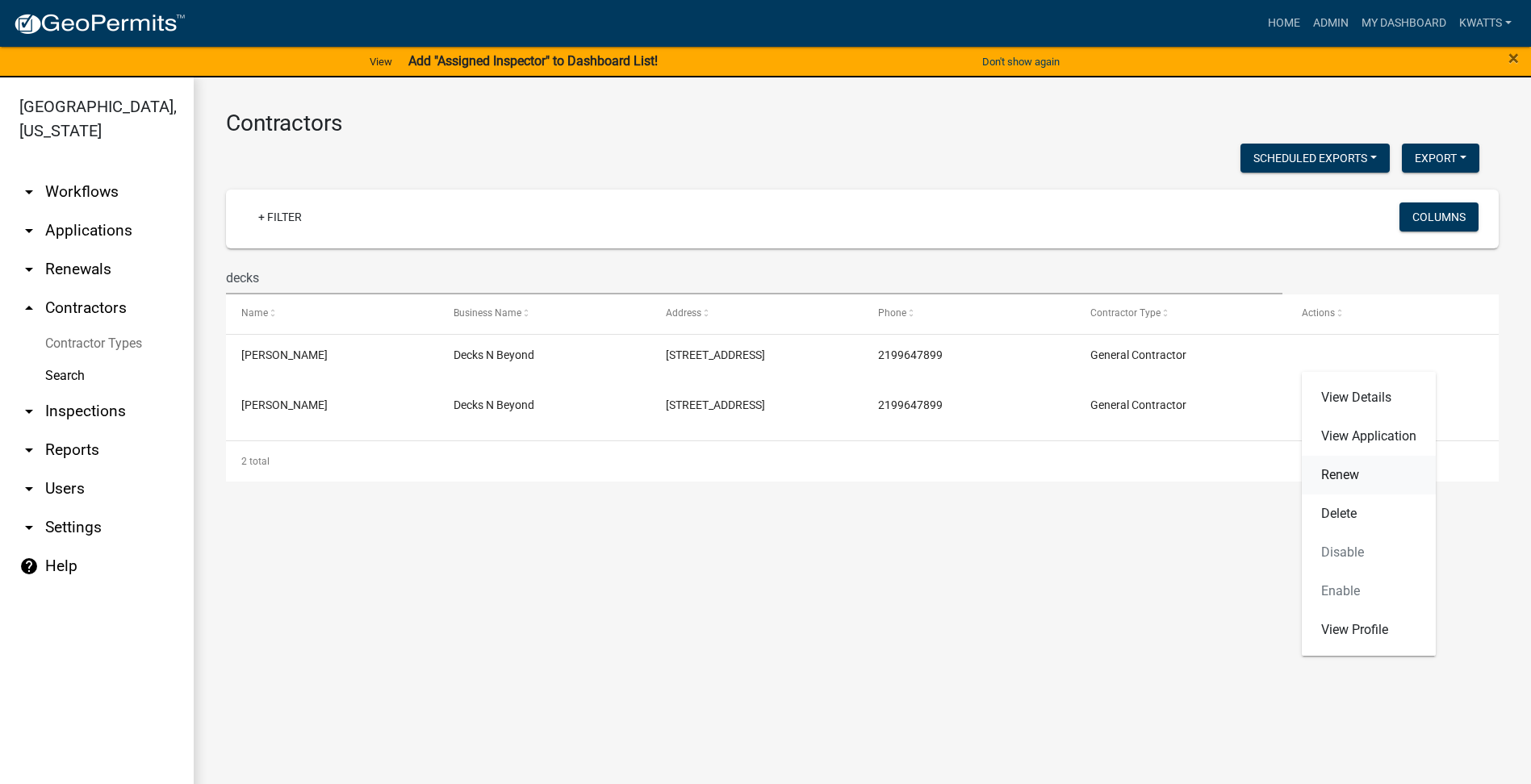
click at [1369, 478] on link "Renew" at bounding box center [1369, 475] width 134 height 39
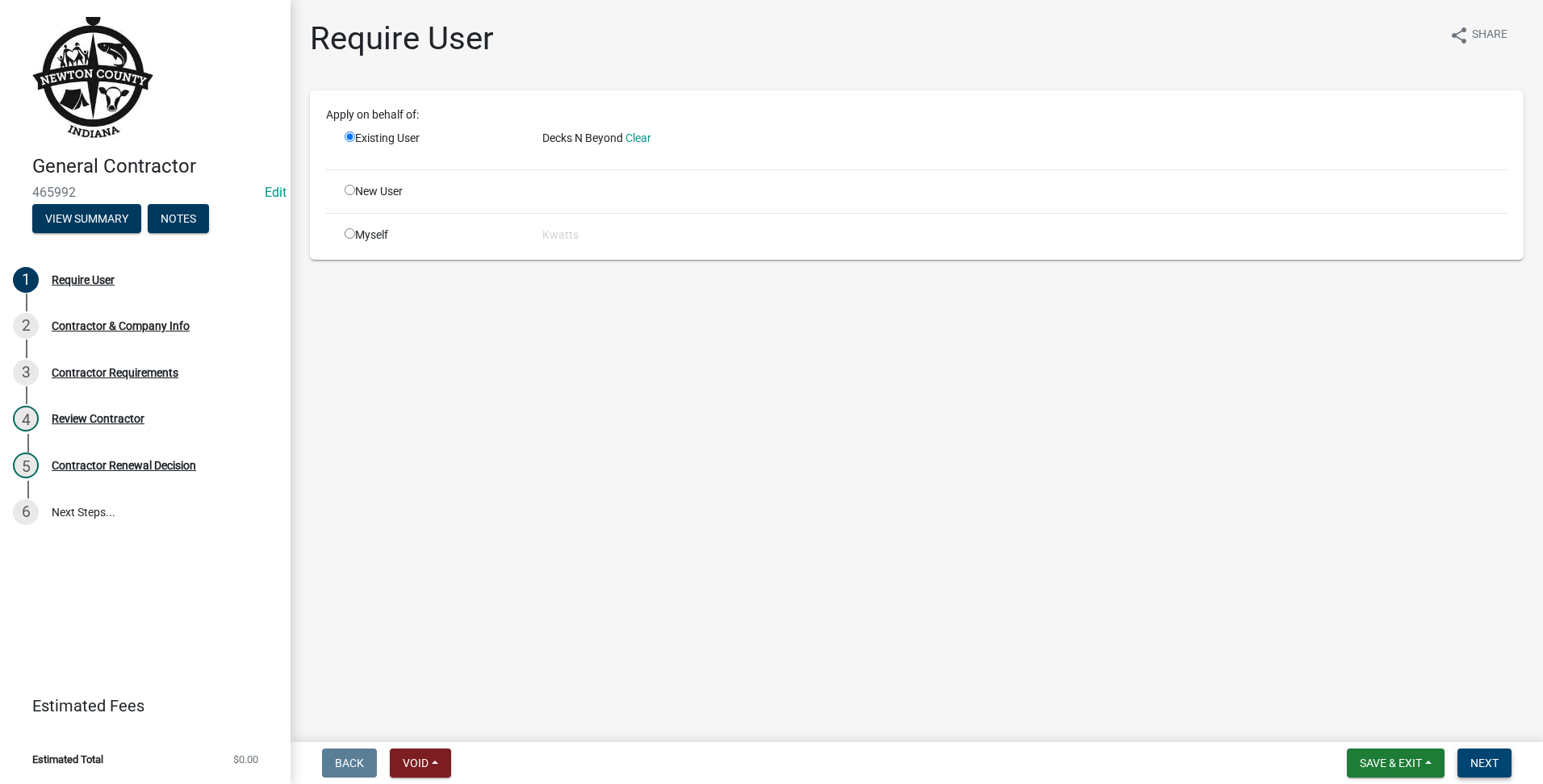
click at [1483, 756] on span "Next" at bounding box center [1485, 763] width 28 height 13
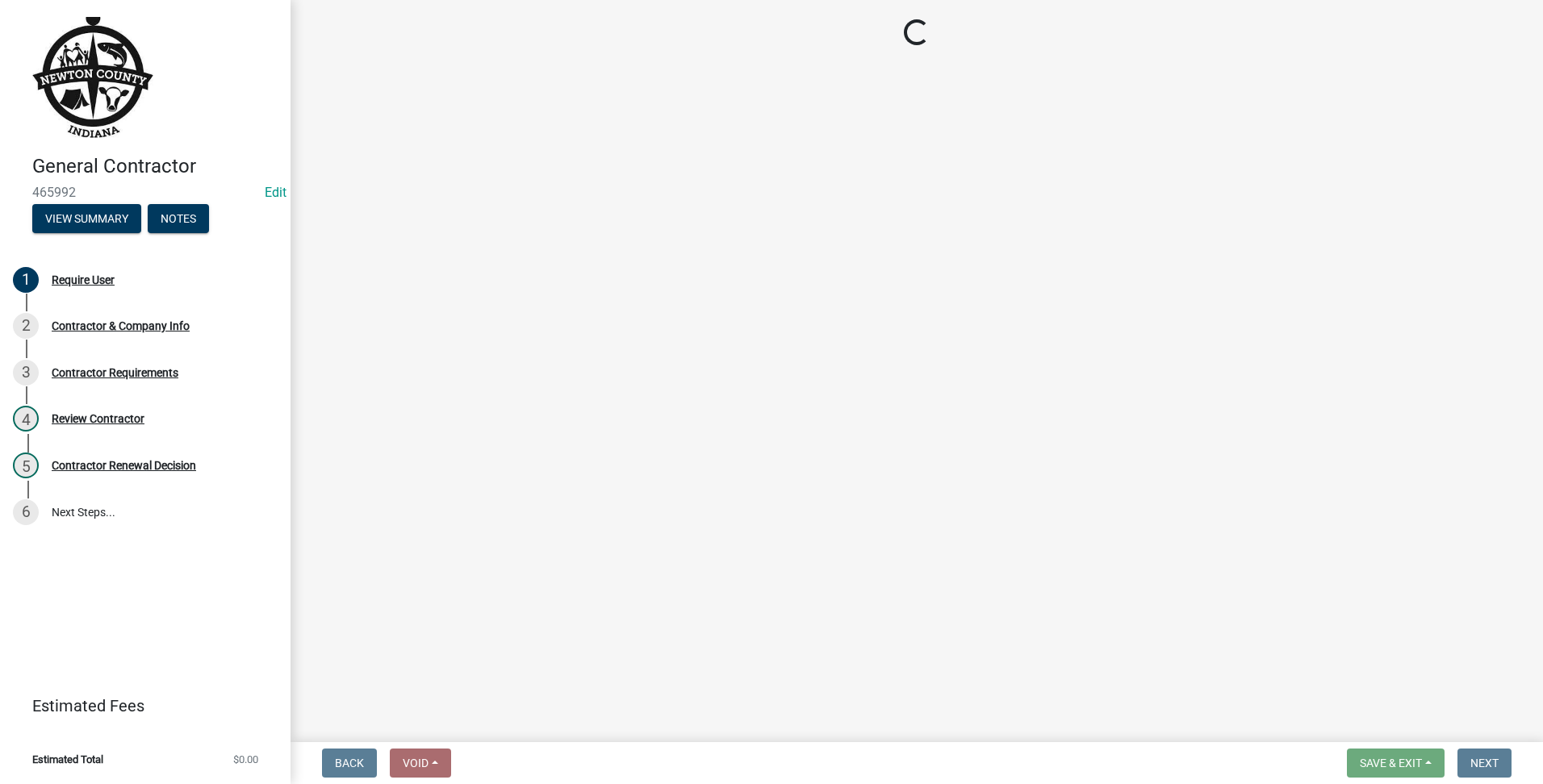
select select "IN"
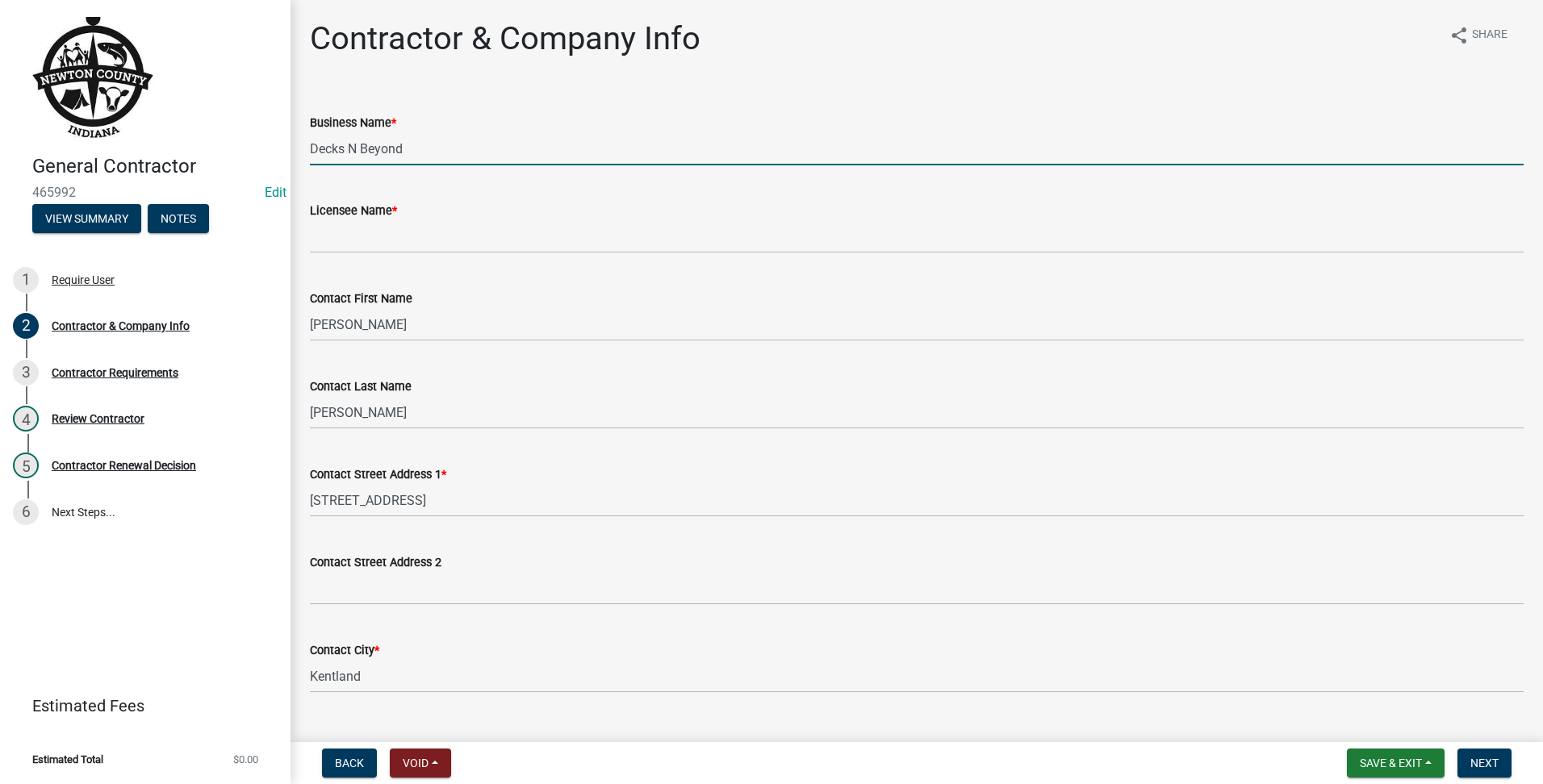
drag, startPoint x: 472, startPoint y: 153, endPoint x: 312, endPoint y: 159, distance: 160.1
click at [133, 130] on div "General Contractor 465992 Edit View Summary Notes 1 Require User 2 Contractor &…" at bounding box center [772, 392] width 1543 height 784
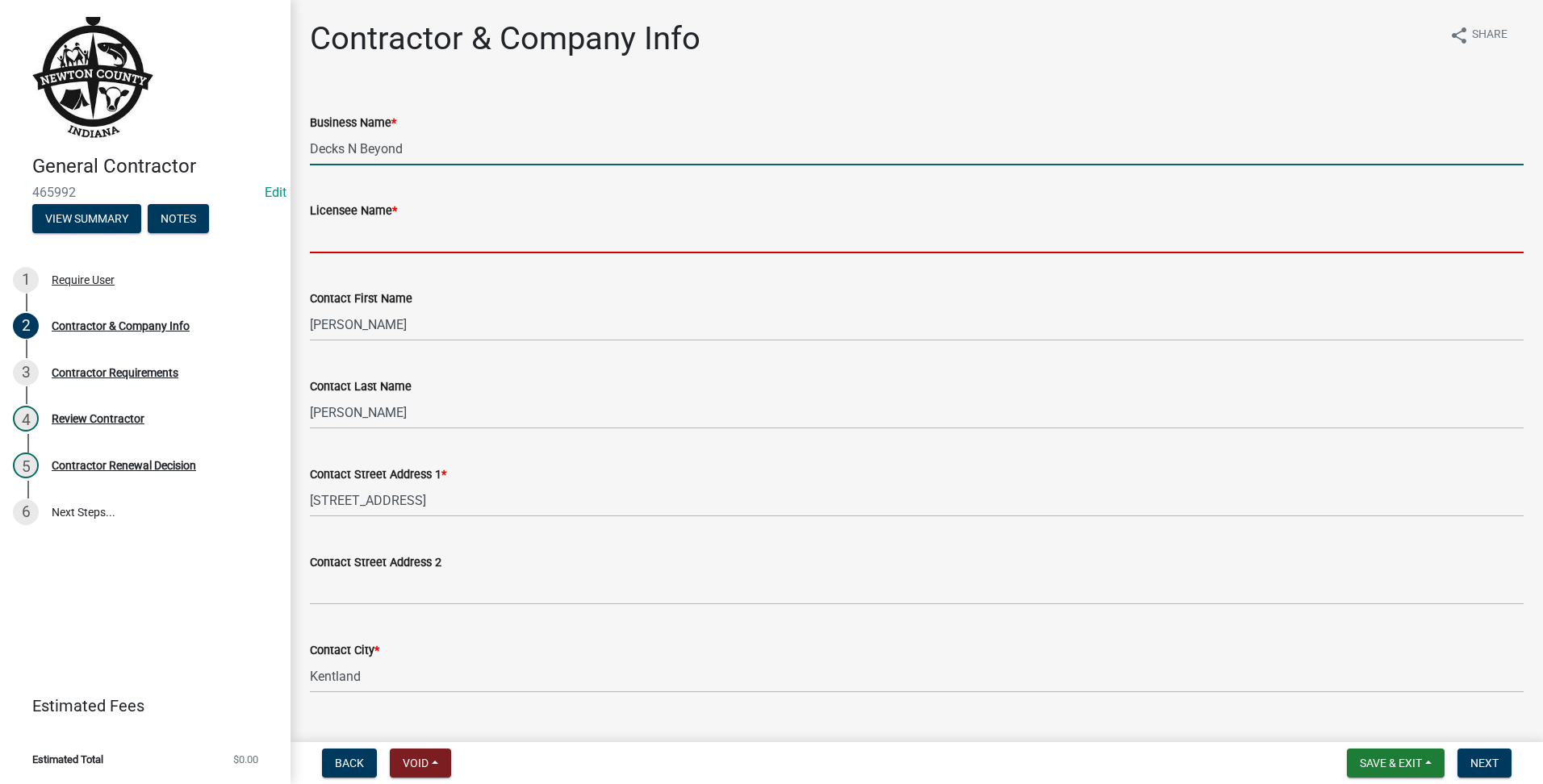
click at [439, 226] on input "Licensee Name *" at bounding box center [916, 236] width 1214 height 33
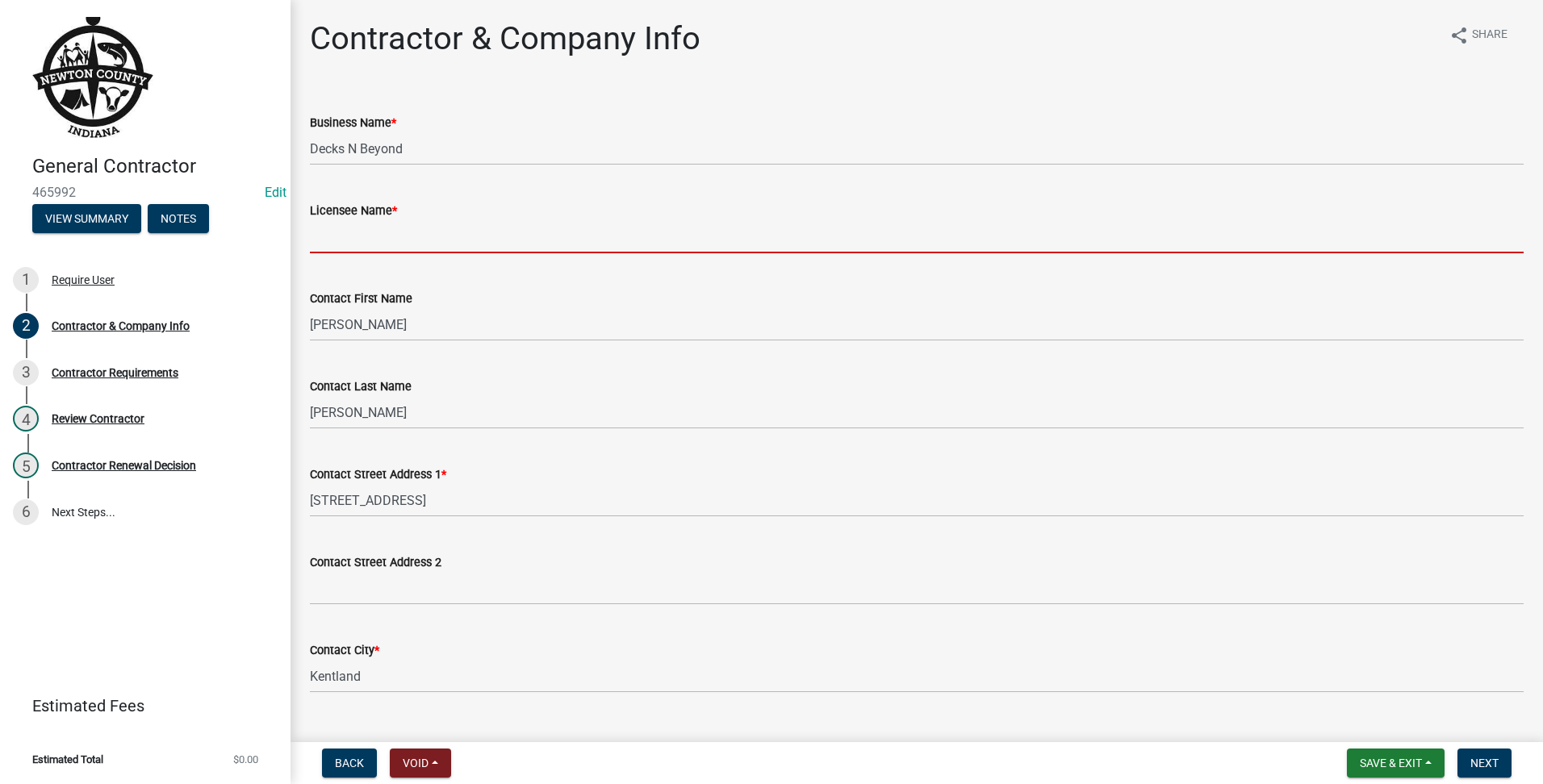
paste input "Decks N Beyond"
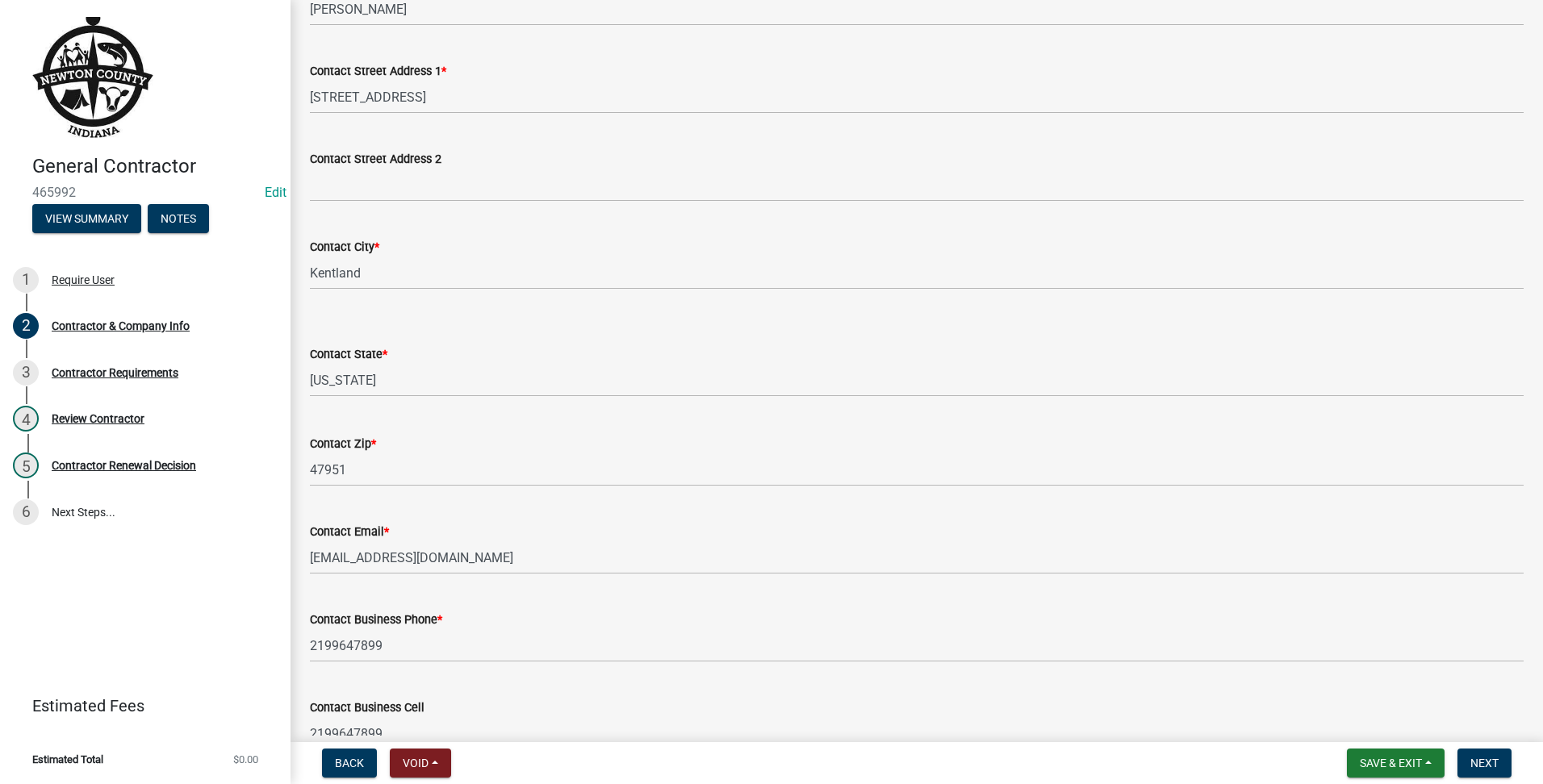
scroll to position [538, 0]
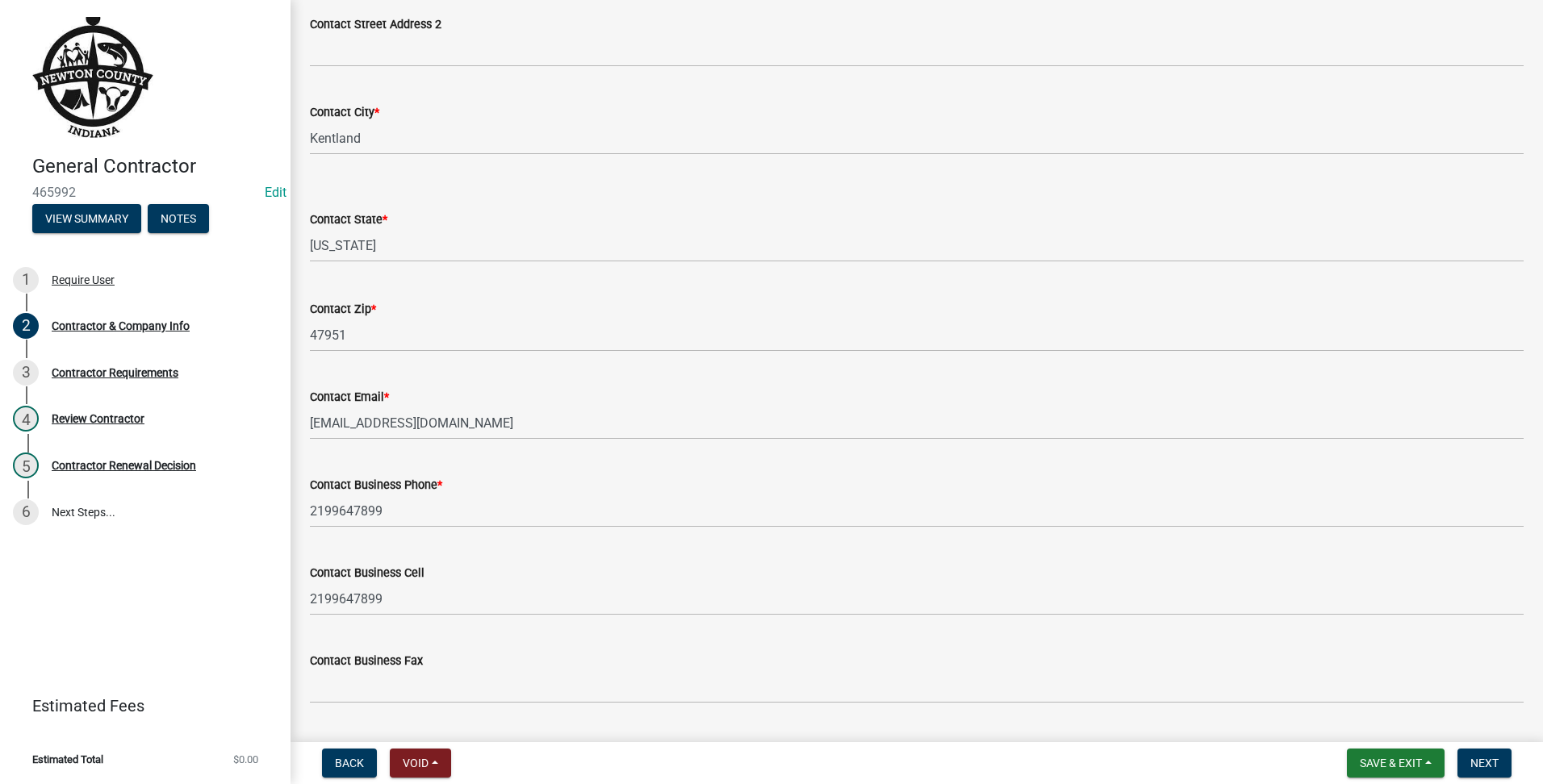
type input "Decks N Beyond"
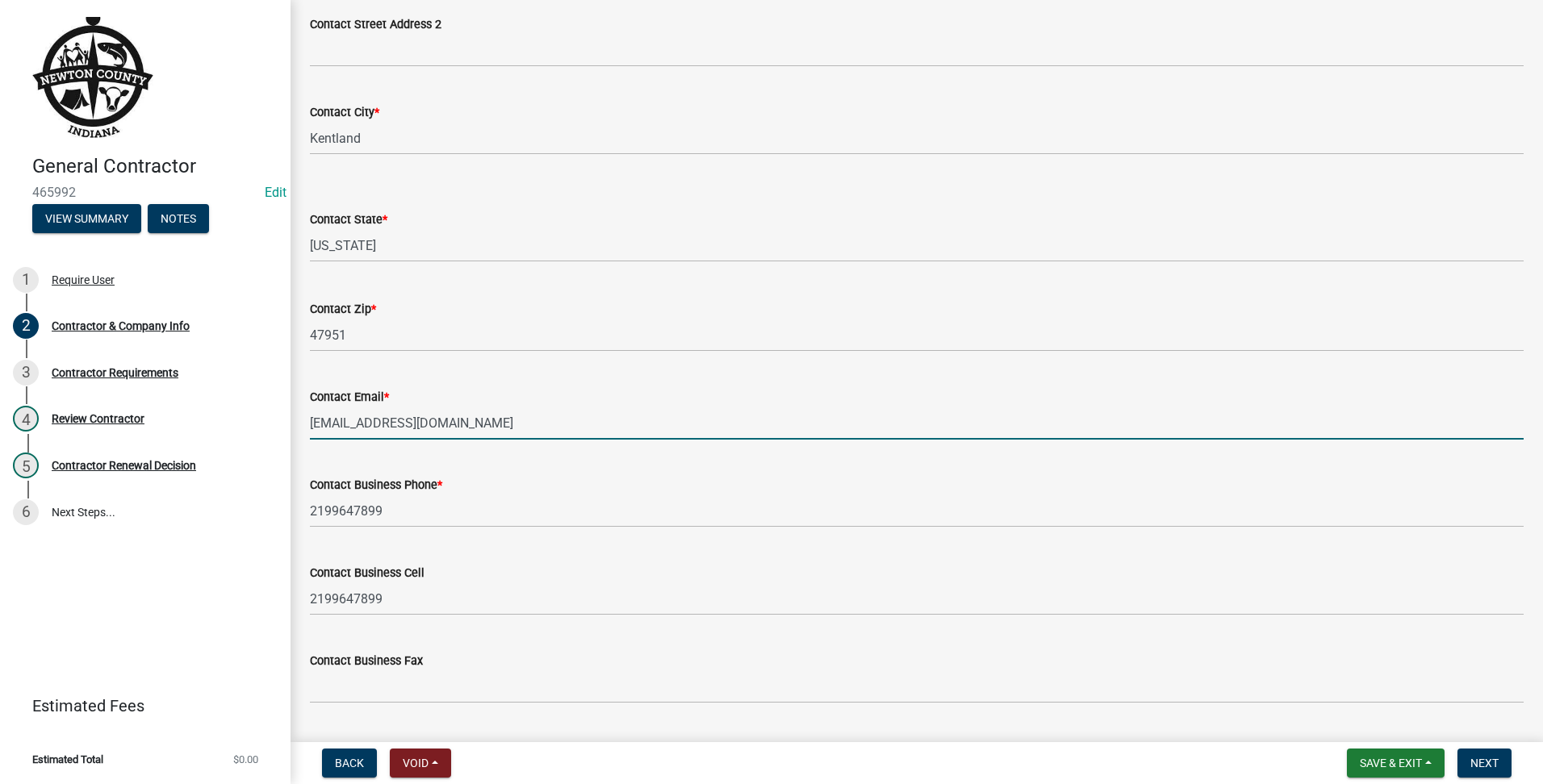
drag, startPoint x: 532, startPoint y: 432, endPoint x: 11, endPoint y: 228, distance: 559.5
click at [11, 228] on div "General Contractor 465992 Edit View Summary Notes 1 Require User 2 Contractor &…" at bounding box center [772, 392] width 1543 height 784
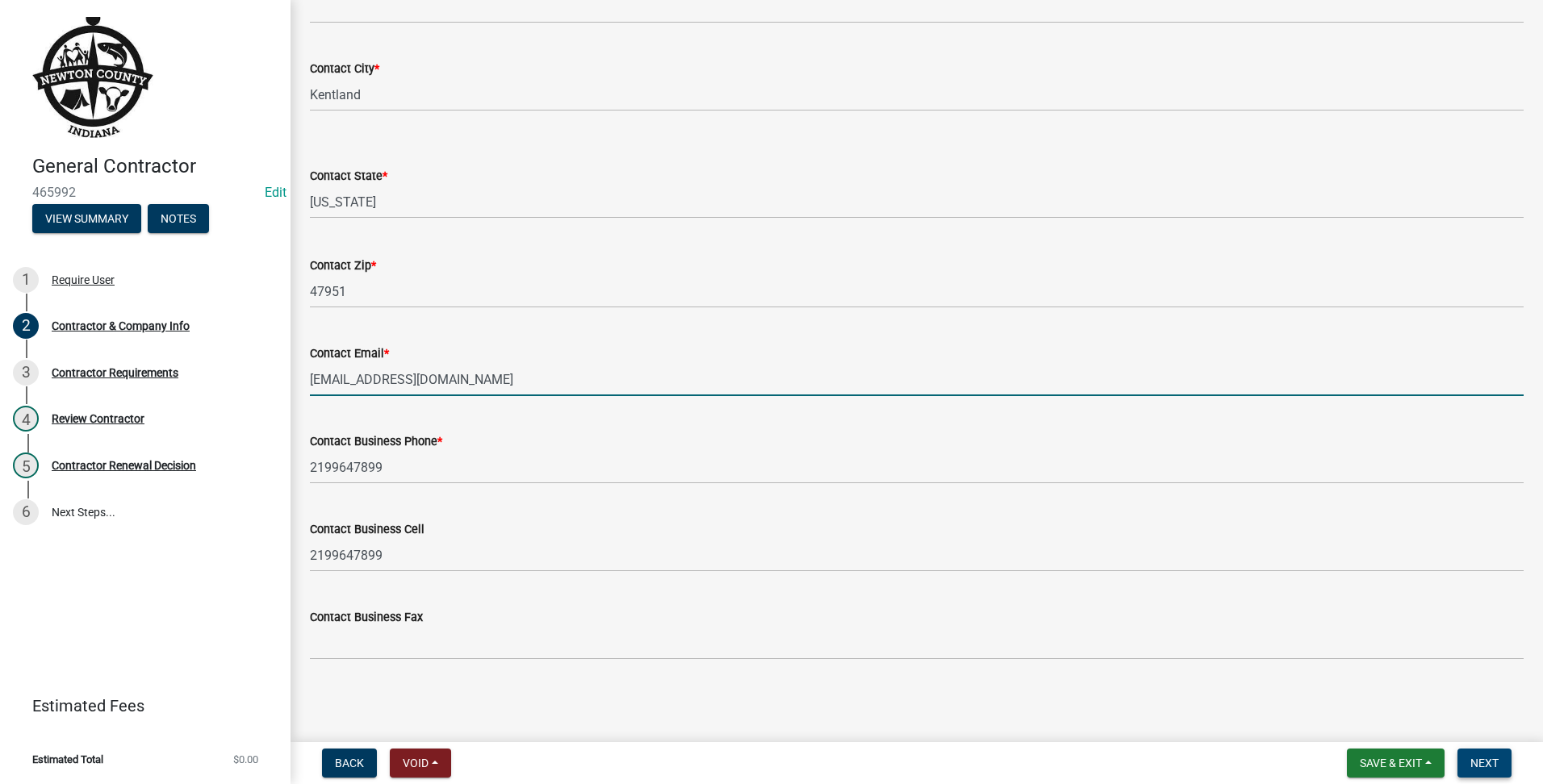
type input "[EMAIL_ADDRESS][DOMAIN_NAME]"
click at [1475, 766] on span "Next" at bounding box center [1485, 763] width 28 height 13
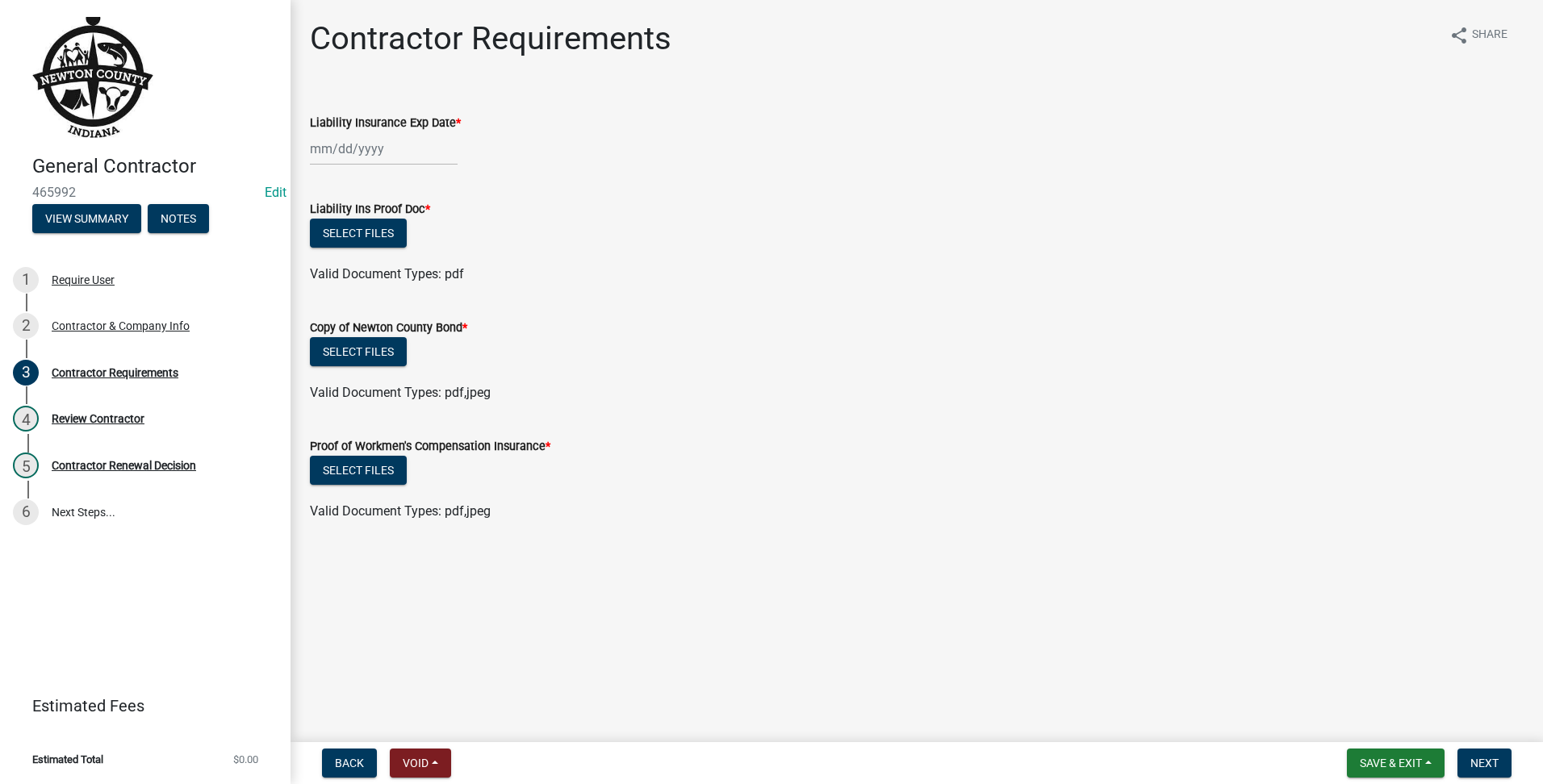
click at [428, 152] on div at bounding box center [384, 149] width 148 height 33
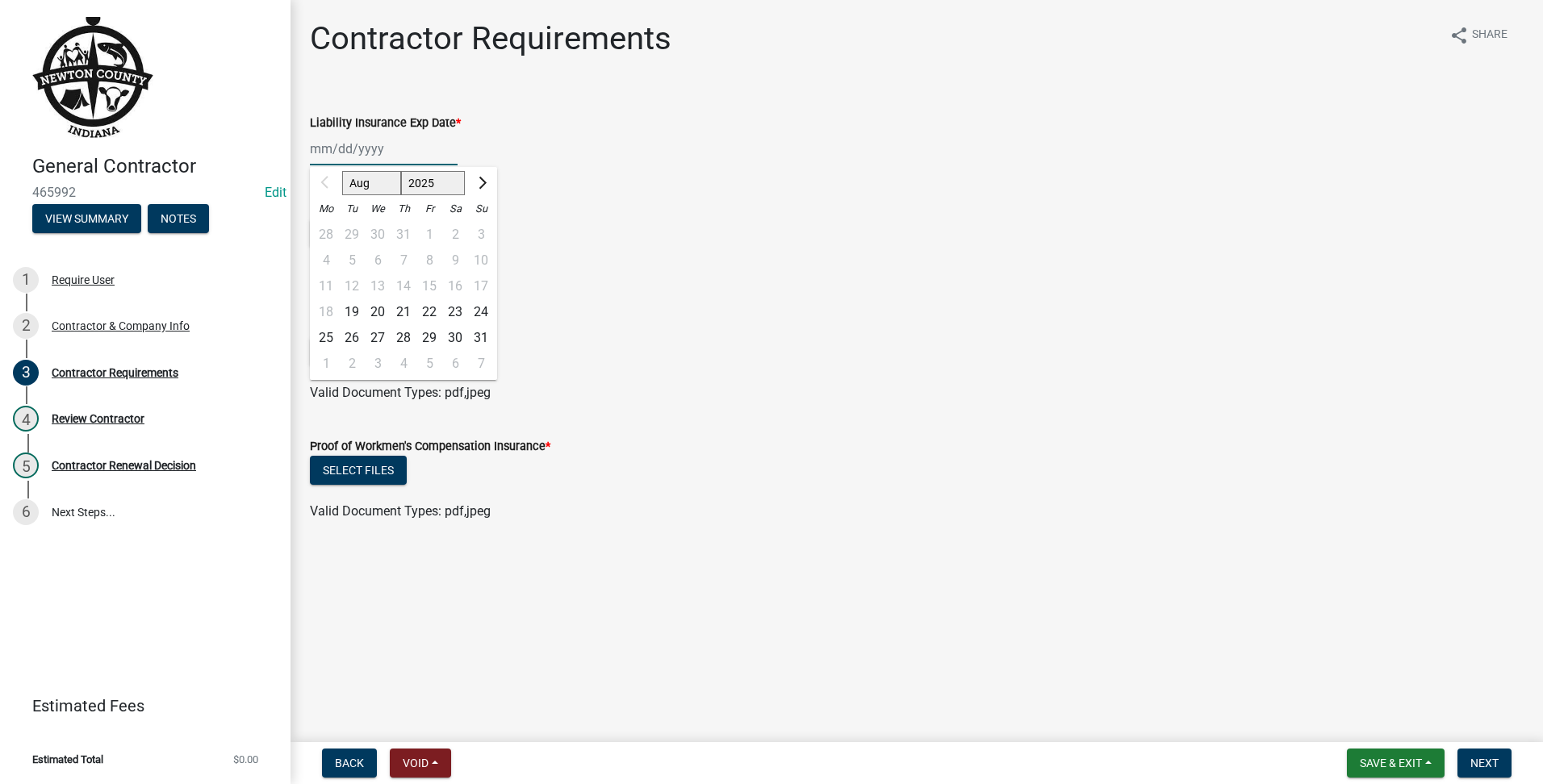
click at [428, 152] on input "Liability Insurance Exp Date *" at bounding box center [384, 149] width 148 height 33
type input "[DATE]"
click at [925, 343] on div "Select files" at bounding box center [916, 353] width 1214 height 33
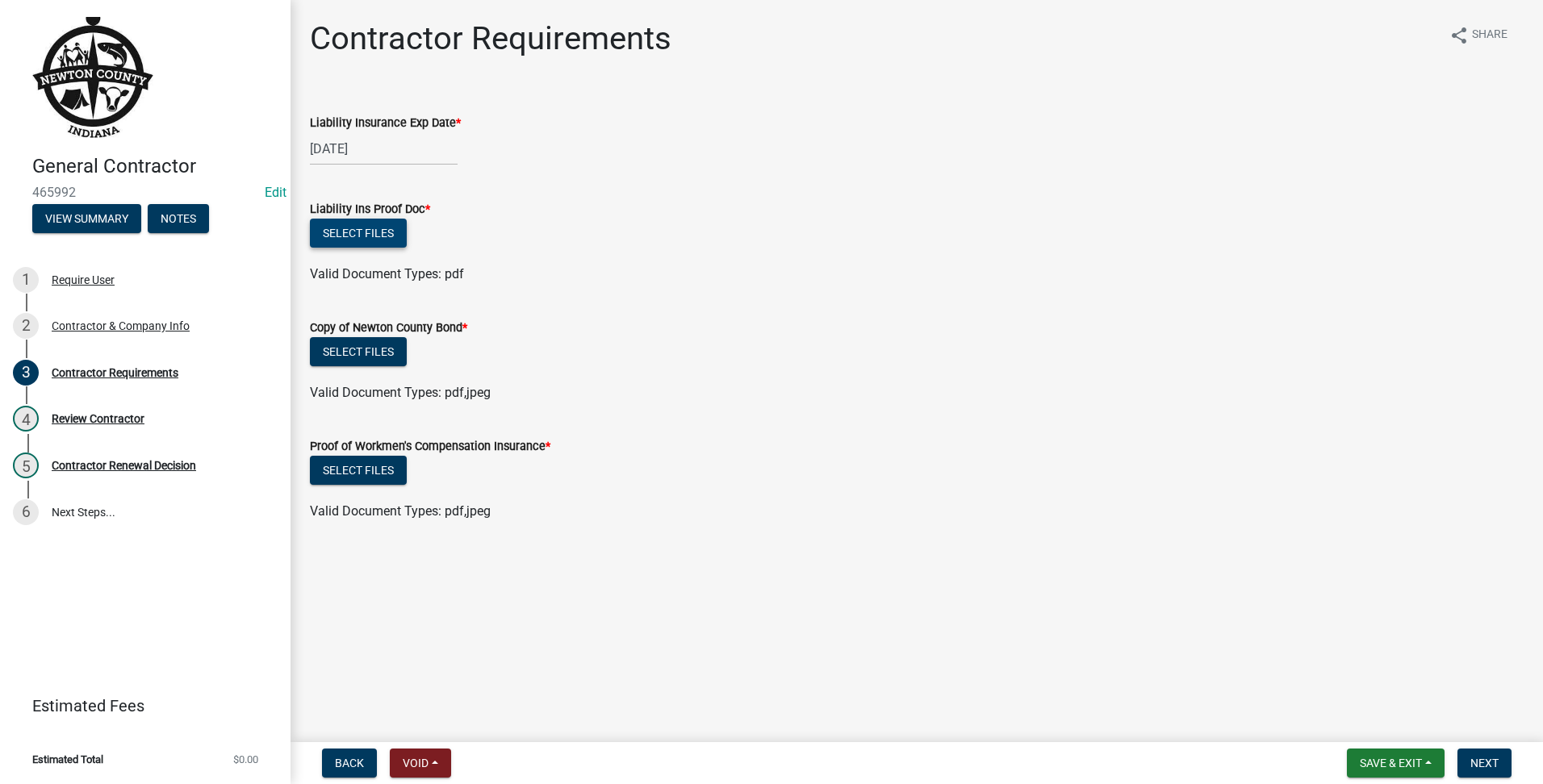
click at [384, 243] on button "Select files" at bounding box center [358, 233] width 97 height 29
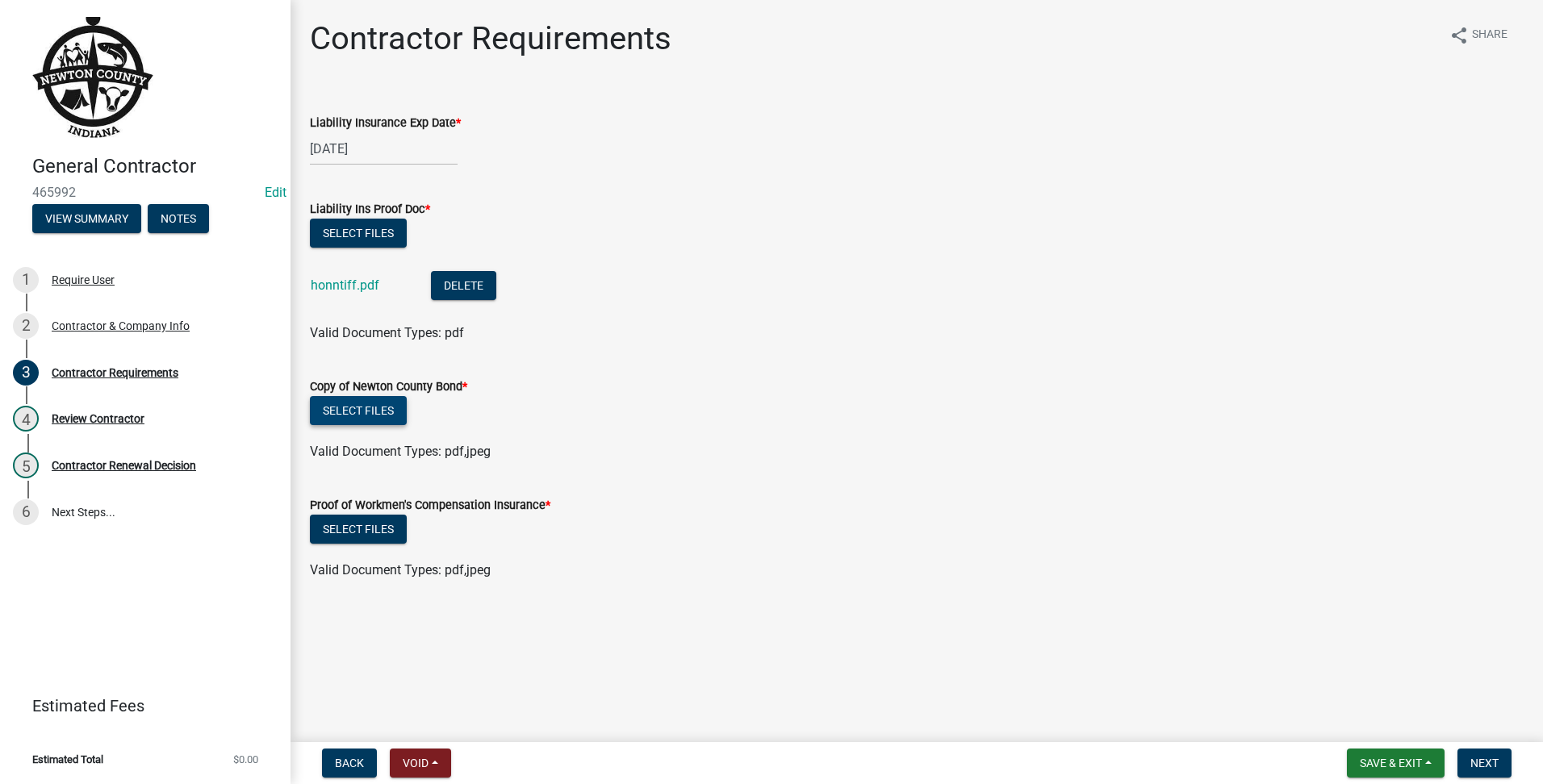
click at [378, 401] on button "Select files" at bounding box center [358, 411] width 97 height 29
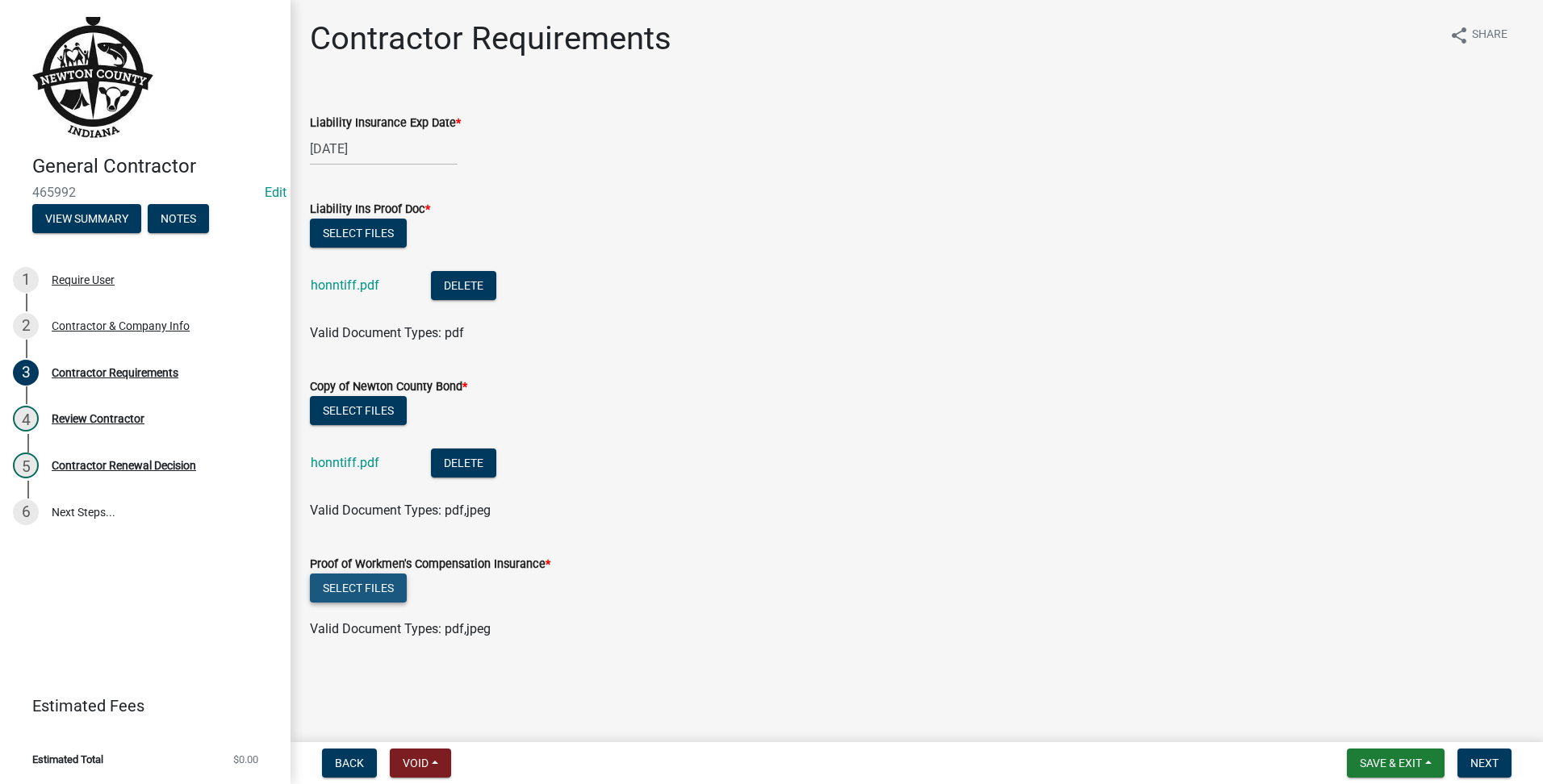
click at [394, 583] on button "Select files" at bounding box center [358, 588] width 97 height 29
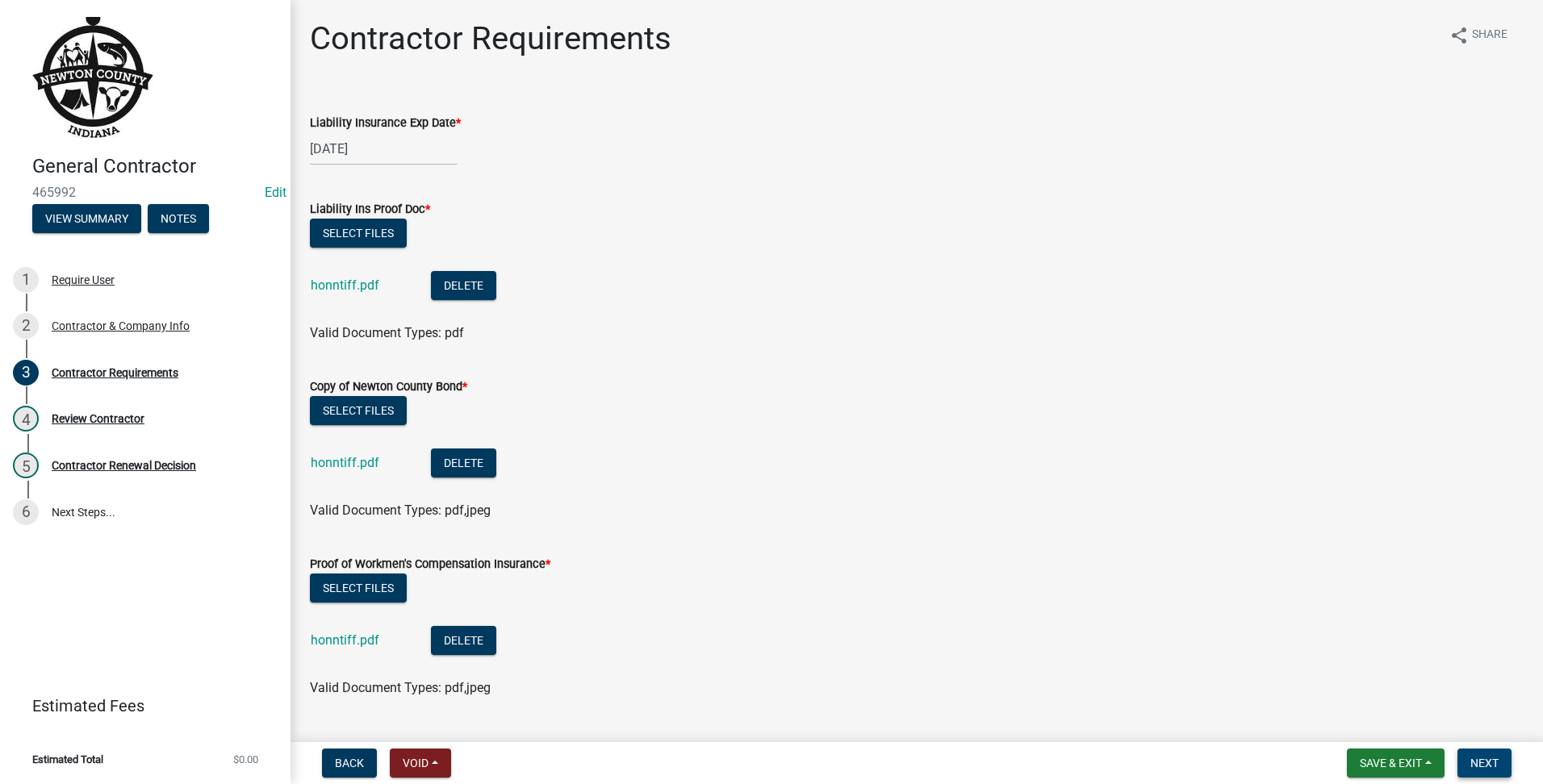
click at [1488, 763] on span "Next" at bounding box center [1485, 763] width 28 height 13
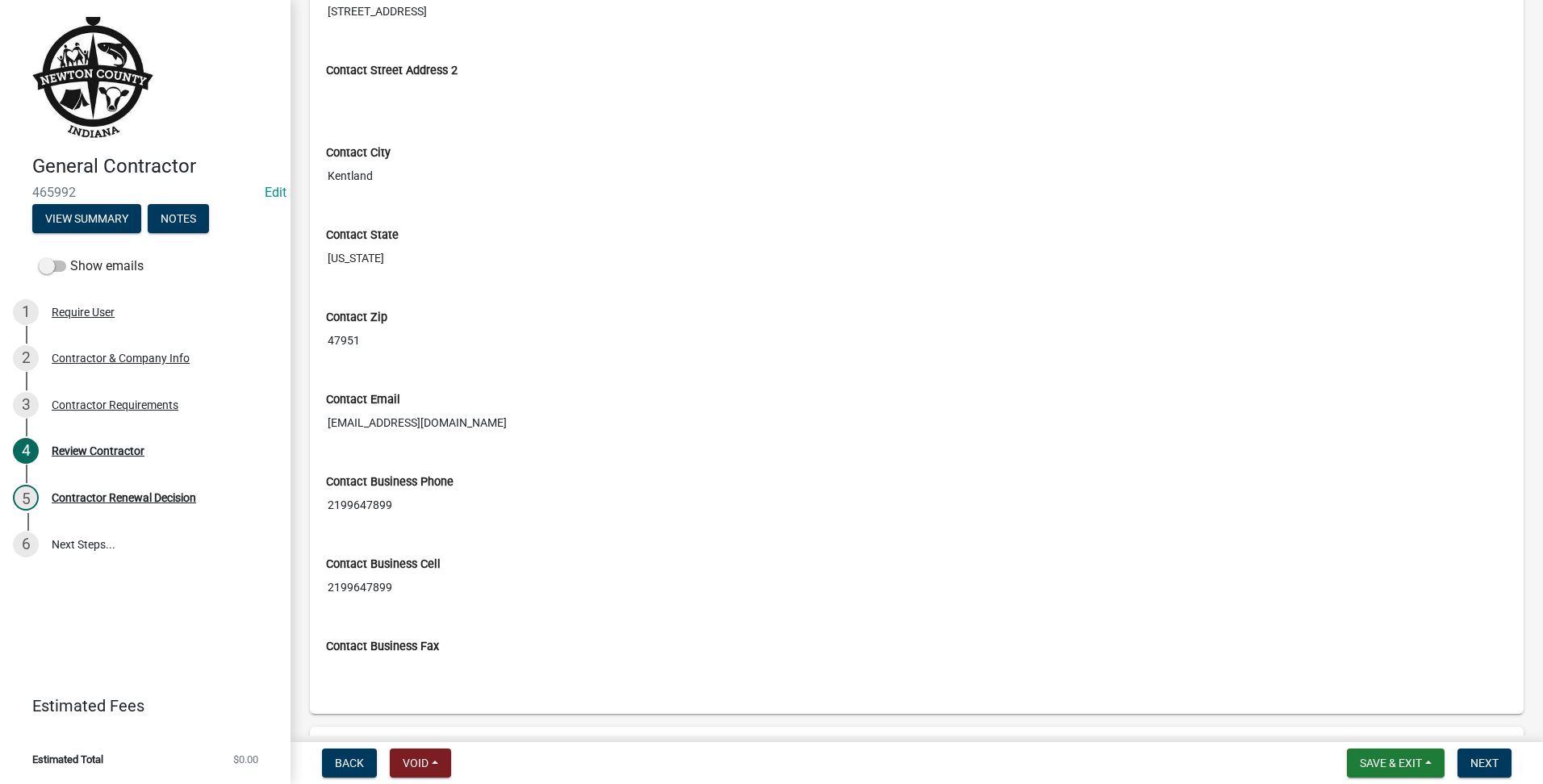
scroll to position [806, 0]
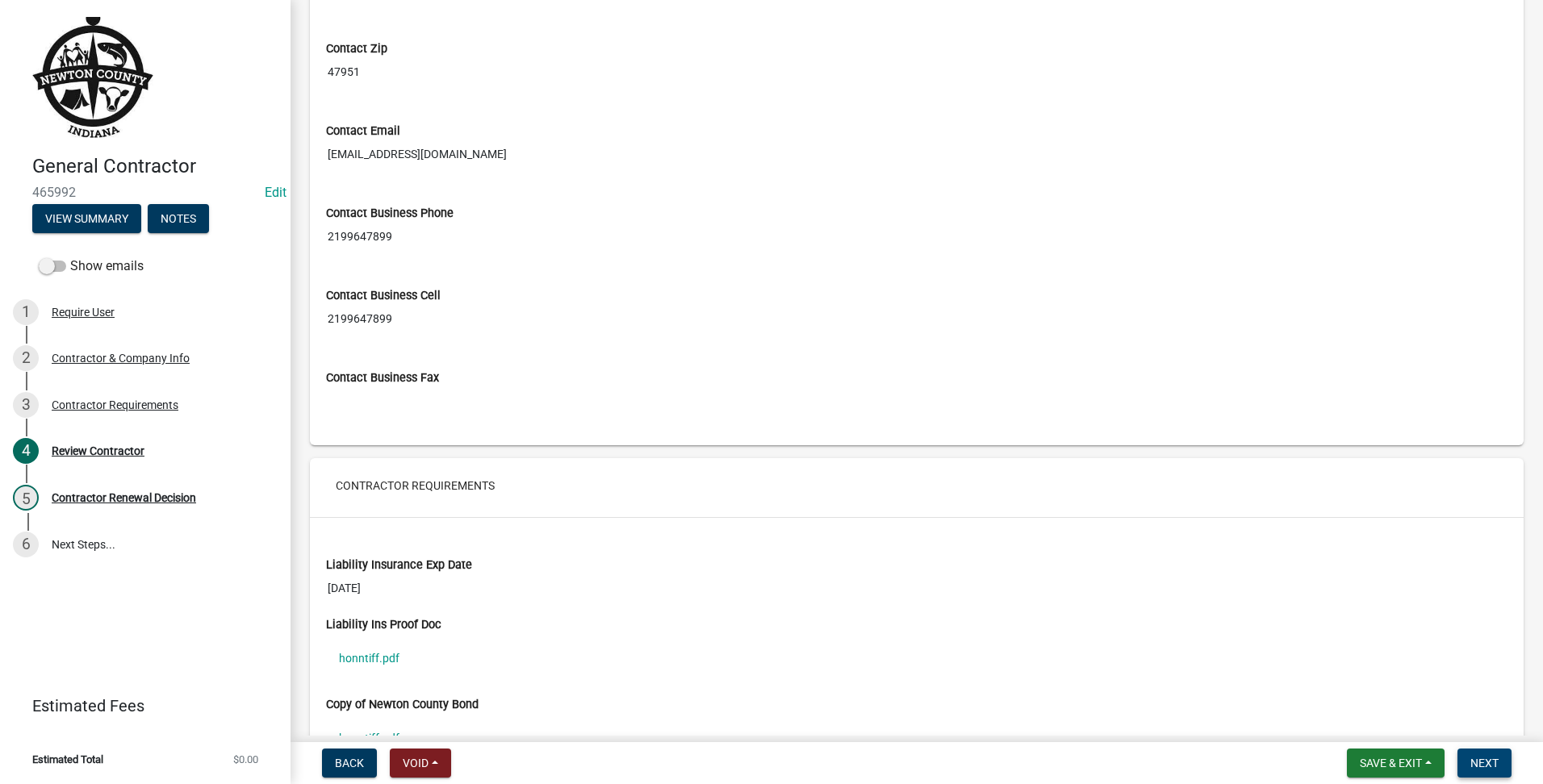
click at [1497, 756] on span "Next" at bounding box center [1485, 763] width 28 height 13
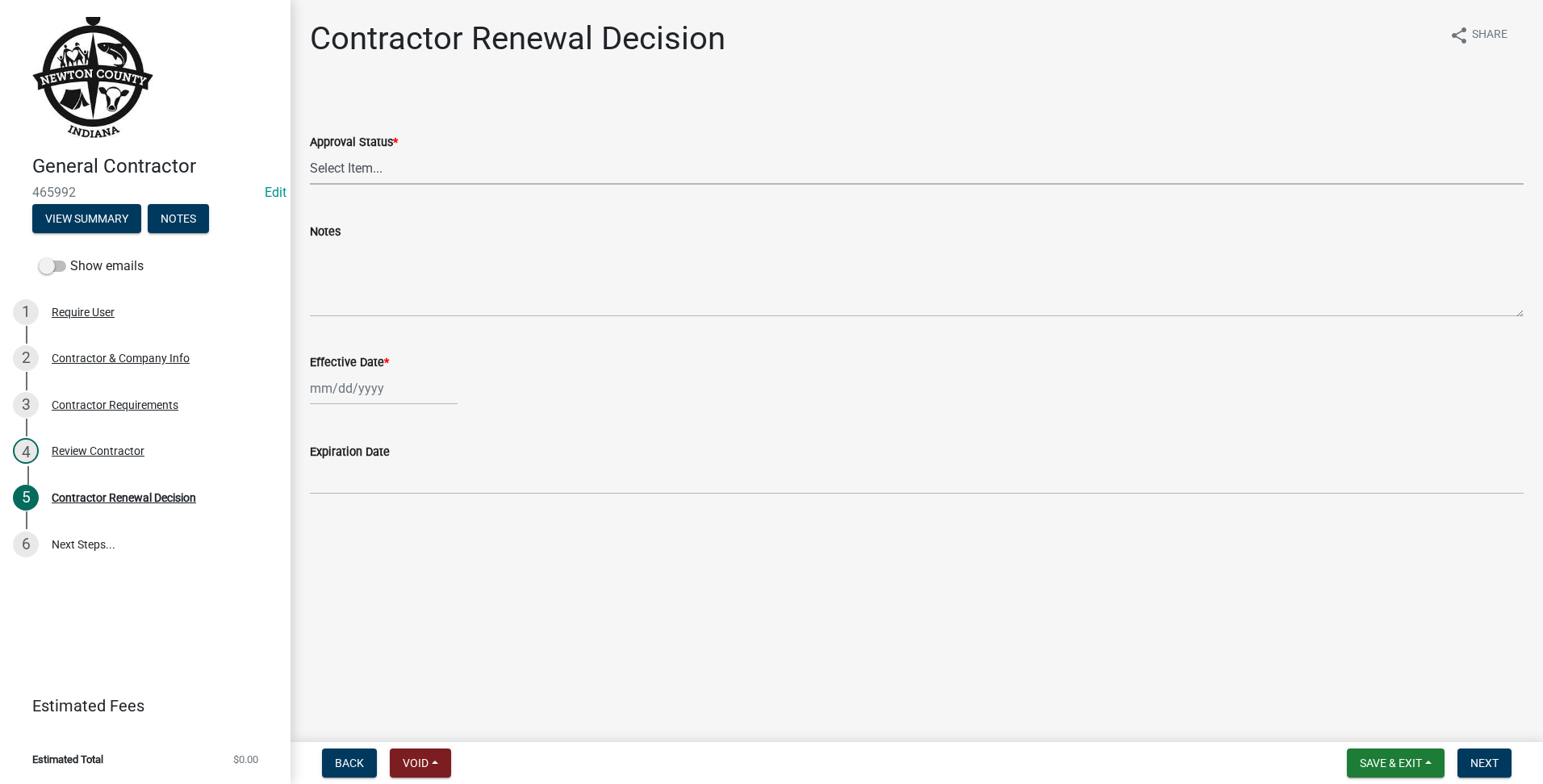
click at [556, 179] on select "Select Item... Approved Denied" at bounding box center [916, 168] width 1214 height 33
click at [310, 151] on select "Select Item... Approved Denied" at bounding box center [916, 168] width 1214 height 33
select select "30db8998-795d-4bbe-8e49-f1ade8865815"
select select "8"
select select "2025"
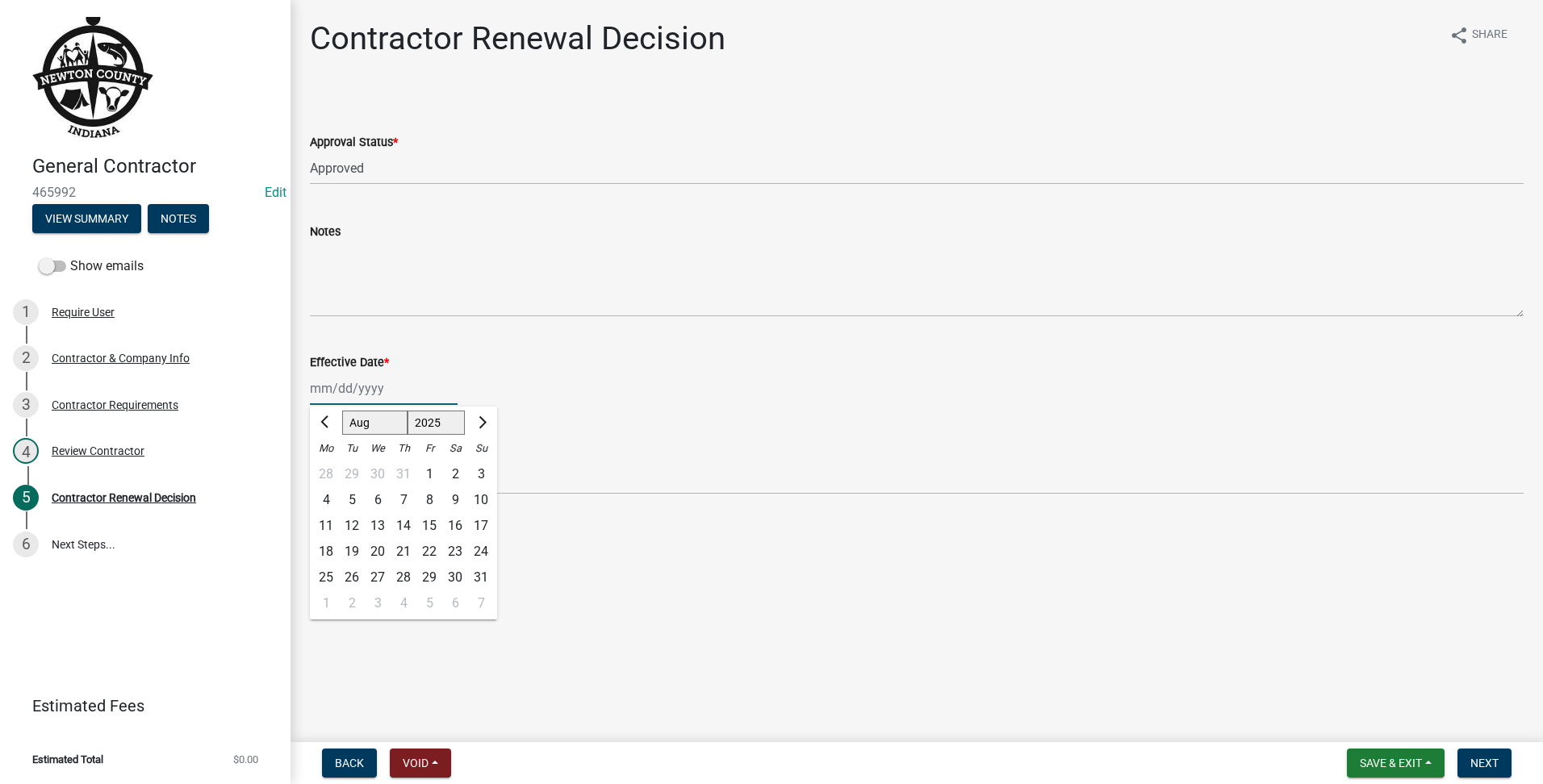
click at [345, 394] on div "[PERSON_NAME] Feb Mar Apr [PERSON_NAME][DATE] Oct Nov [DATE] 1526 1527 1528 152…" at bounding box center [384, 389] width 148 height 33
click at [352, 556] on div "19" at bounding box center [352, 552] width 26 height 26
type input "[DATE]"
drag, startPoint x: 1466, startPoint y: 744, endPoint x: 1468, endPoint y: 753, distance: 9.2
click at [1468, 753] on wm-app "General Contractor 465992 Edit View Summary Notes Show emails 1 Require User 2 …" at bounding box center [772, 392] width 1543 height 784
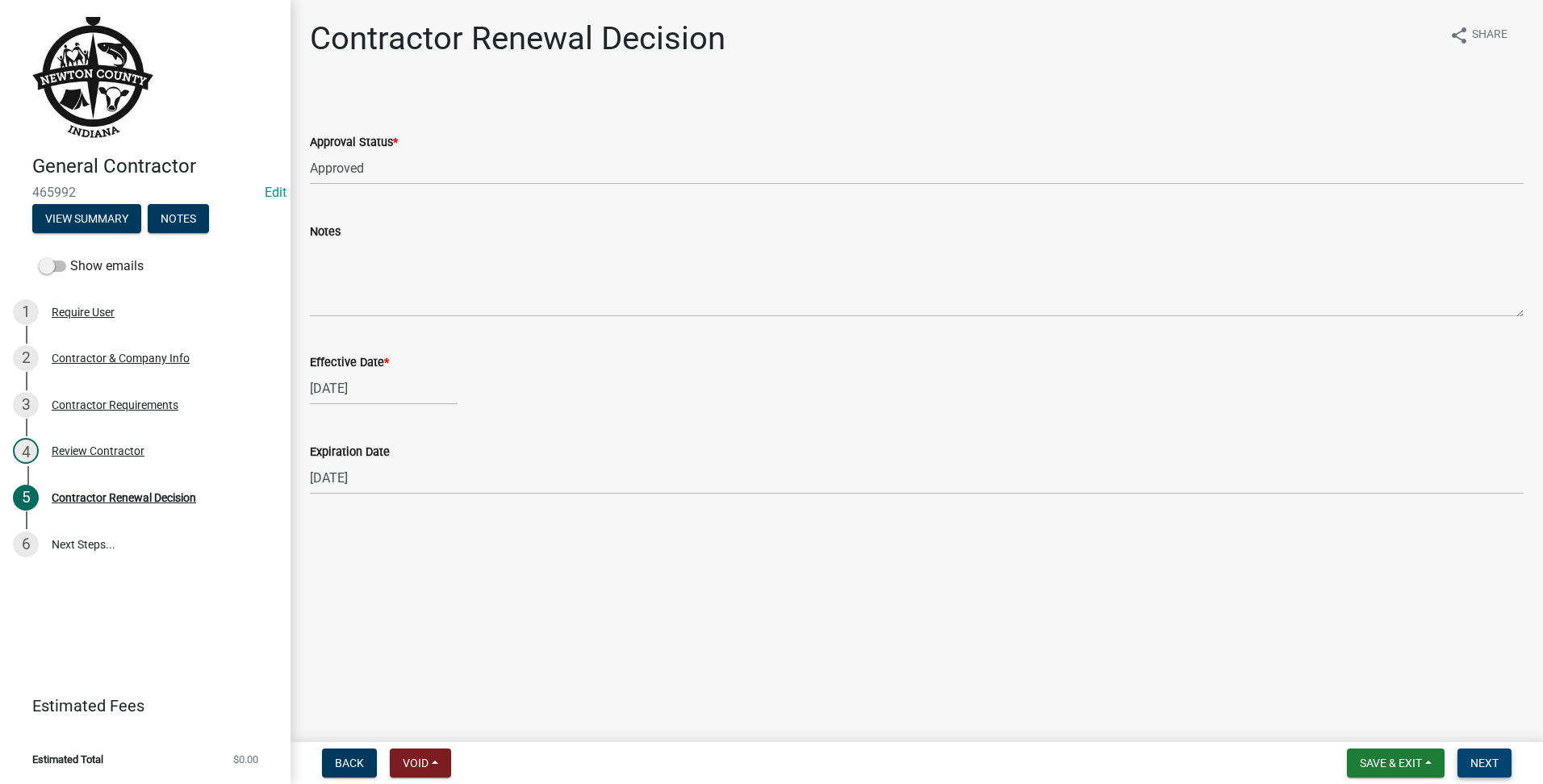
click at [1468, 753] on button "Next" at bounding box center [1485, 763] width 54 height 29
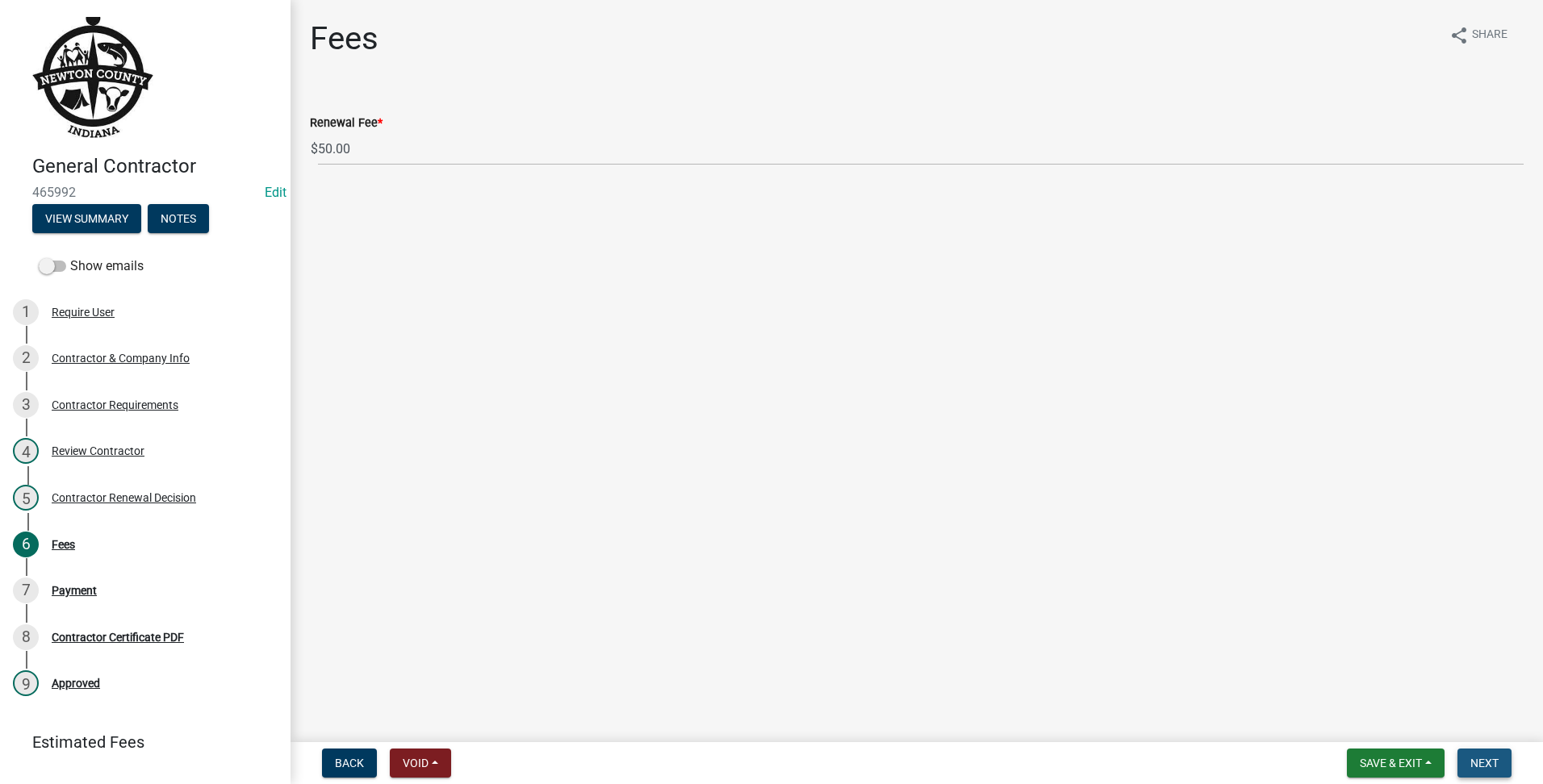
click at [1466, 769] on button "Next" at bounding box center [1485, 763] width 54 height 29
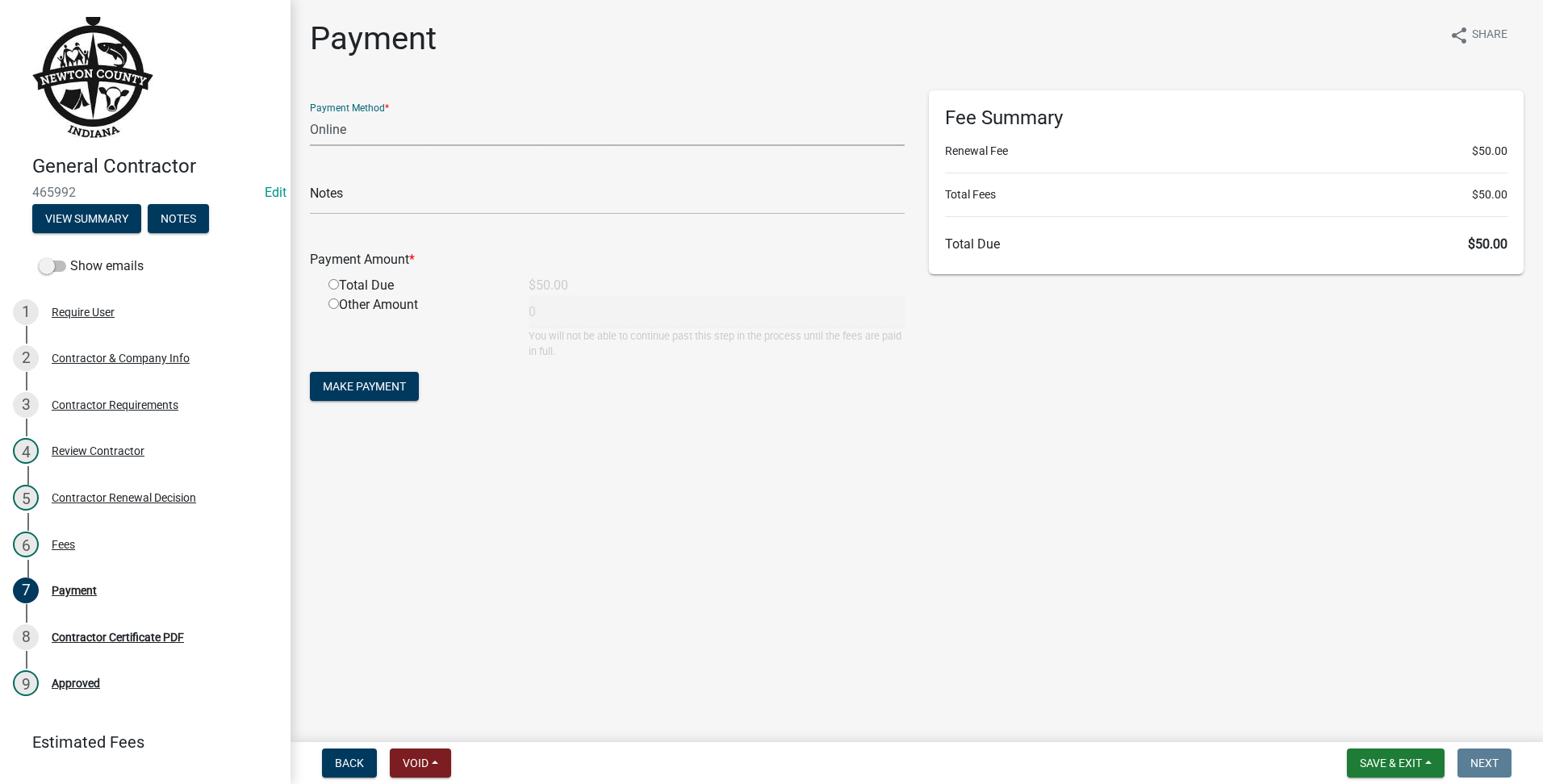
click at [356, 131] on select "Credit Card POS Check Cash Online" at bounding box center [607, 129] width 595 height 33
select select "1: 0"
click at [310, 113] on select "Credit Card POS Check Cash Online" at bounding box center [607, 129] width 595 height 33
click at [335, 188] on input "text" at bounding box center [607, 198] width 595 height 33
type input "711"
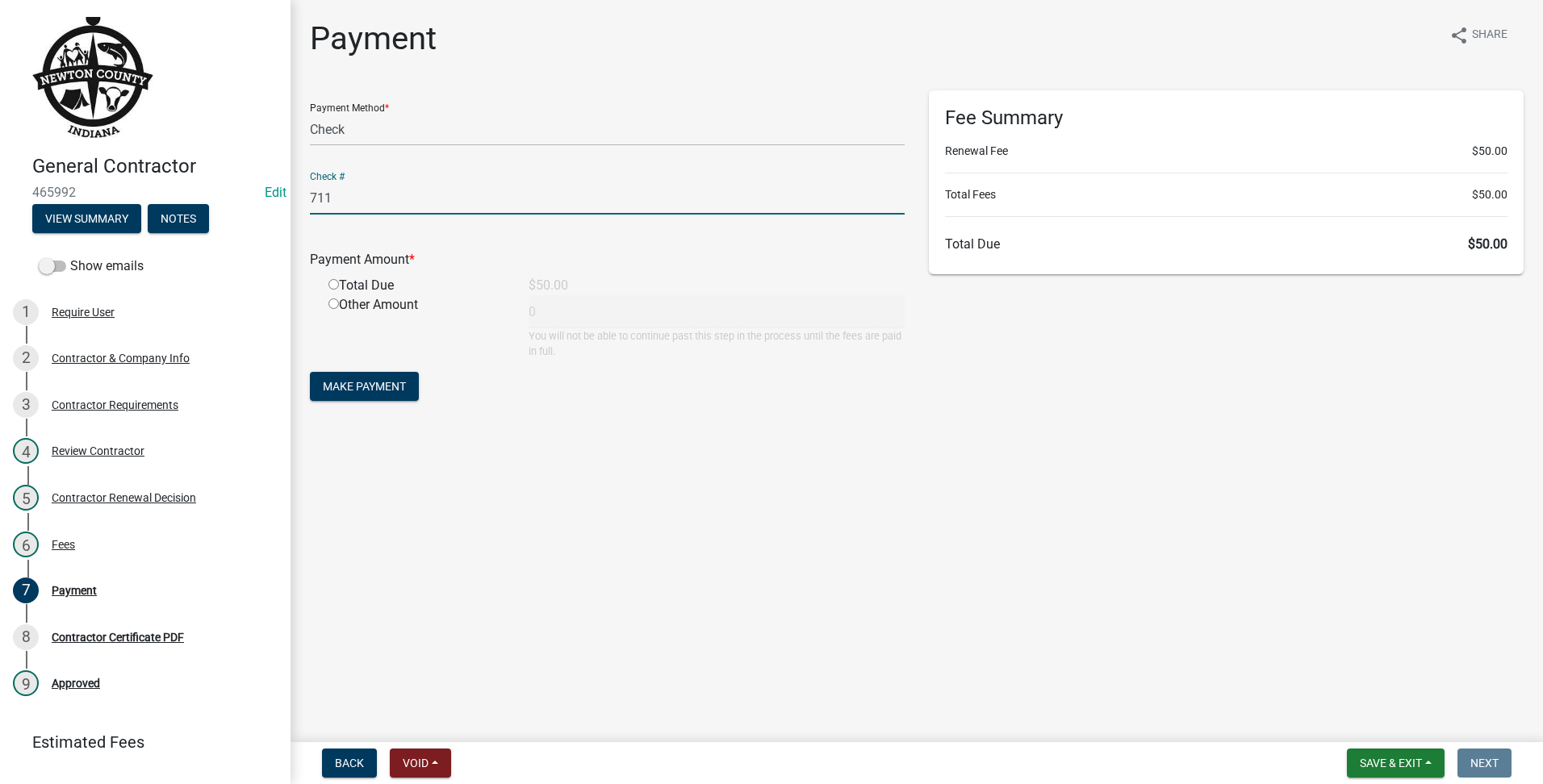
click at [333, 288] on input "radio" at bounding box center [334, 285] width 10 height 10
radio input "true"
type input "50"
click at [335, 371] on form "Payment Method * Credit Card POS Check Cash Online Check # 711 Payment Amount *…" at bounding box center [607, 248] width 595 height 315
click at [328, 386] on span "Make Payment" at bounding box center [364, 386] width 83 height 13
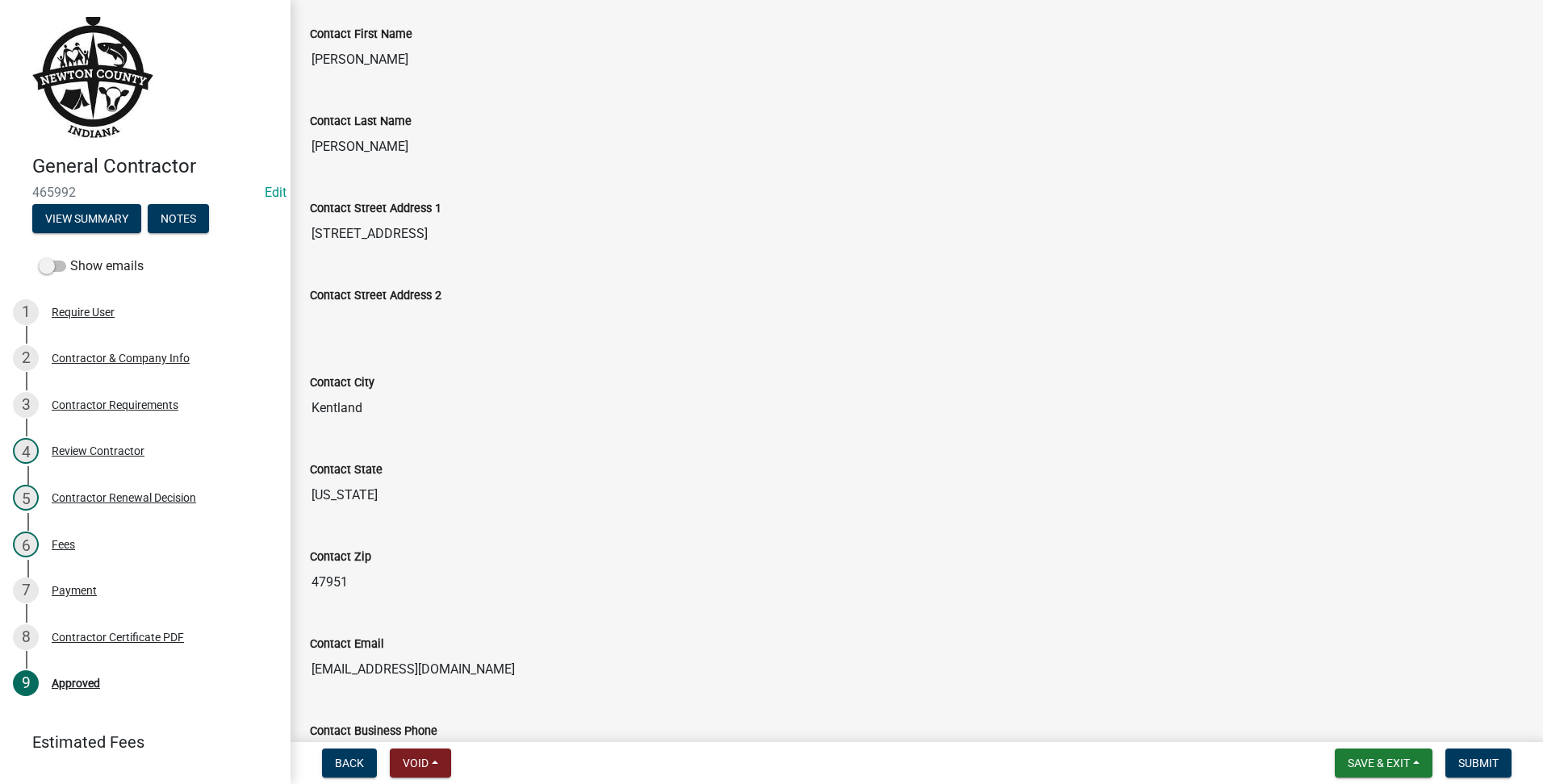
scroll to position [710, 0]
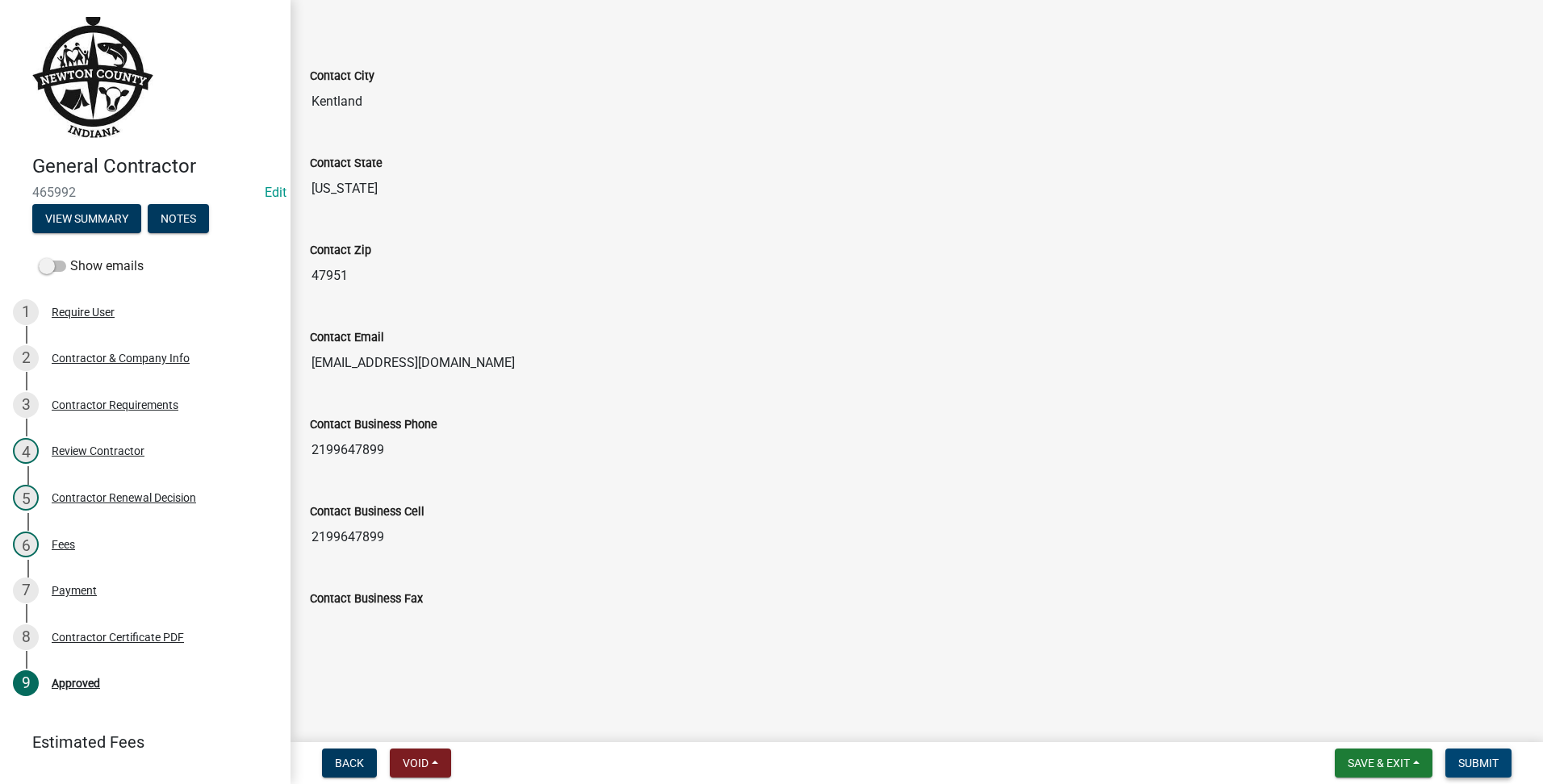
click at [1474, 758] on span "Submit" at bounding box center [1478, 763] width 40 height 13
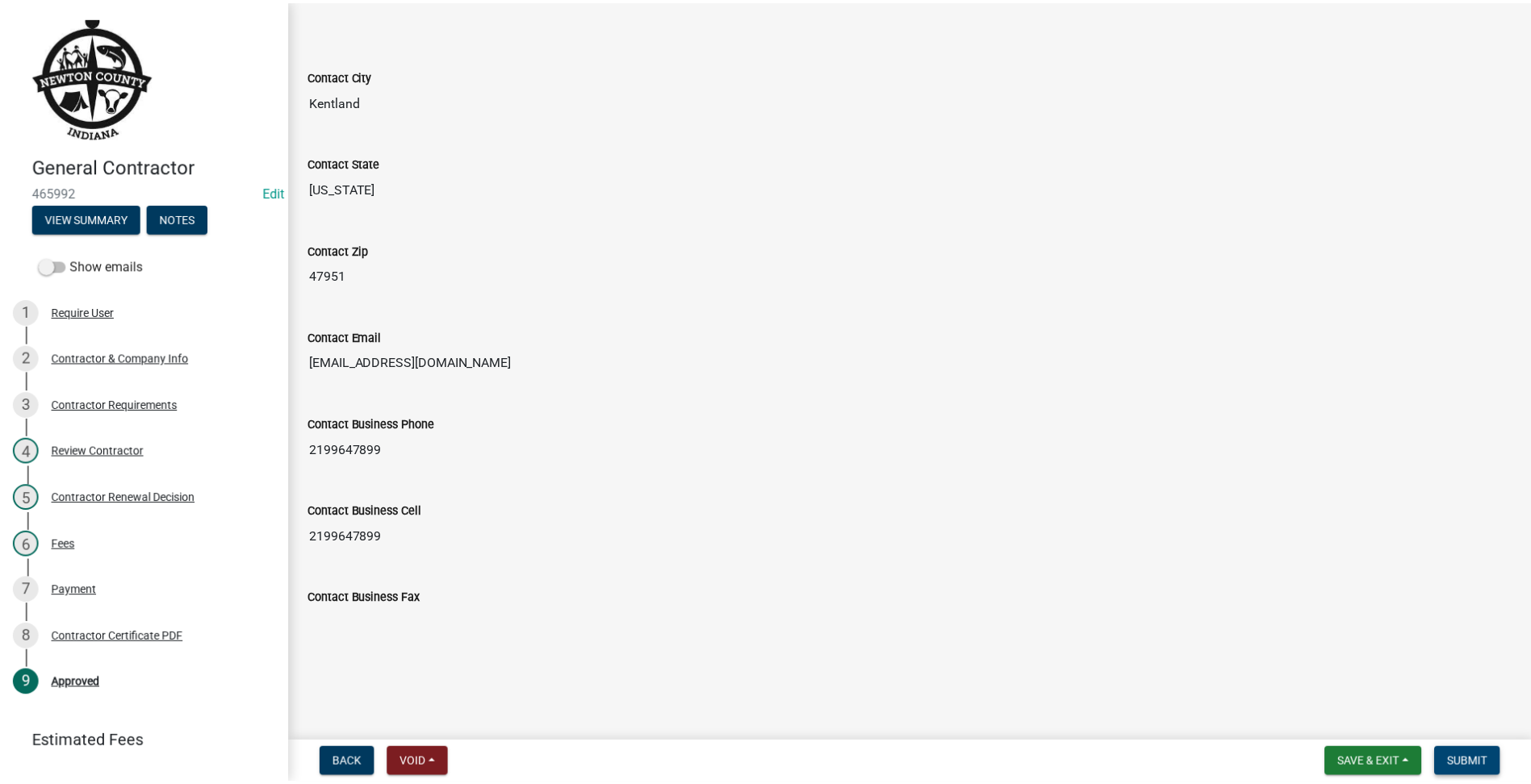
scroll to position [0, 0]
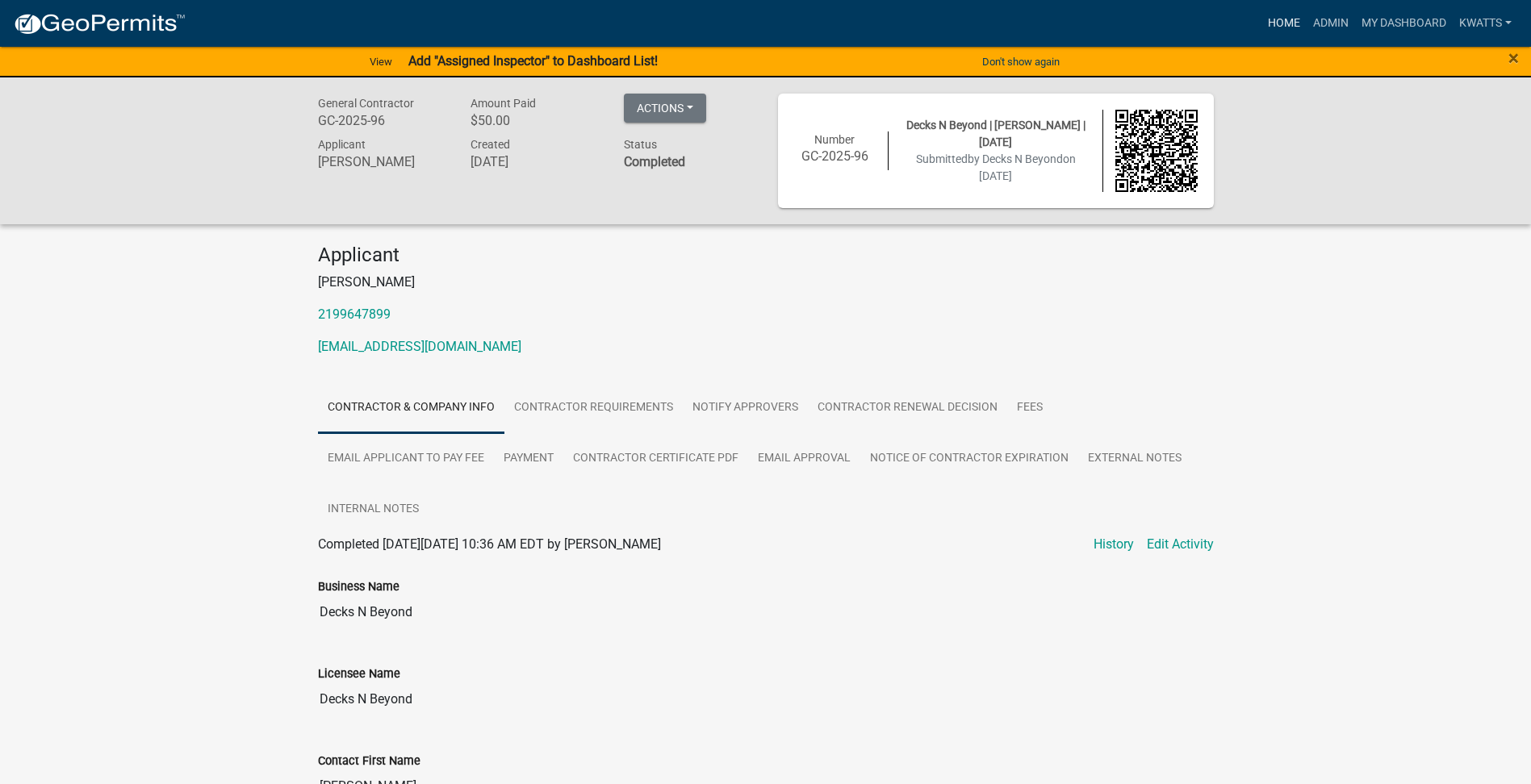
click at [1283, 28] on link "Home" at bounding box center [1284, 23] width 46 height 31
